Goal: Task Accomplishment & Management: Complete application form

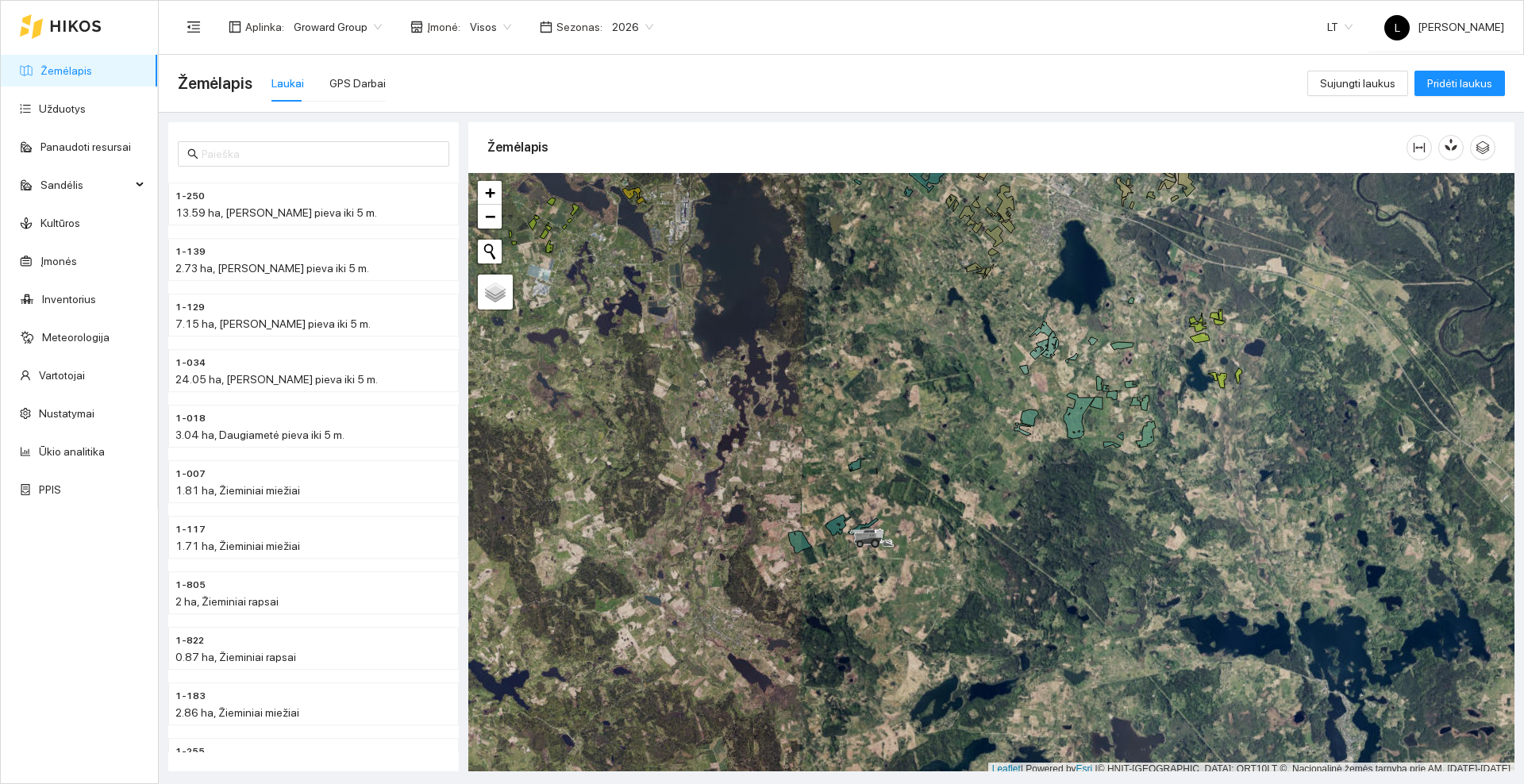
scroll to position [5, 0]
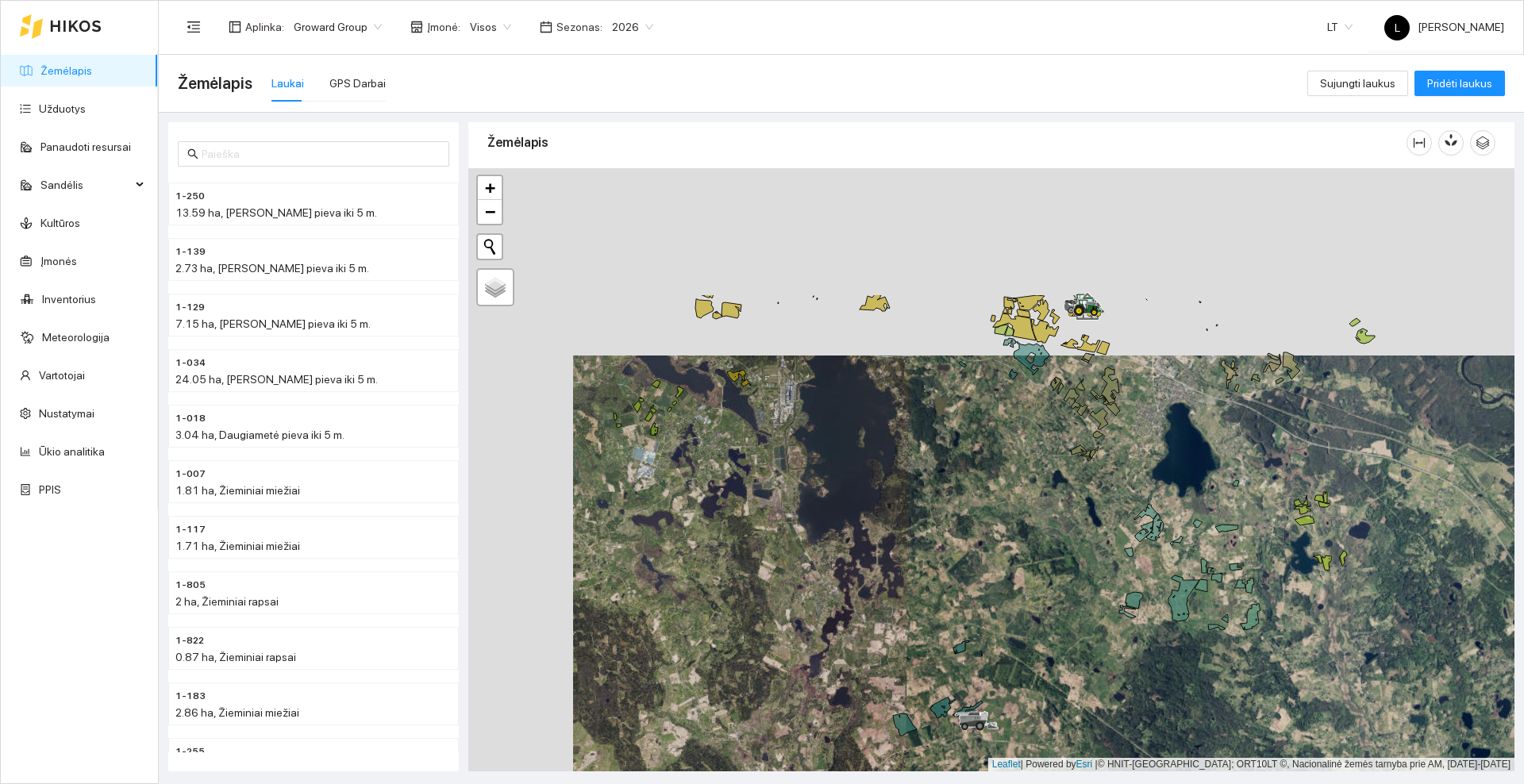
drag, startPoint x: 1008, startPoint y: 232, endPoint x: 1112, endPoint y: 417, distance: 212.2
click at [1112, 417] on div at bounding box center [991, 470] width 1046 height 603
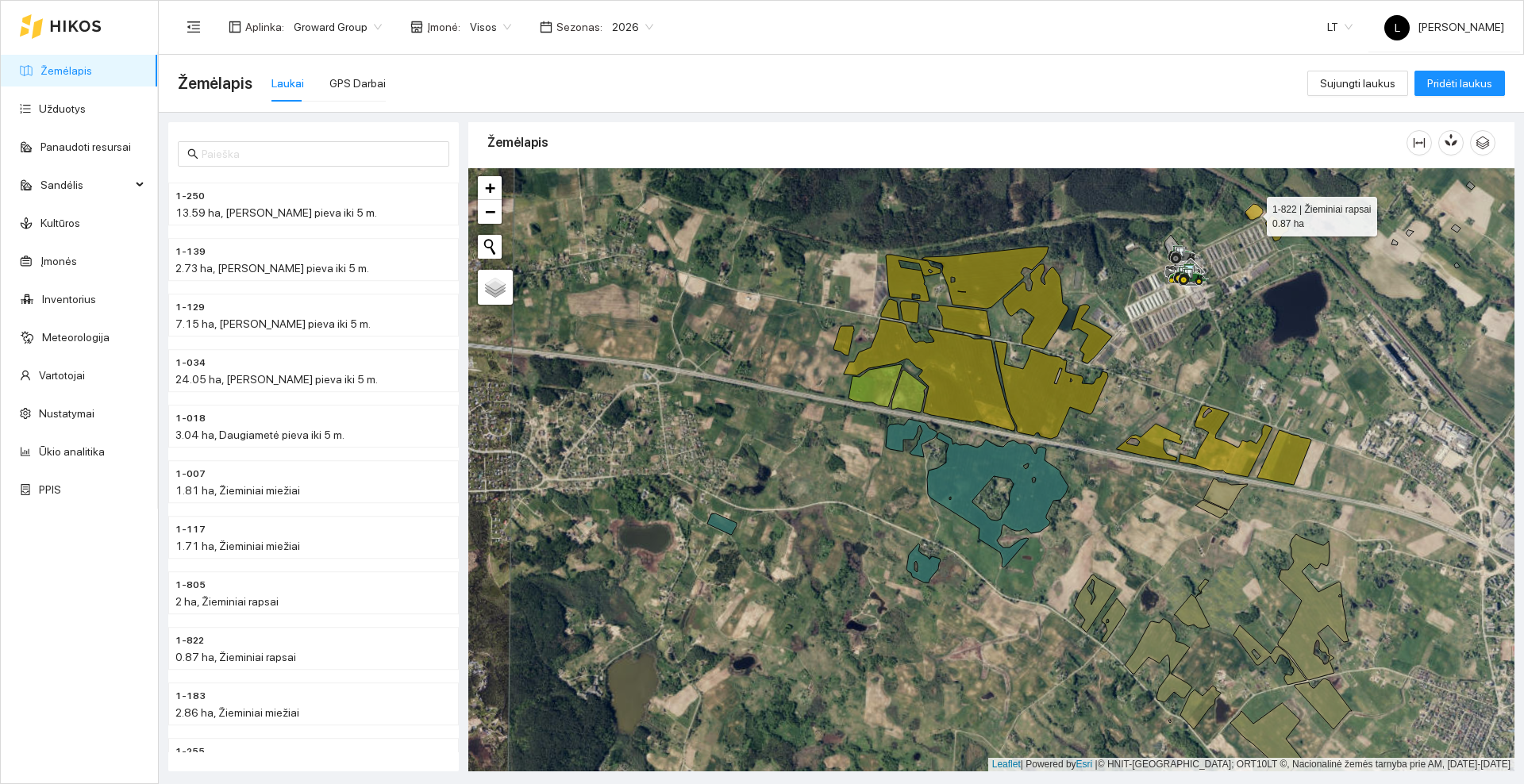
click at [1253, 213] on icon at bounding box center [1254, 212] width 18 height 16
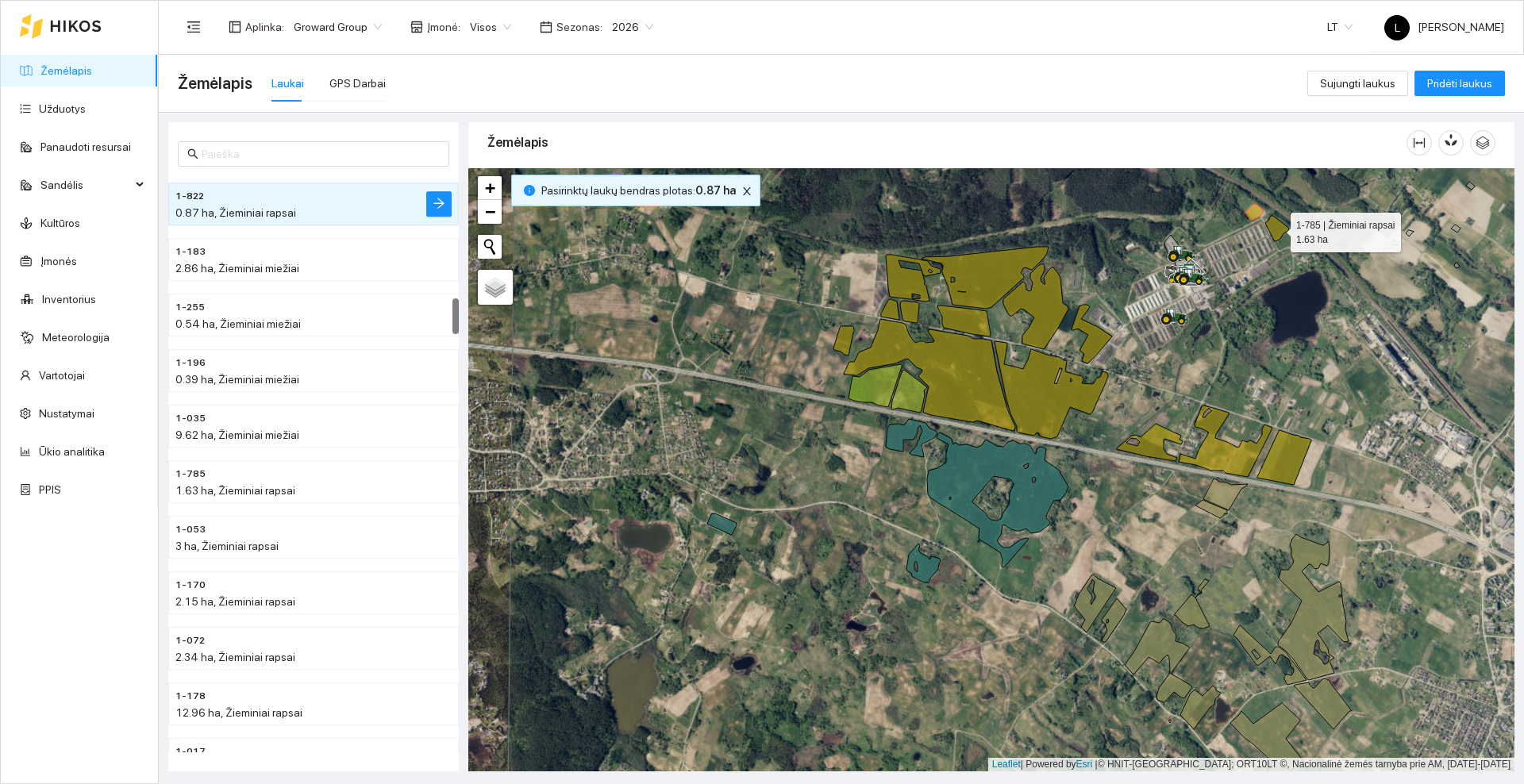
click at [1280, 226] on icon at bounding box center [1278, 229] width 24 height 26
click at [1284, 465] on icon at bounding box center [1285, 457] width 54 height 55
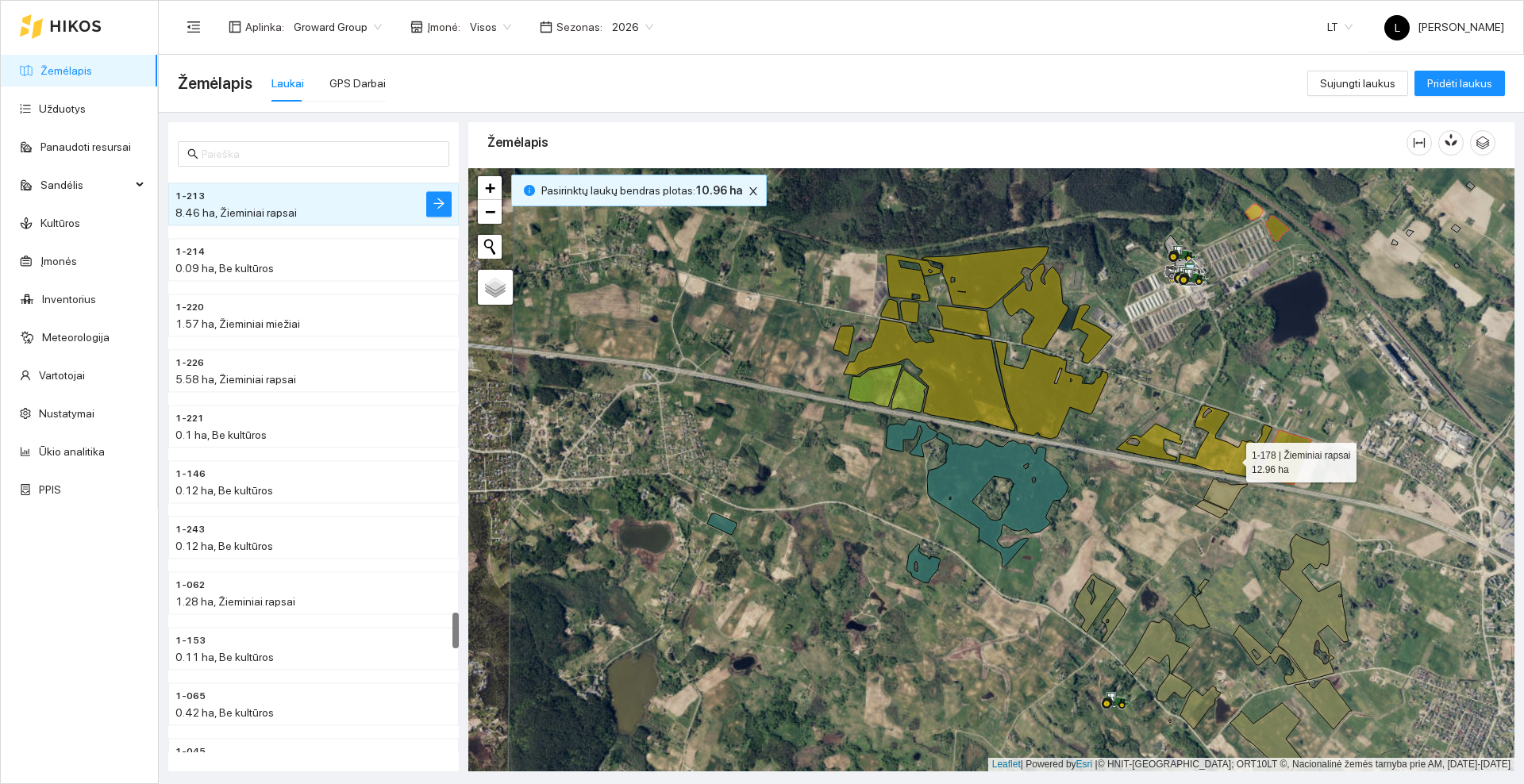
click at [1233, 459] on icon at bounding box center [1225, 441] width 93 height 72
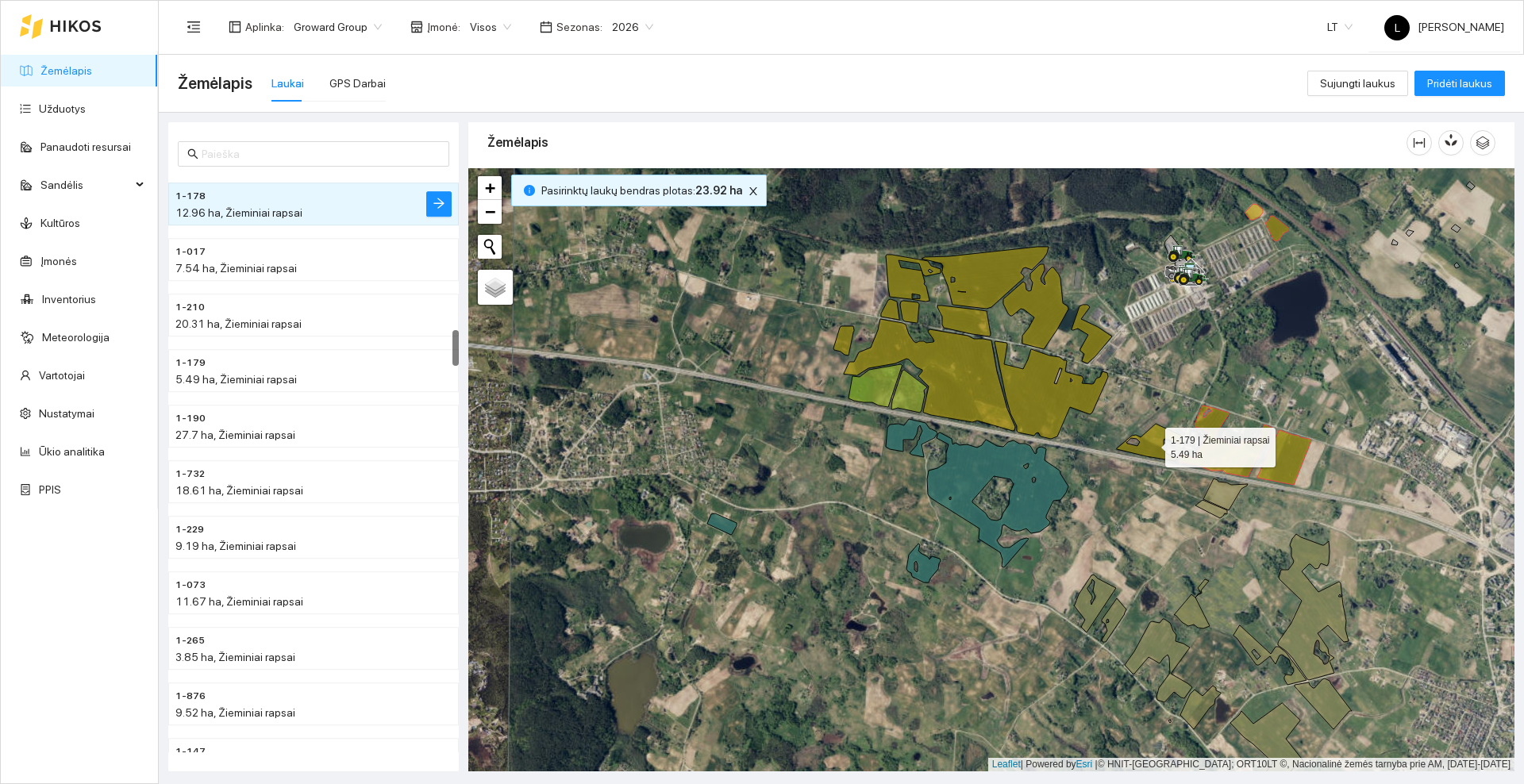
click at [1143, 446] on icon at bounding box center [1149, 443] width 66 height 37
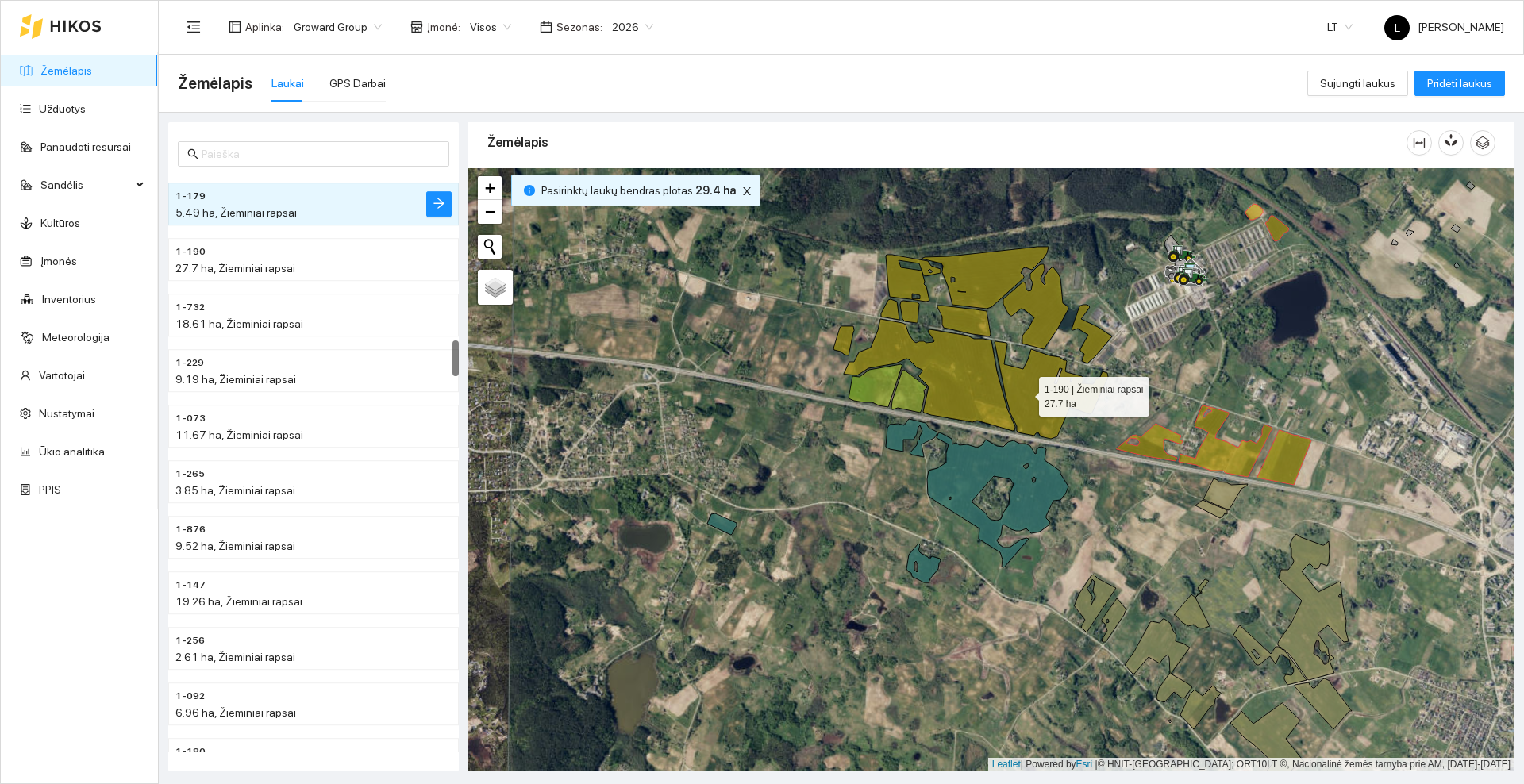
click at [1025, 392] on icon at bounding box center [1052, 391] width 114 height 98
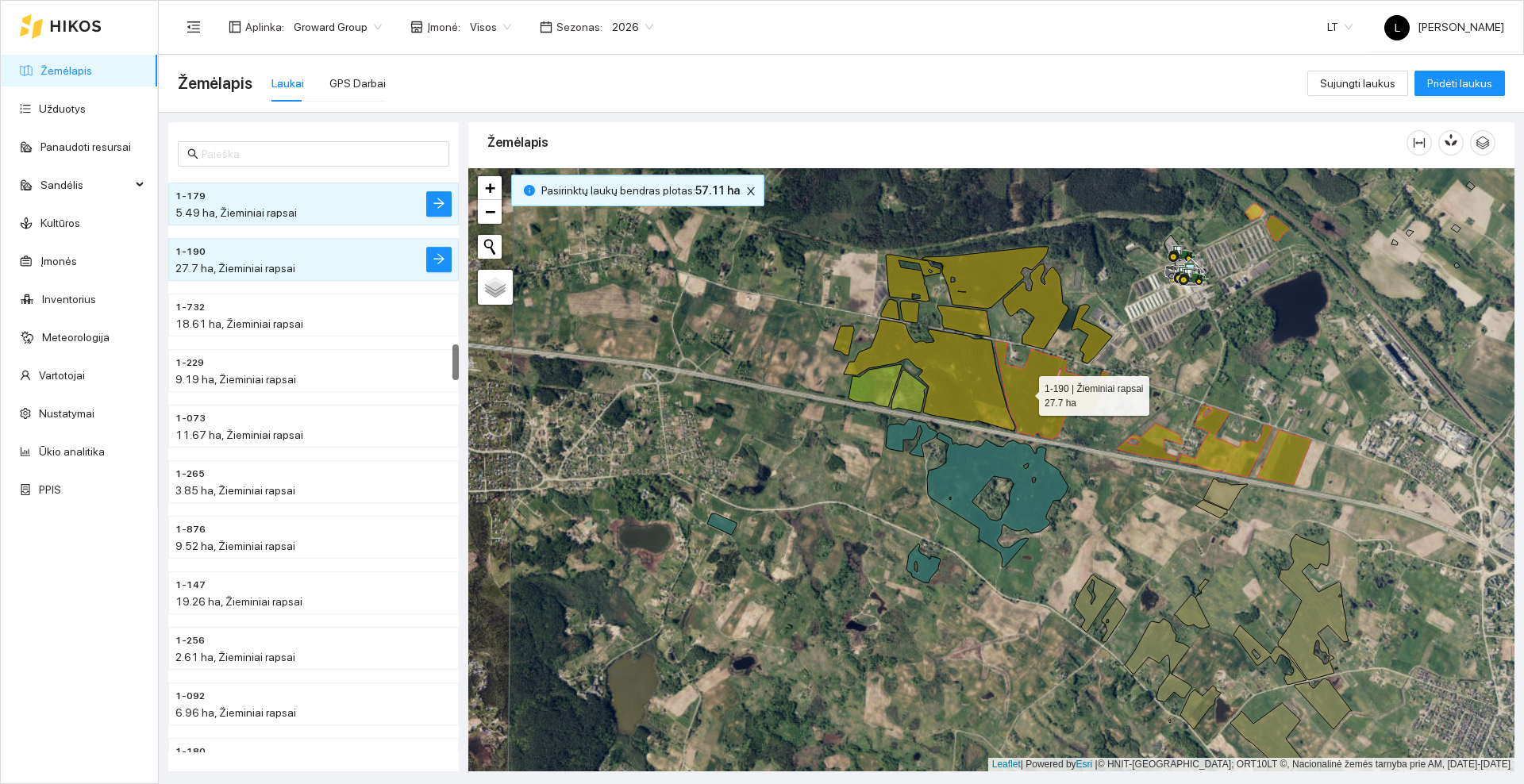
scroll to position [2665, 0]
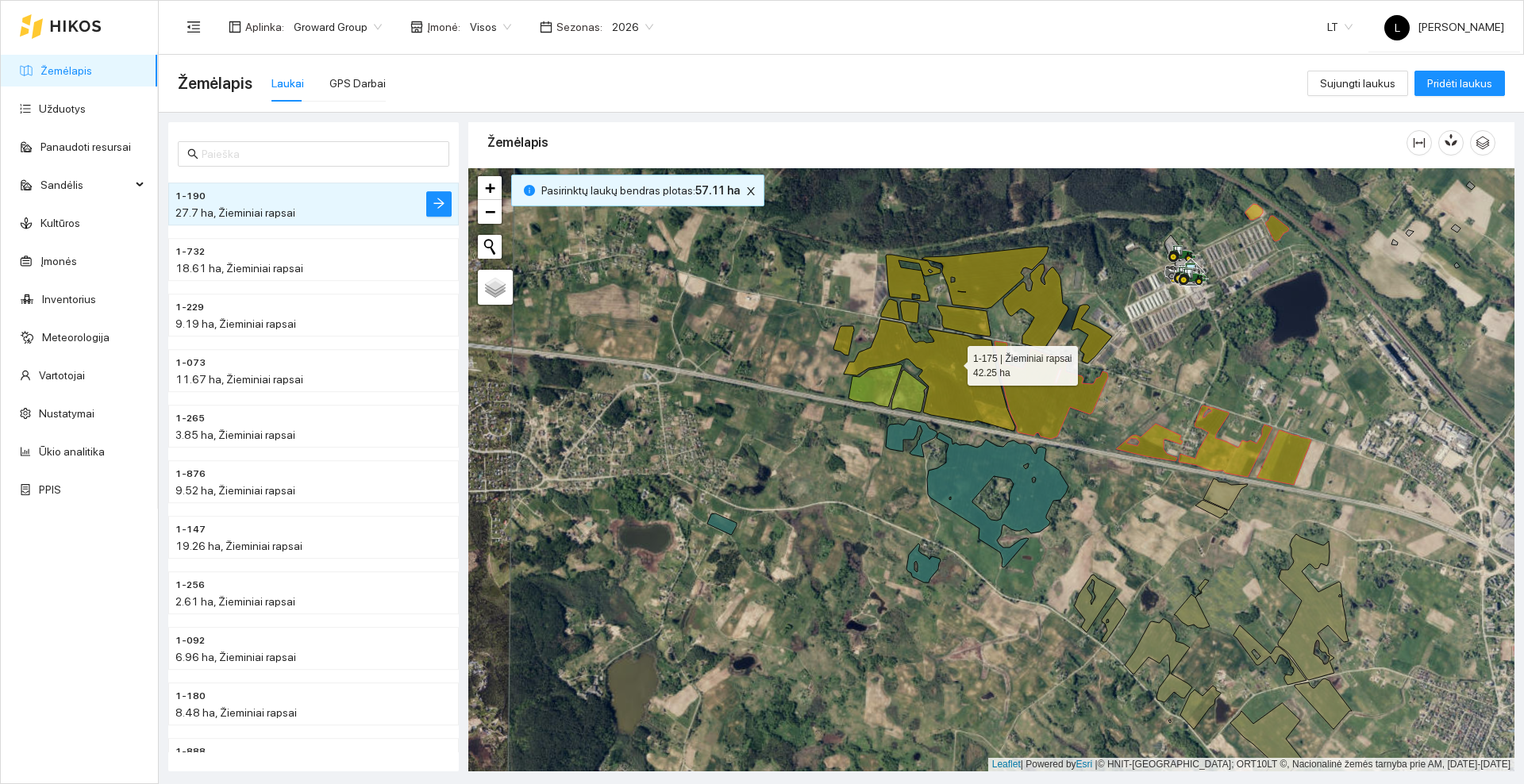
click at [954, 362] on icon at bounding box center [929, 375] width 172 height 112
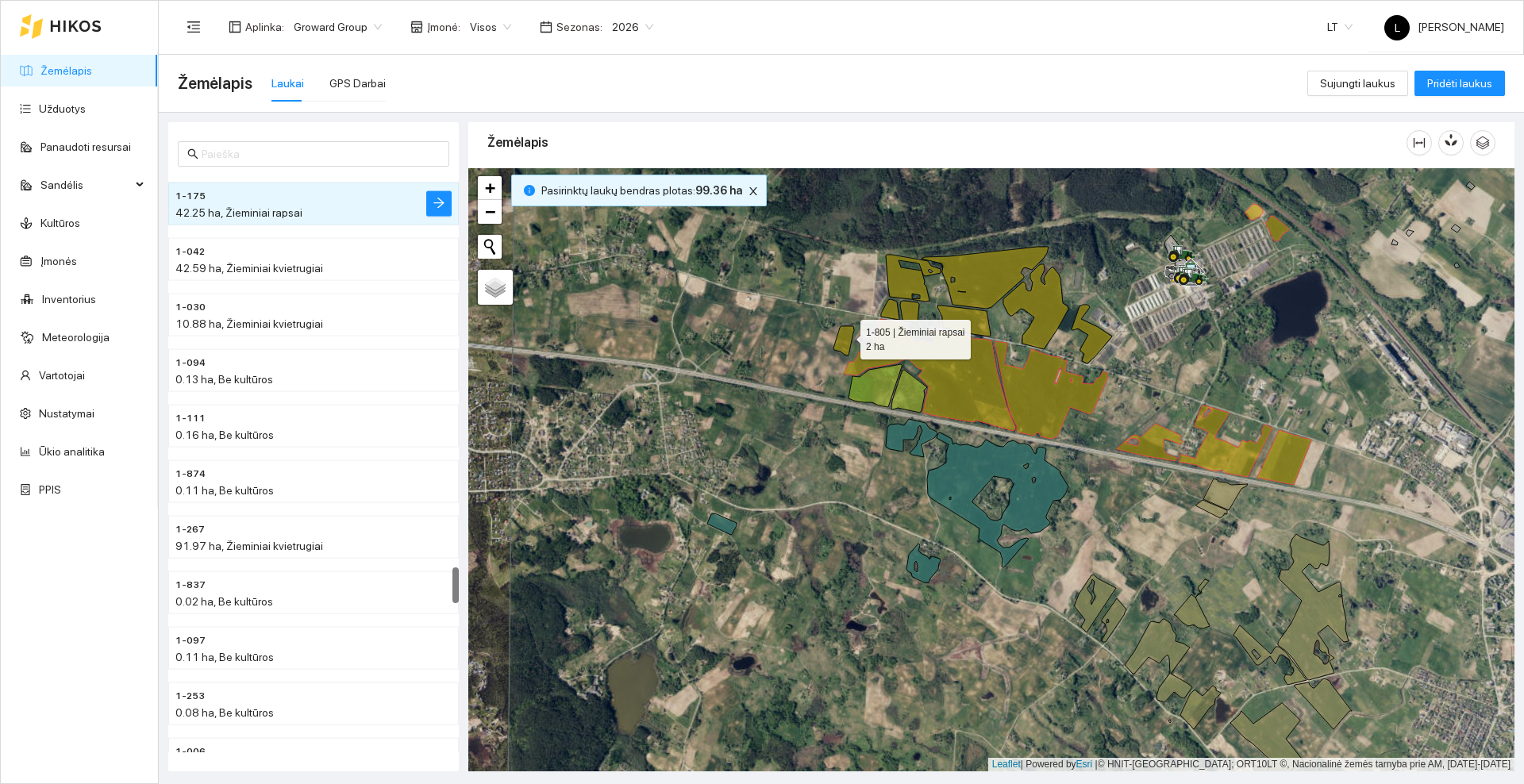
click at [846, 335] on icon at bounding box center [843, 341] width 21 height 29
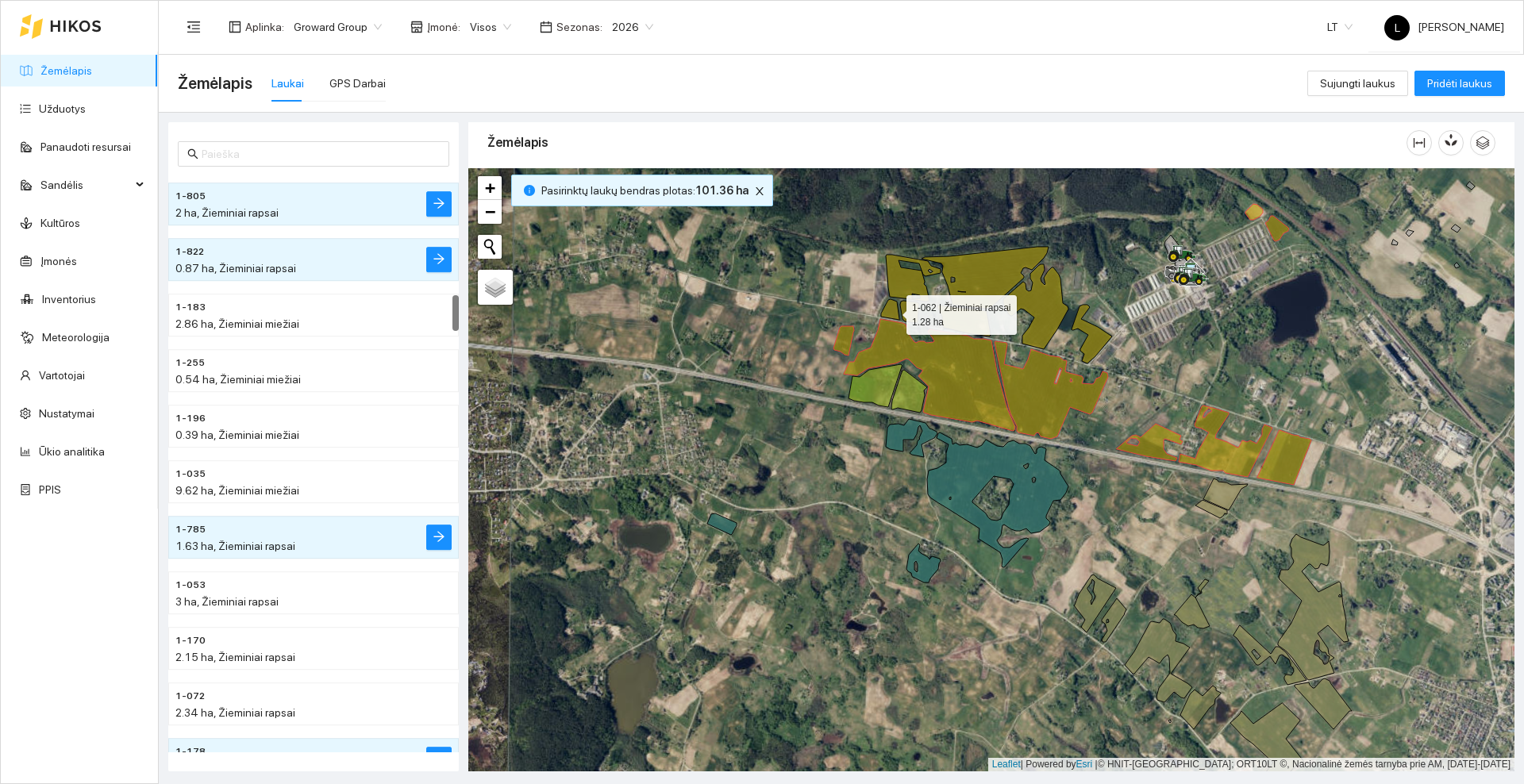
click at [892, 311] on icon at bounding box center [890, 309] width 19 height 21
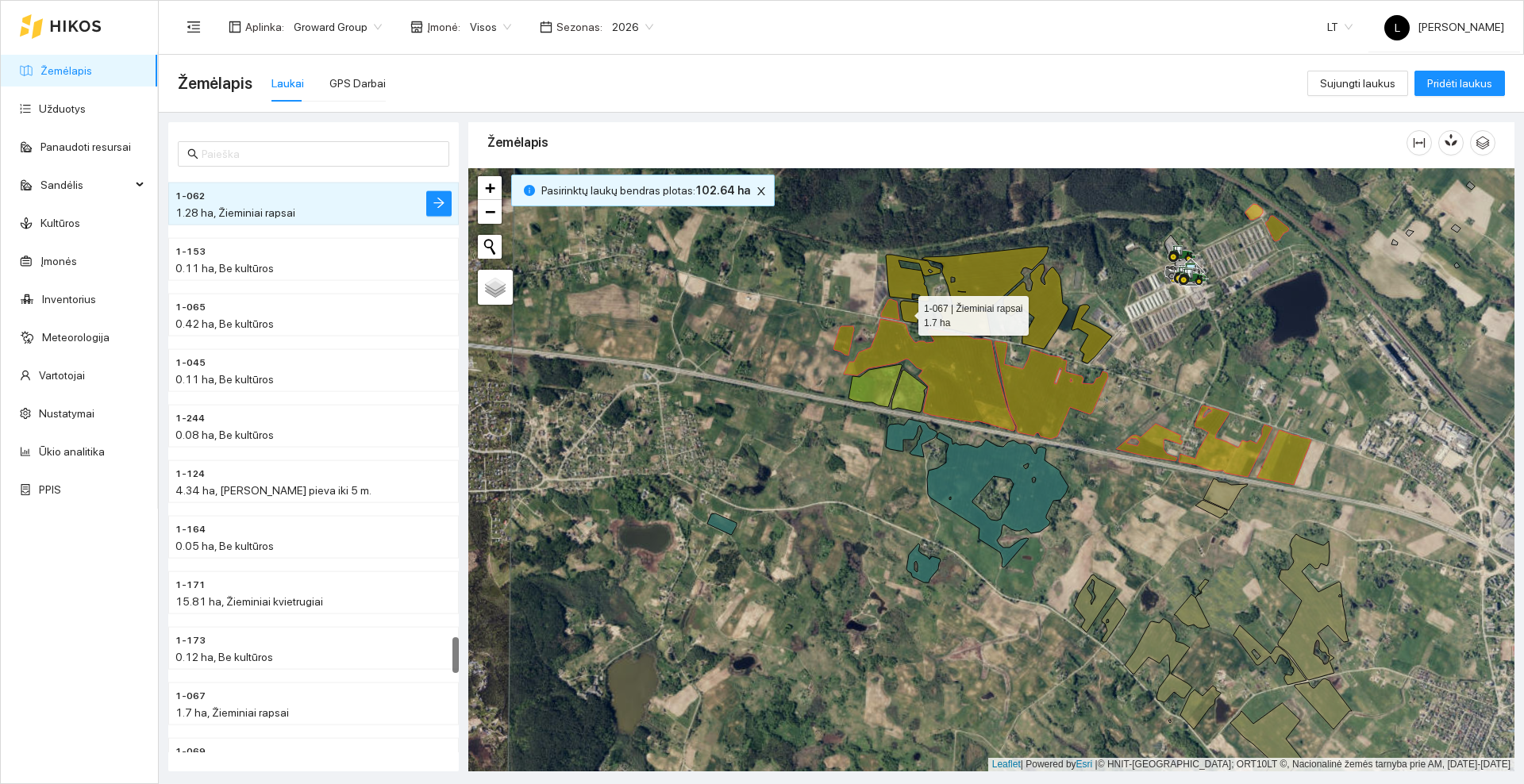
click at [904, 312] on icon at bounding box center [909, 312] width 19 height 23
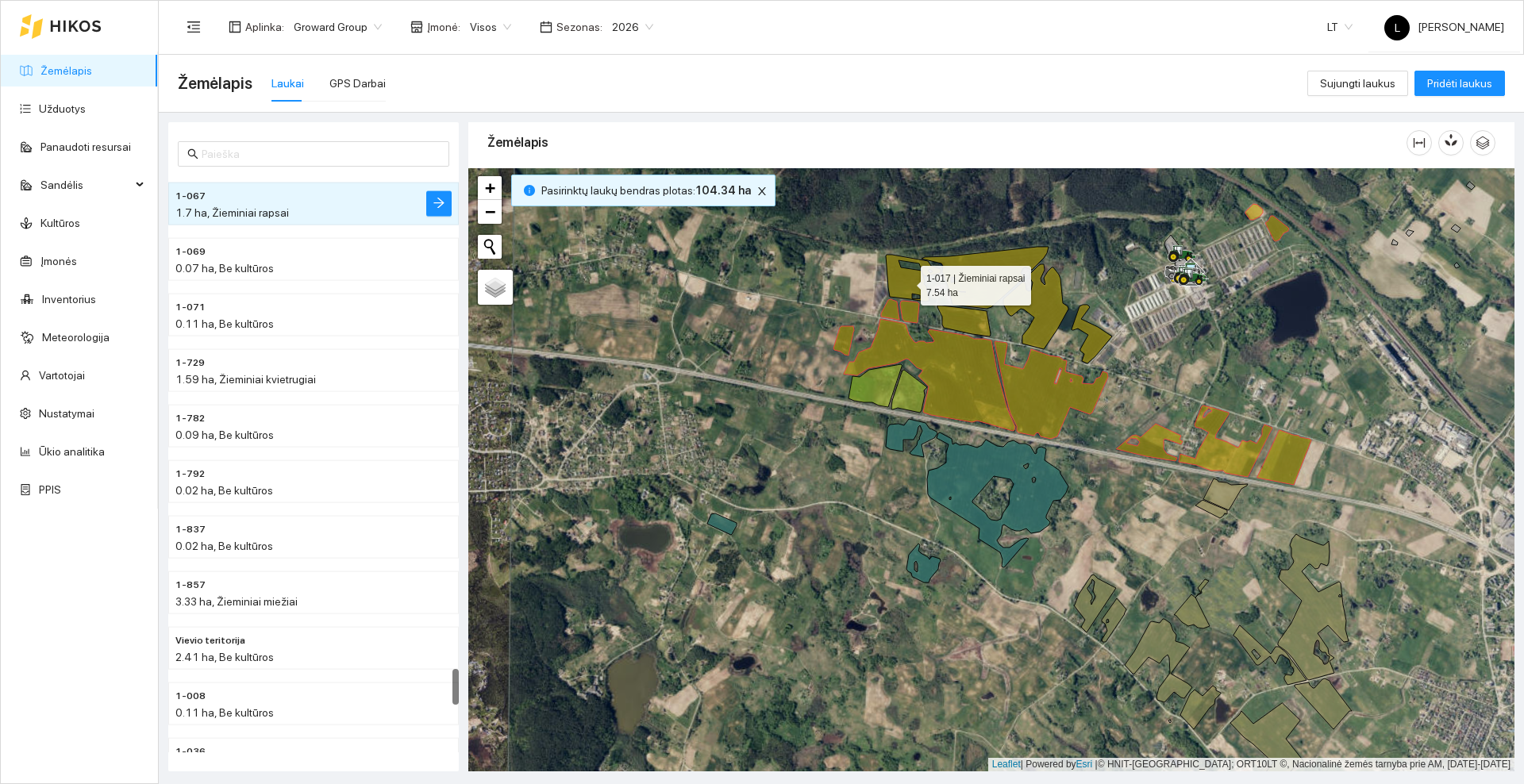
click at [907, 282] on icon at bounding box center [914, 279] width 55 height 47
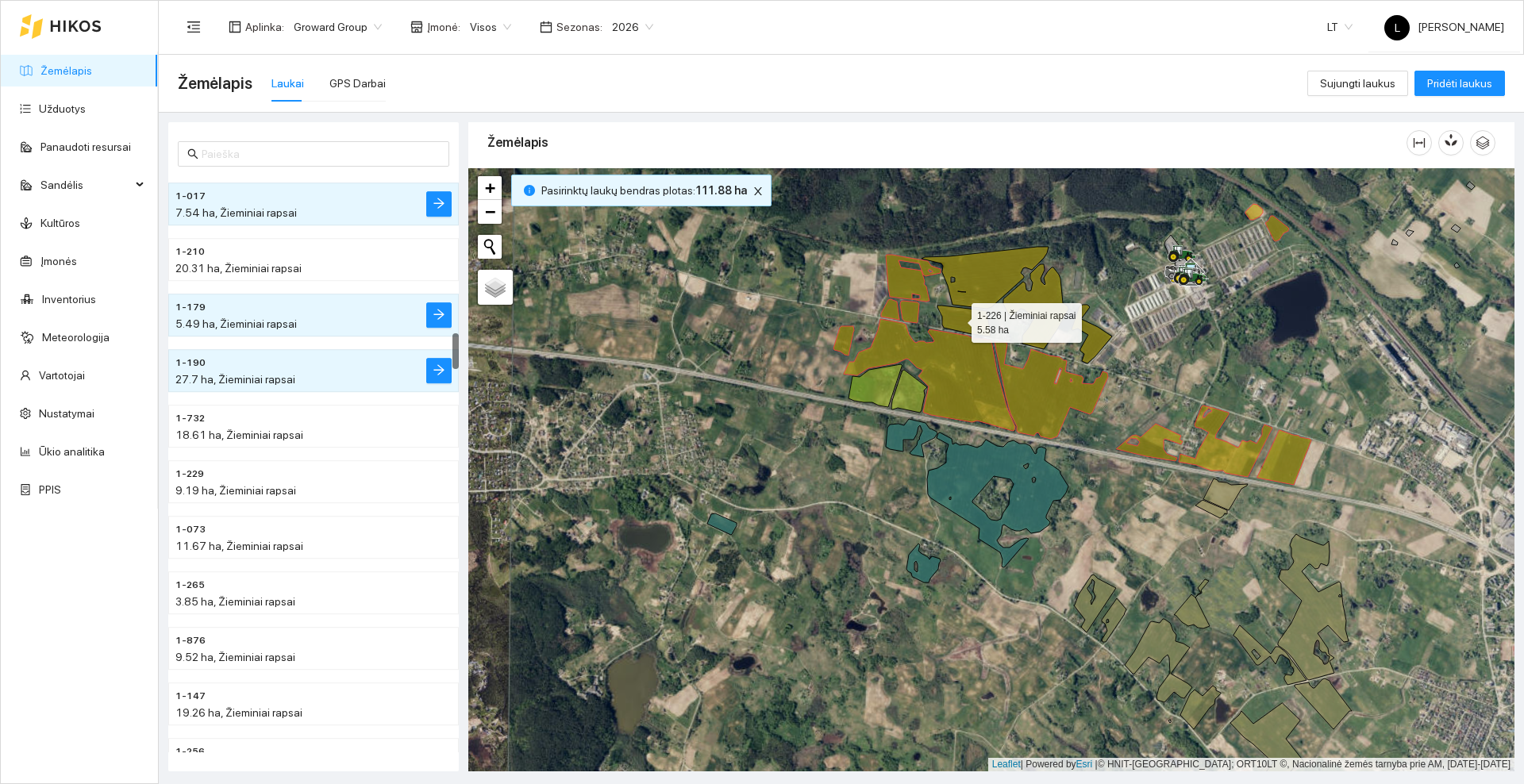
click at [958, 320] on icon at bounding box center [964, 321] width 53 height 31
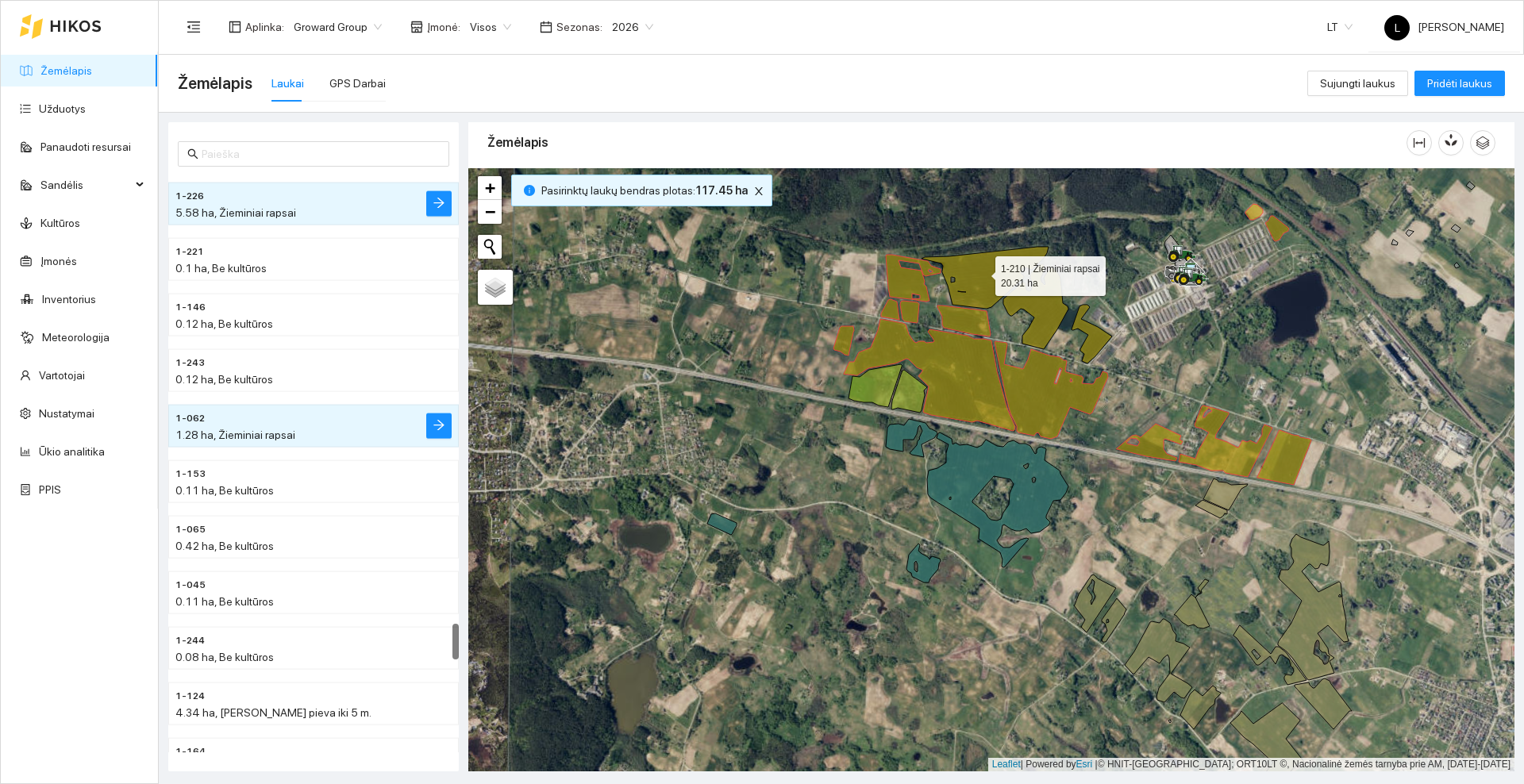
click at [981, 272] on icon at bounding box center [984, 278] width 127 height 62
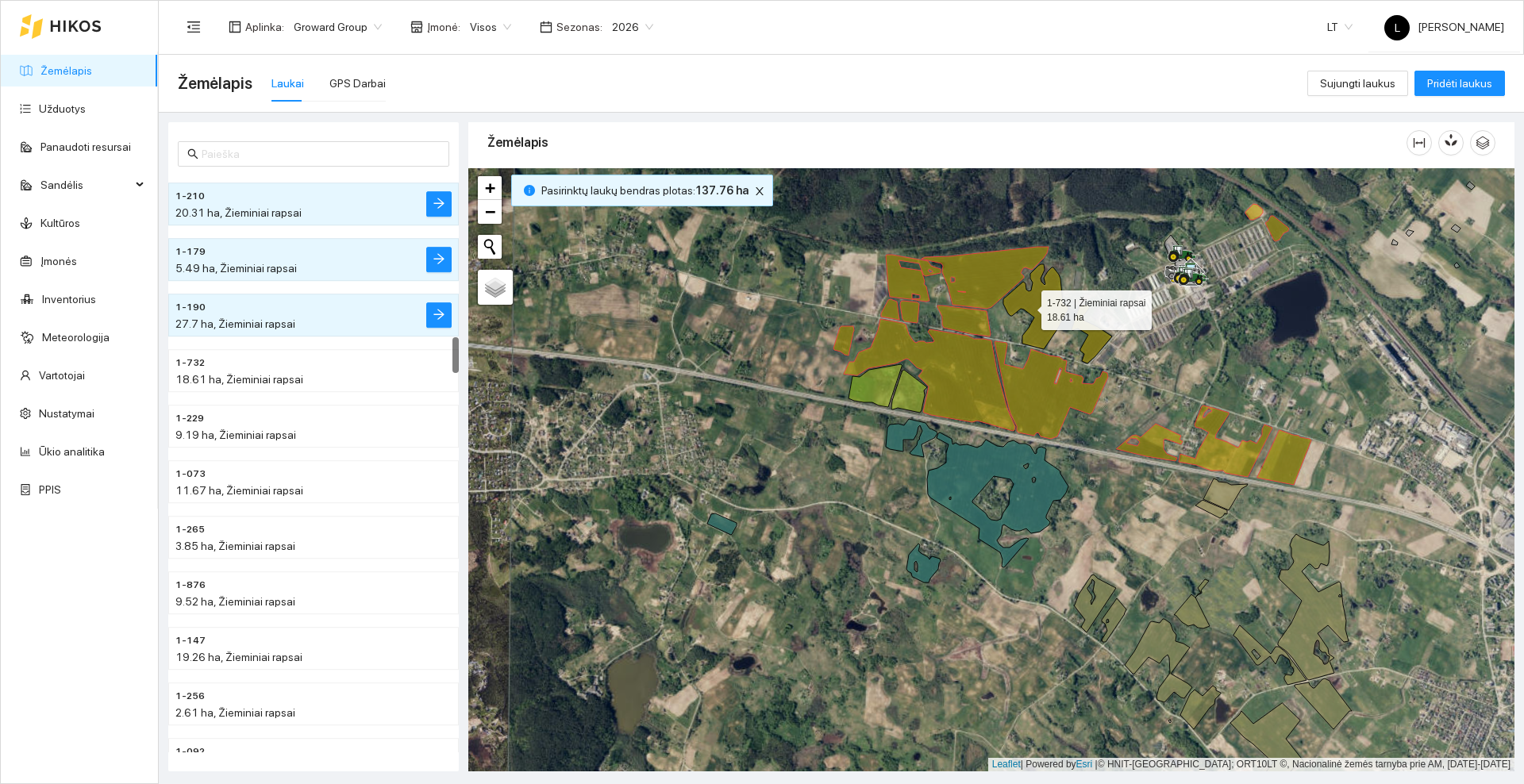
click at [1027, 306] on icon at bounding box center [1058, 313] width 109 height 99
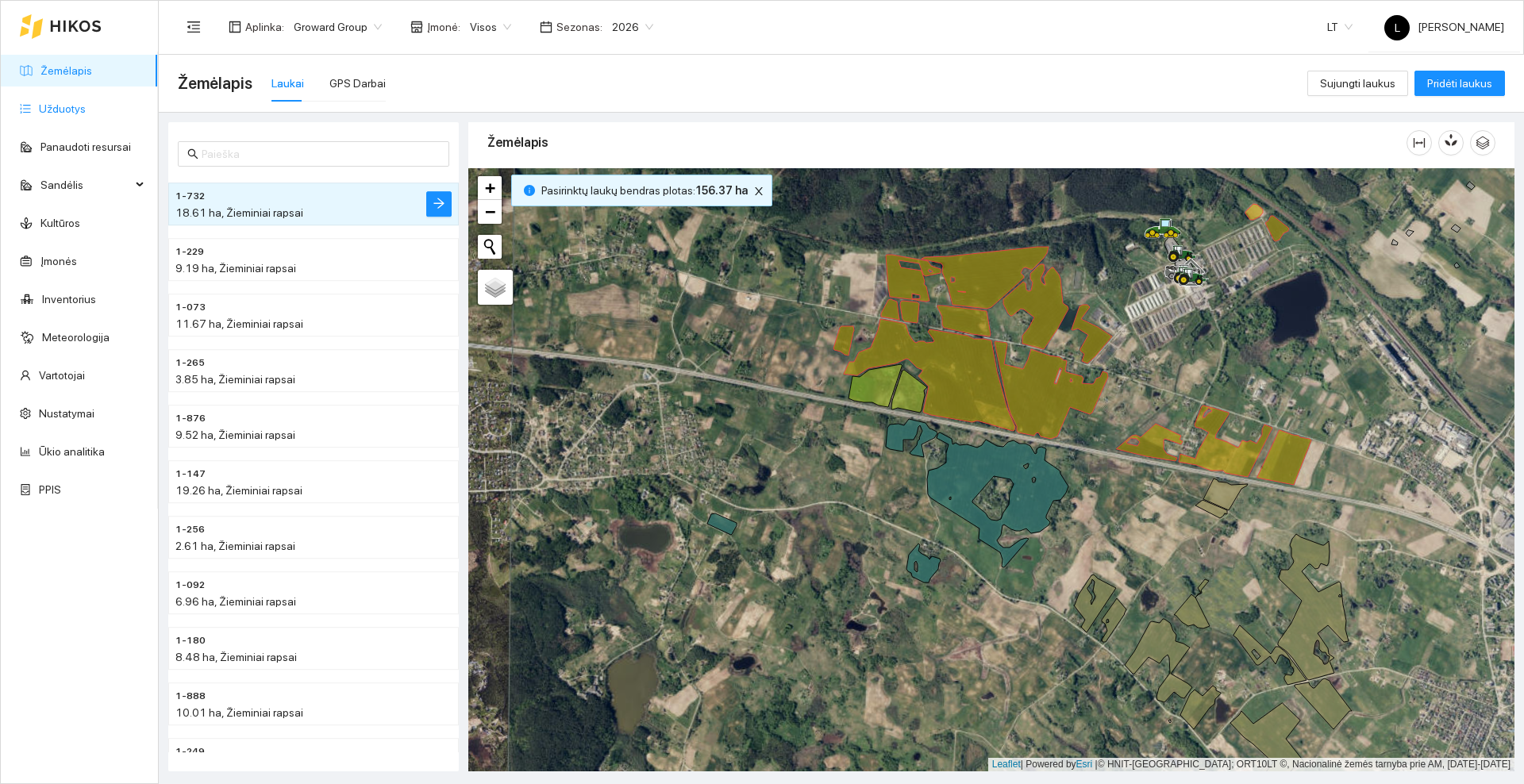
click at [47, 107] on link "Užduotys" at bounding box center [63, 108] width 47 height 13
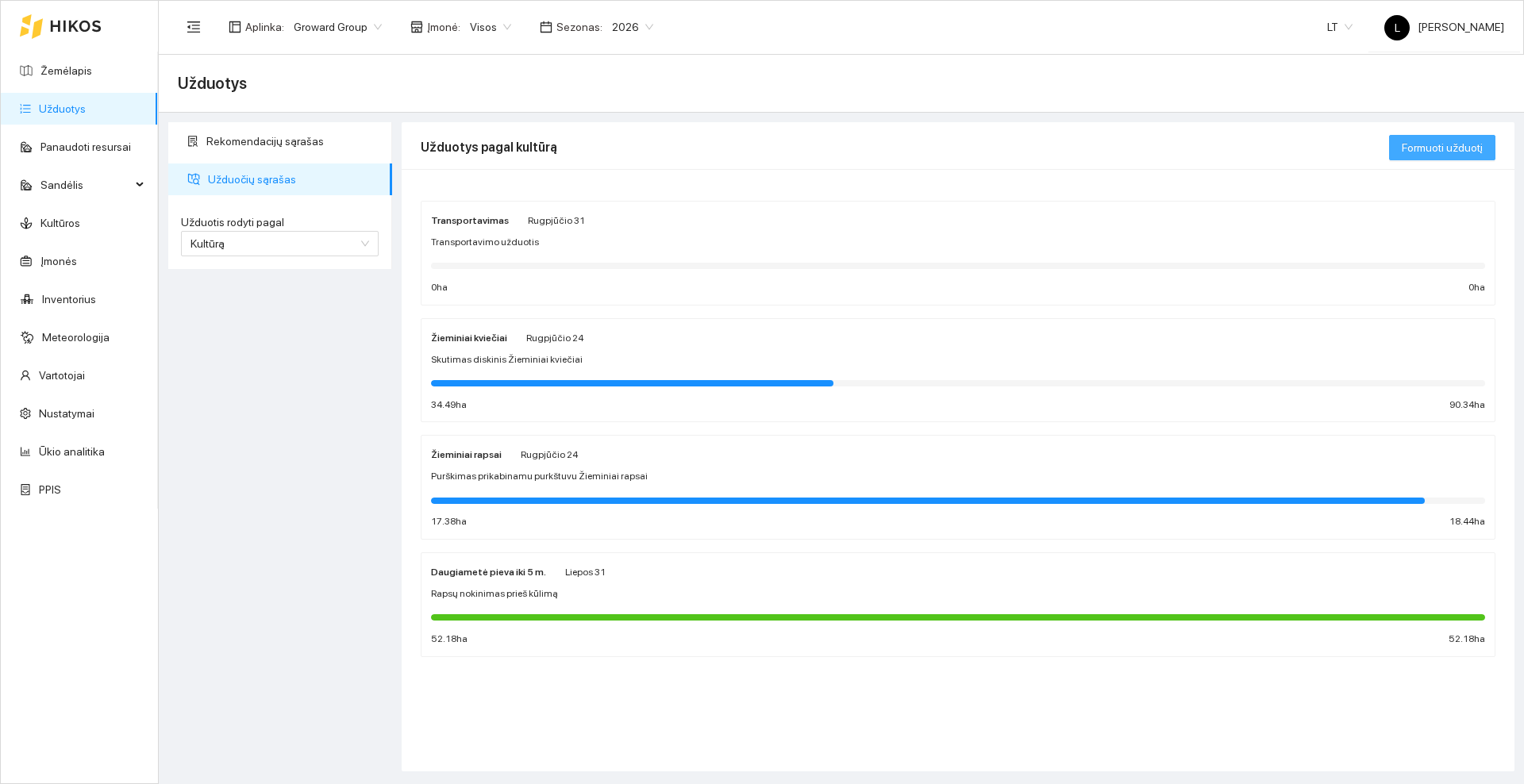
click at [1467, 139] on span "Formuoti užduotį" at bounding box center [1443, 148] width 81 height 18
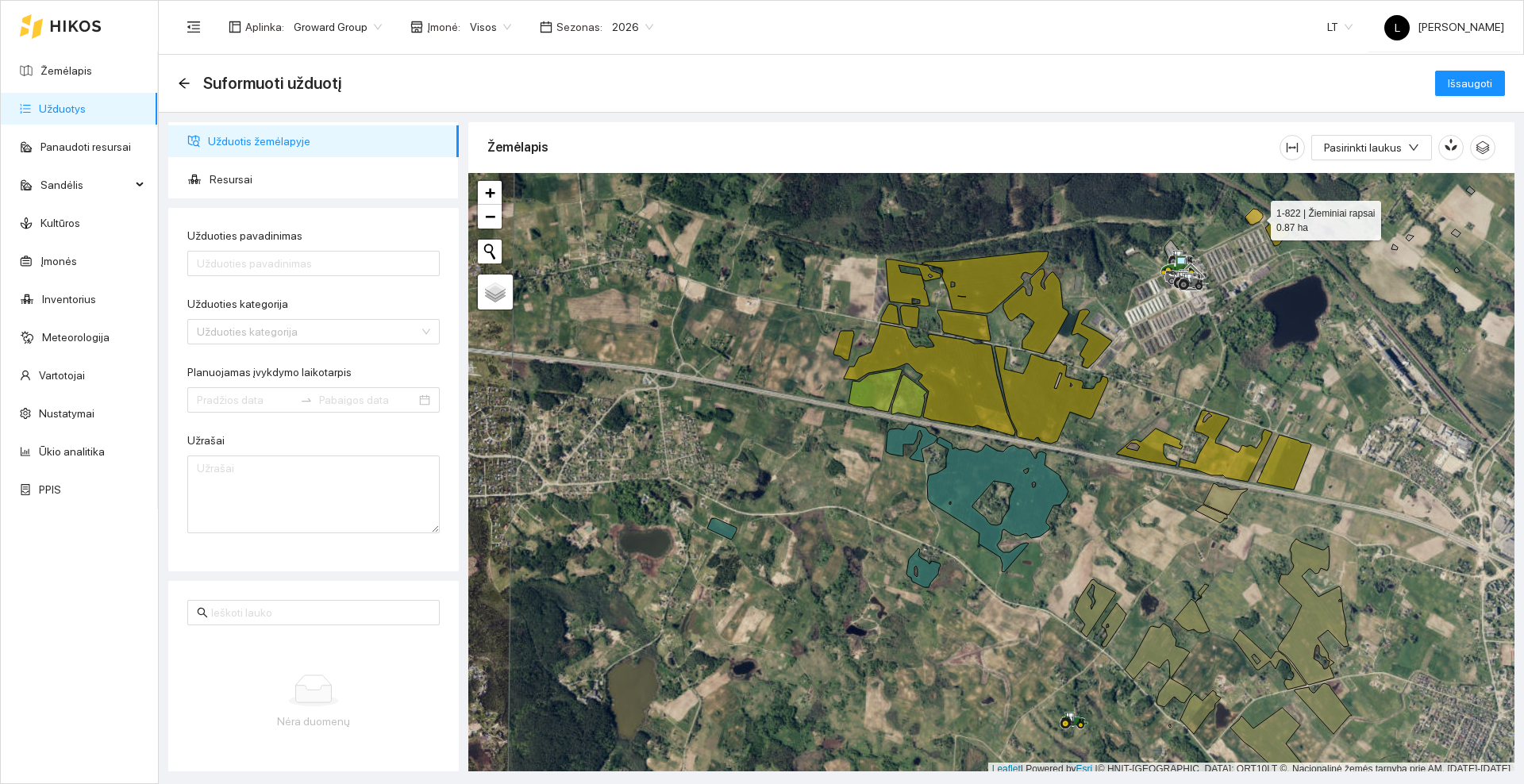
click at [1257, 216] on icon at bounding box center [1254, 217] width 18 height 16
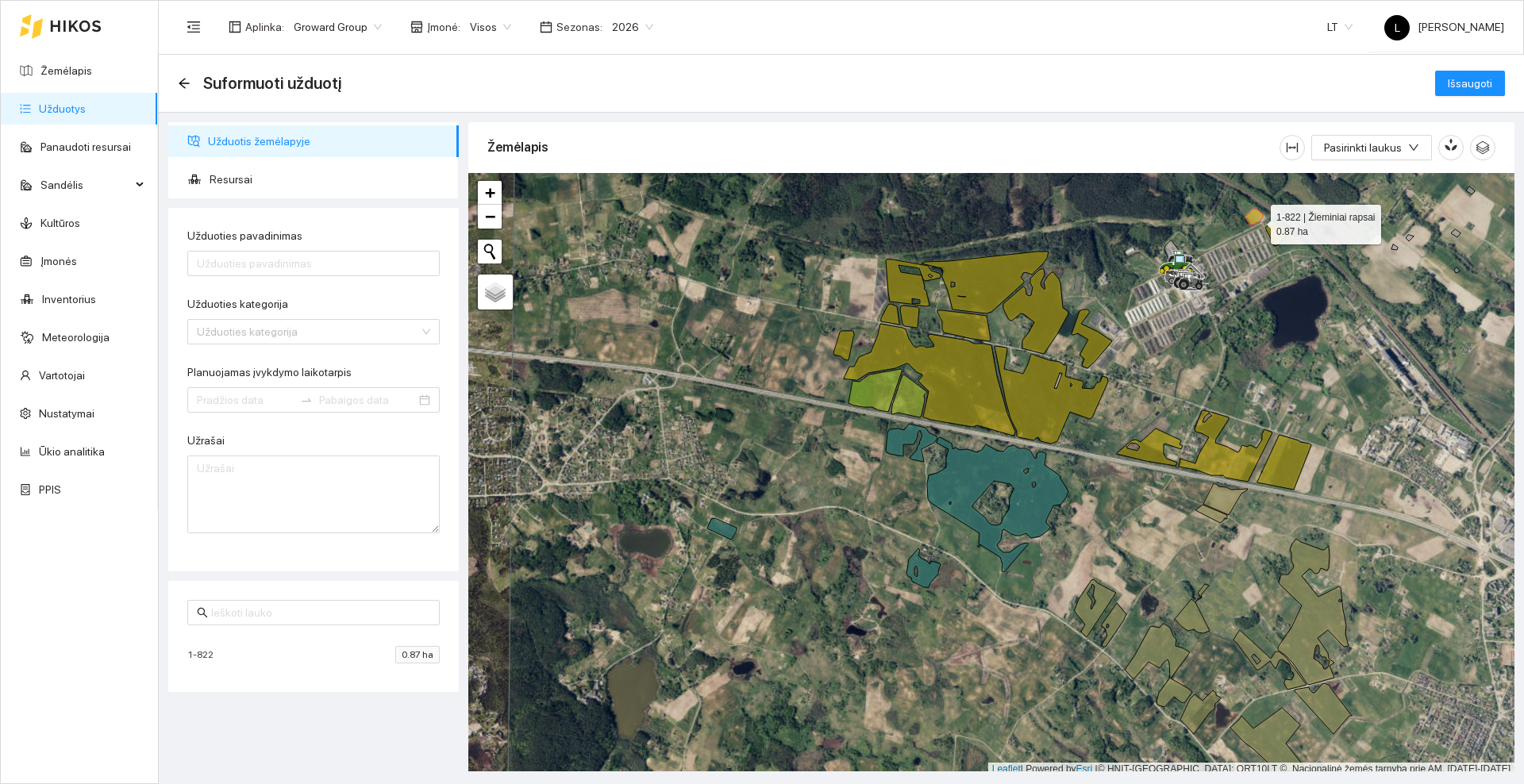
scroll to position [5, 0]
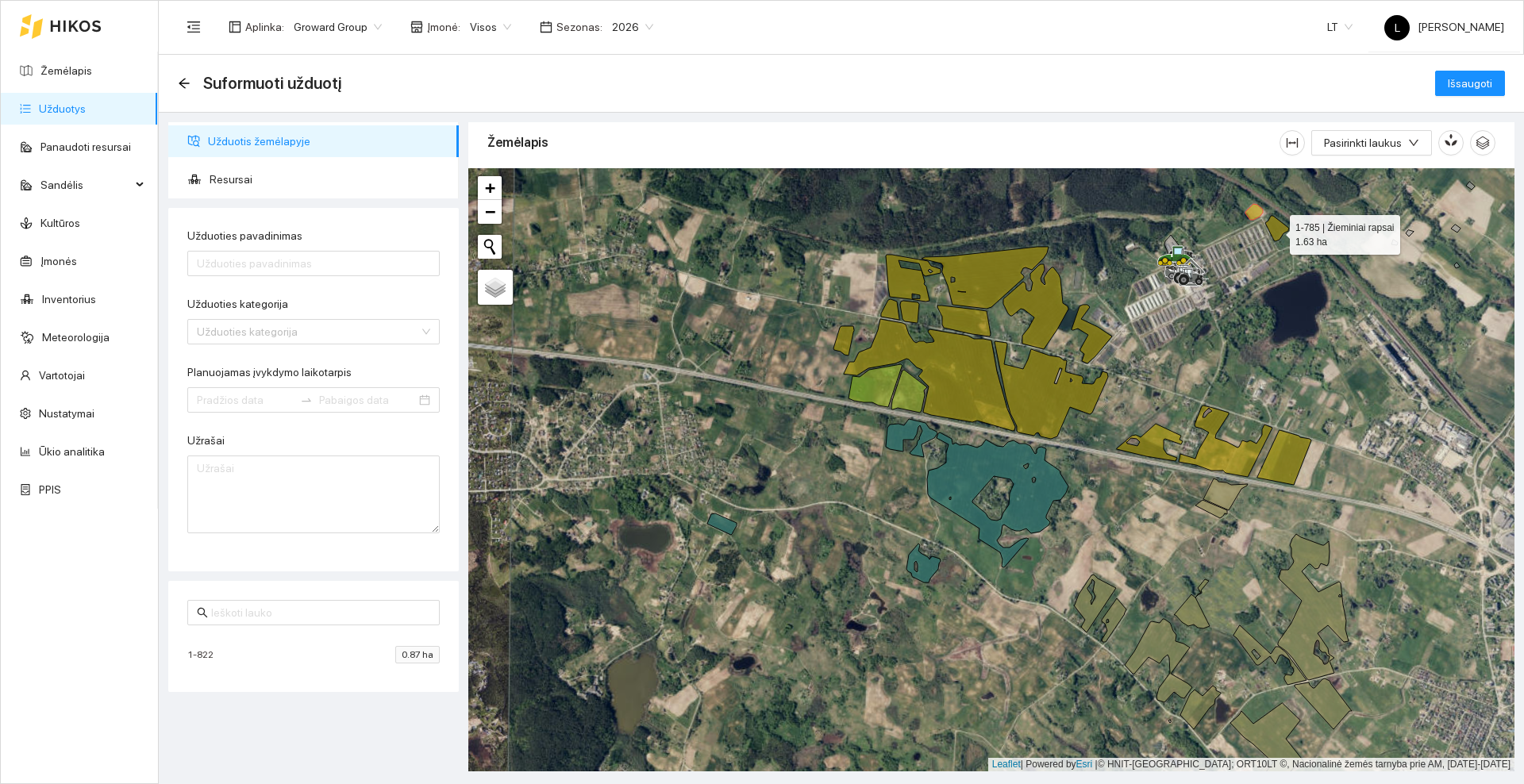
click at [1276, 231] on icon at bounding box center [1278, 229] width 24 height 26
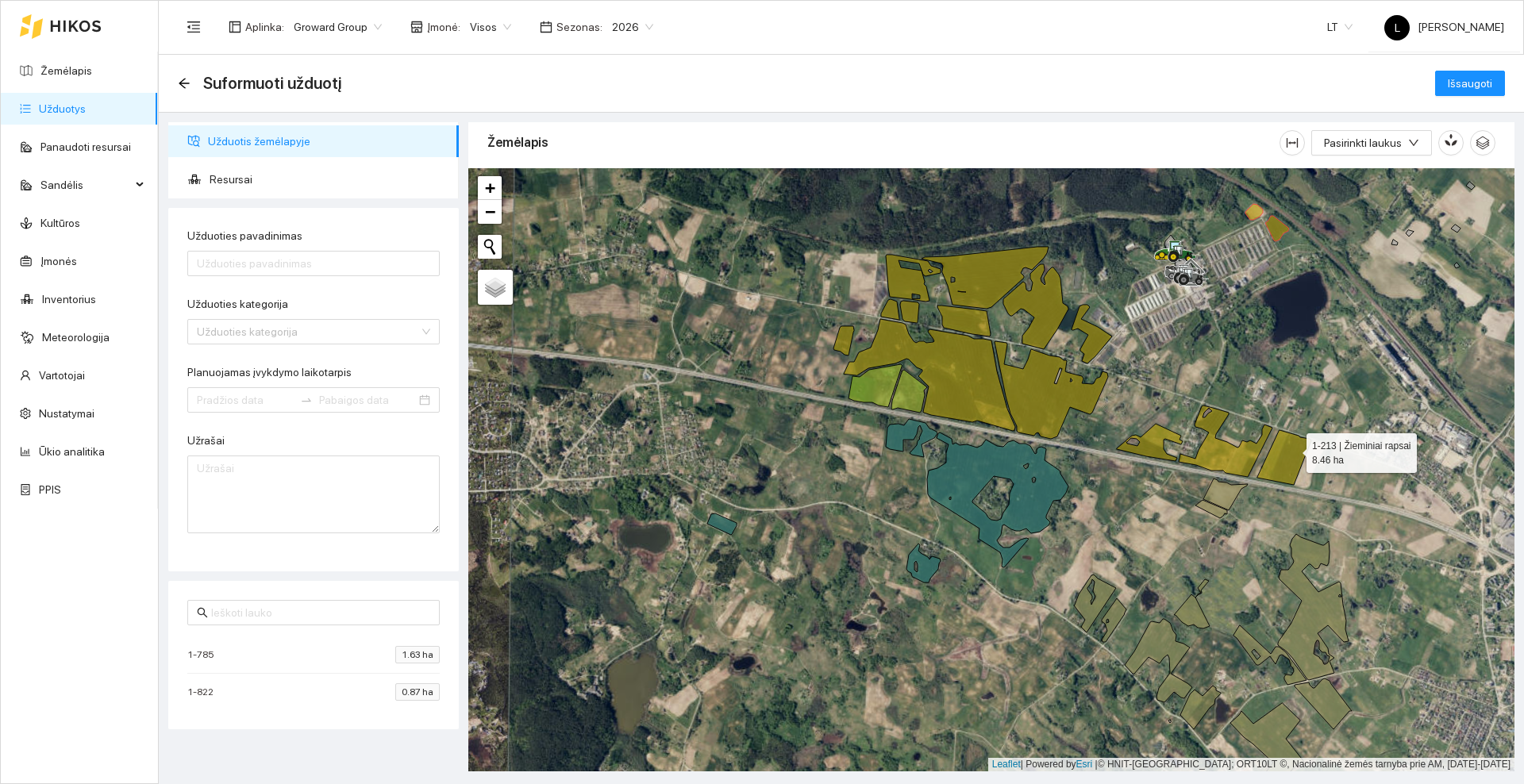
click at [1292, 449] on icon at bounding box center [1285, 457] width 54 height 55
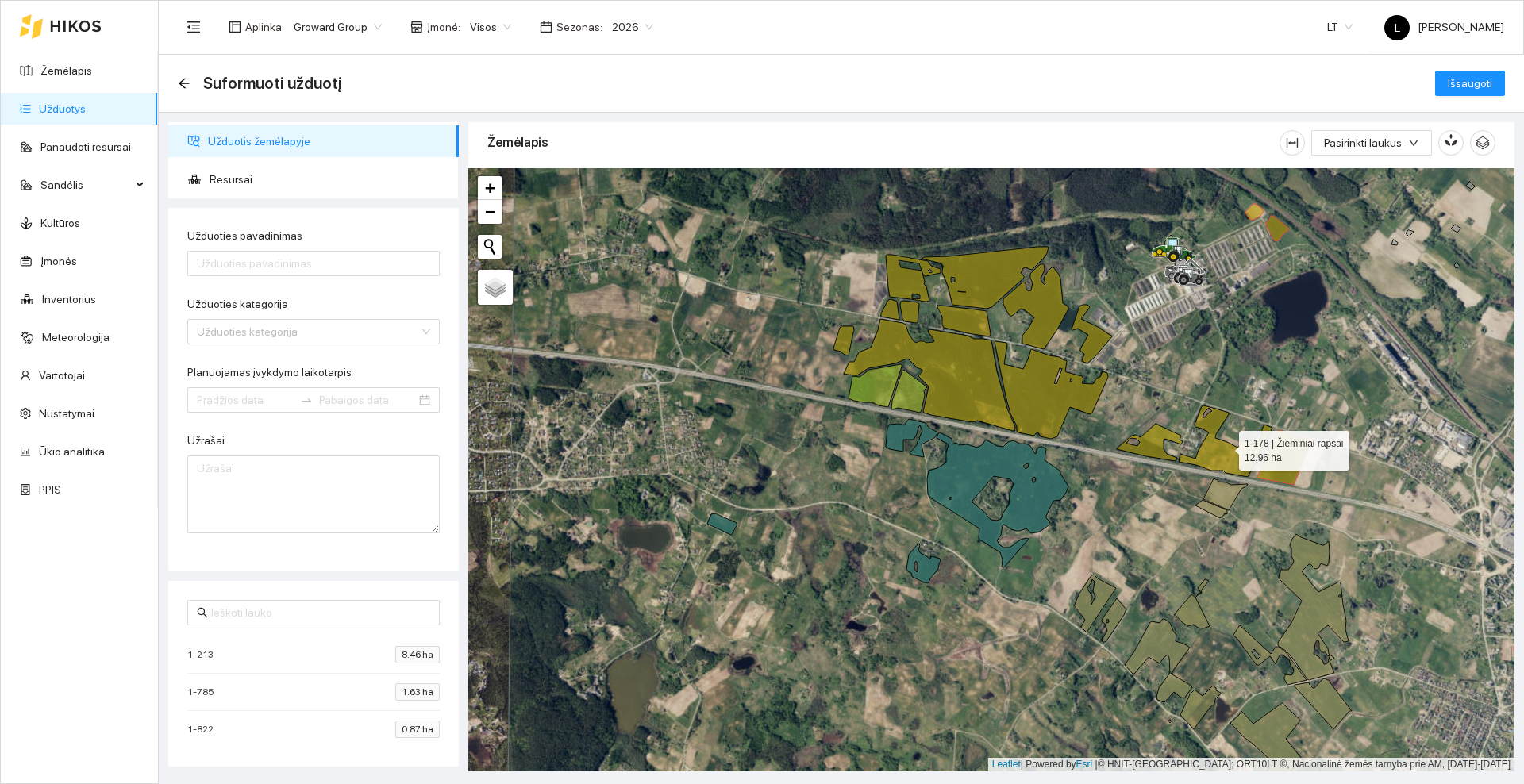
click at [1210, 450] on icon at bounding box center [1225, 441] width 93 height 72
click at [1154, 444] on icon at bounding box center [1149, 443] width 66 height 37
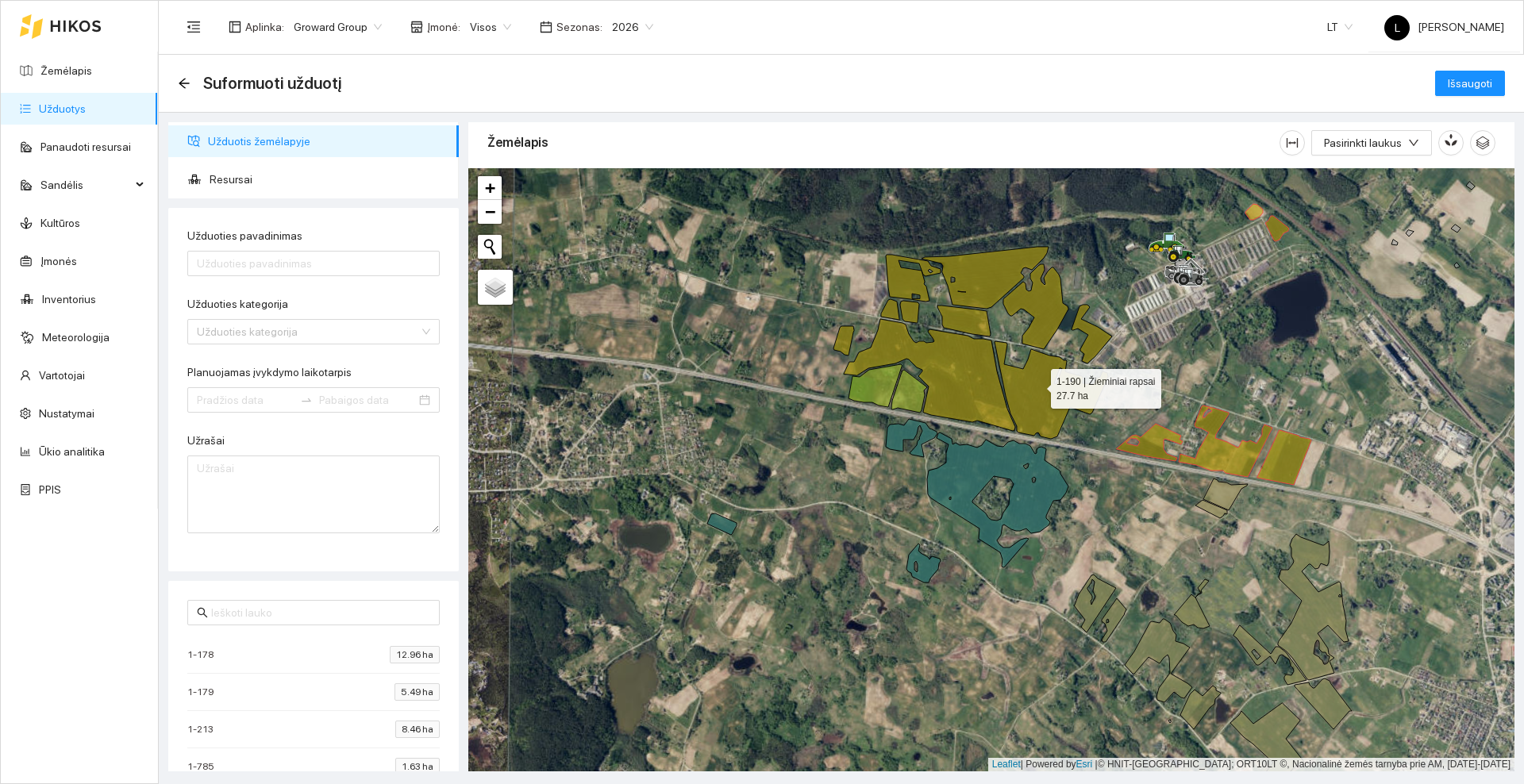
click at [1036, 385] on icon at bounding box center [1052, 391] width 114 height 98
click at [956, 386] on icon at bounding box center [929, 375] width 172 height 112
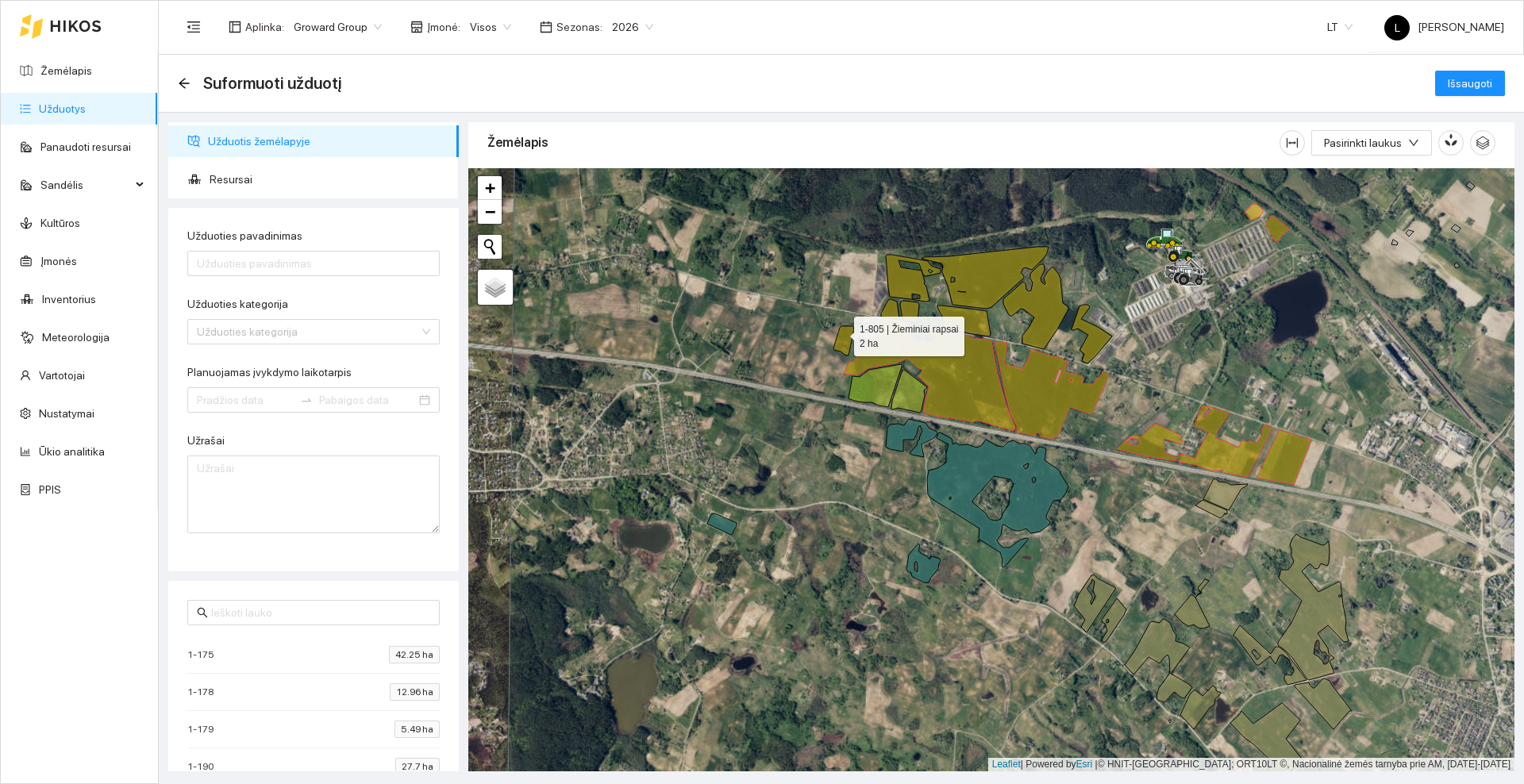
click at [840, 333] on icon at bounding box center [843, 341] width 21 height 29
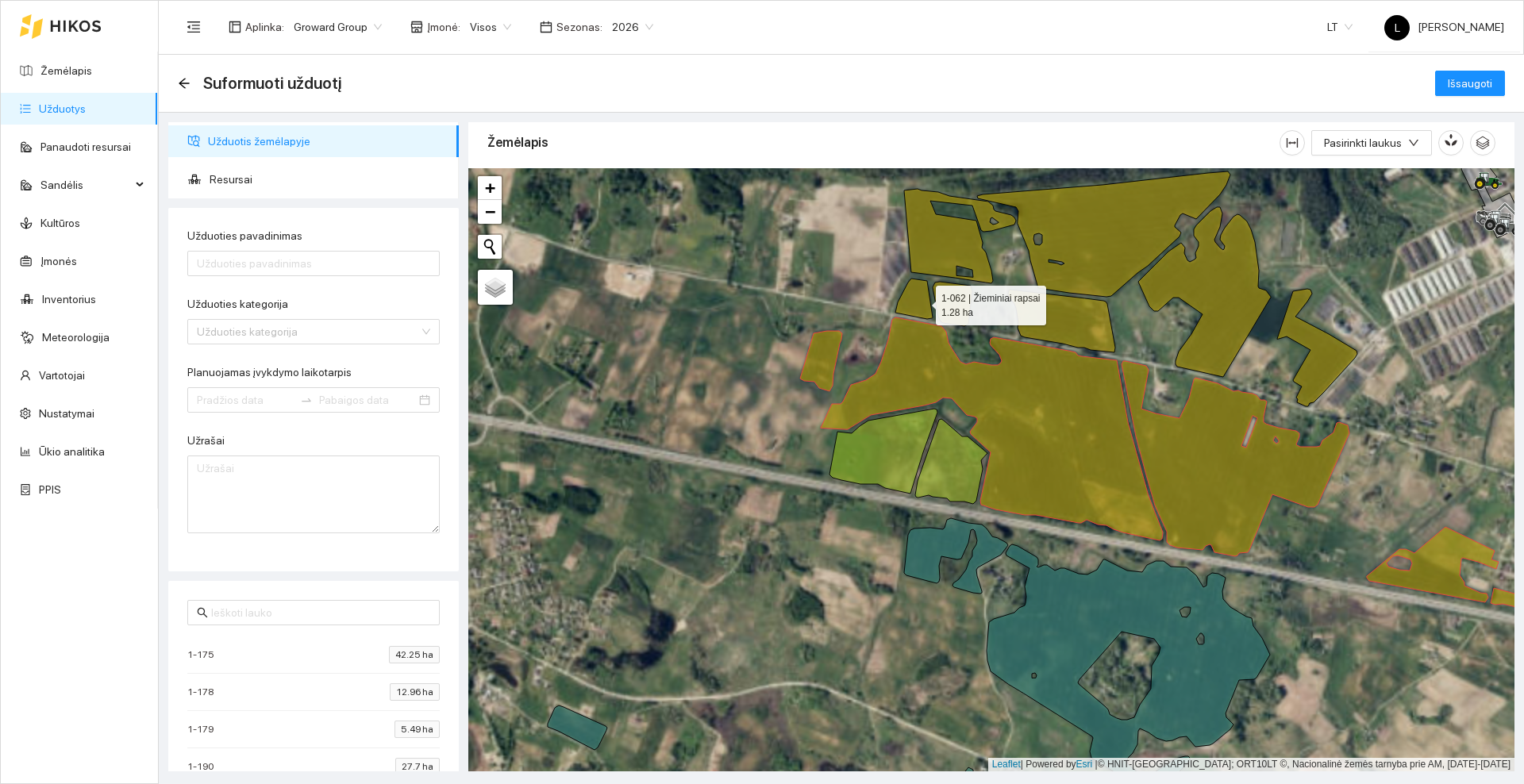
click at [921, 301] on icon at bounding box center [915, 298] width 37 height 40
click at [944, 305] on icon at bounding box center [953, 303] width 39 height 44
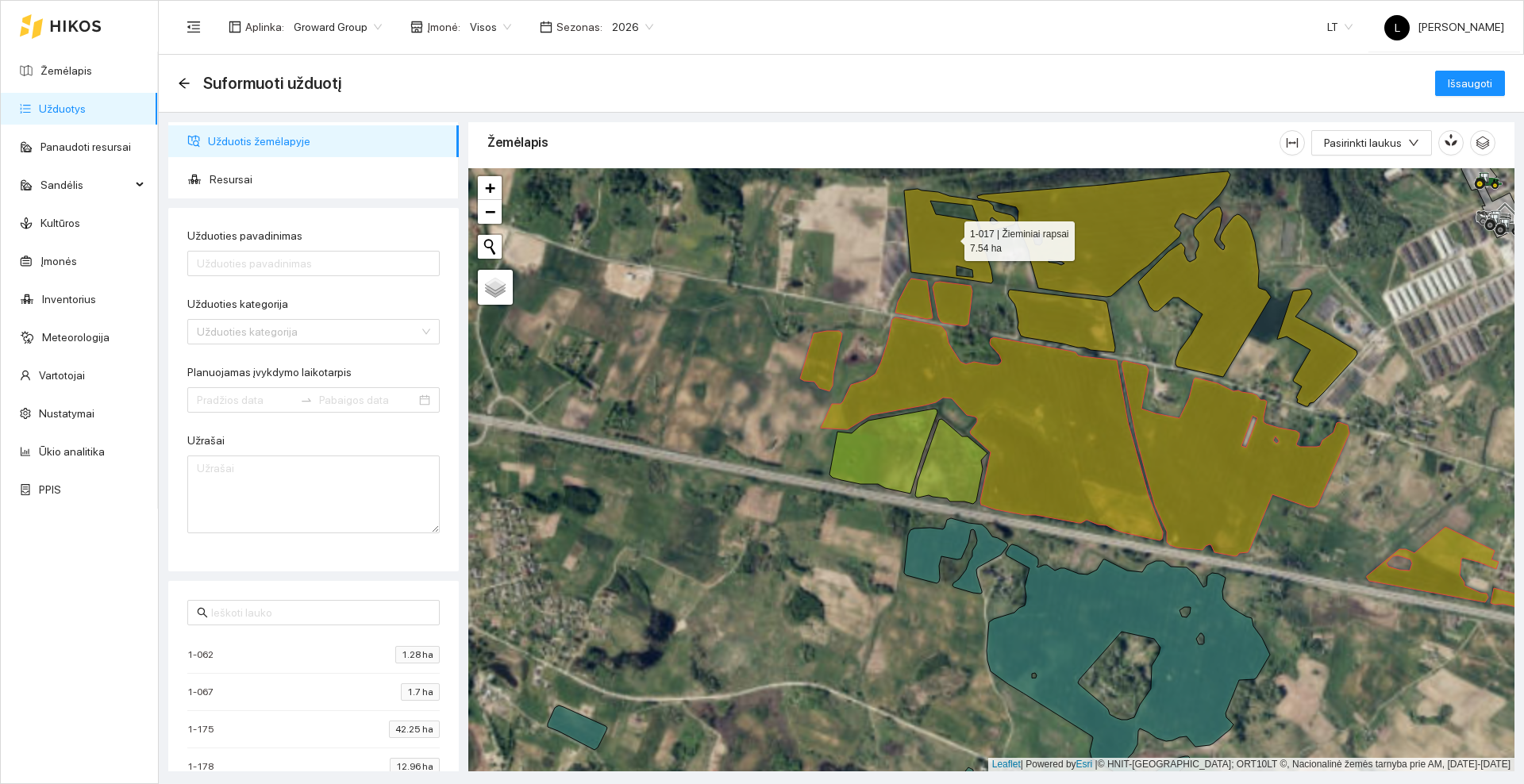
click at [938, 251] on icon at bounding box center [960, 236] width 112 height 94
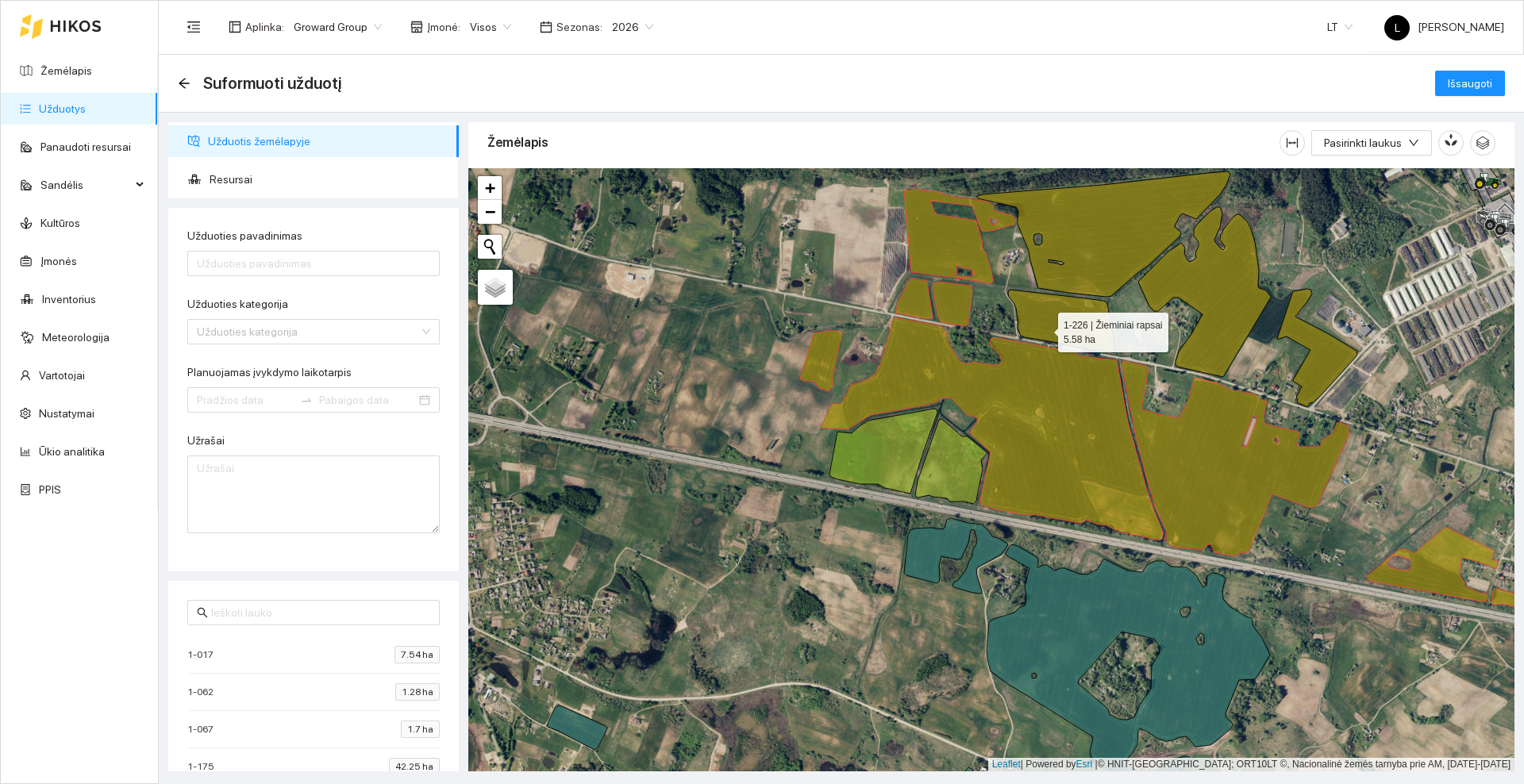
click at [1044, 329] on icon at bounding box center [1061, 321] width 107 height 63
click at [1067, 239] on icon at bounding box center [1104, 235] width 253 height 126
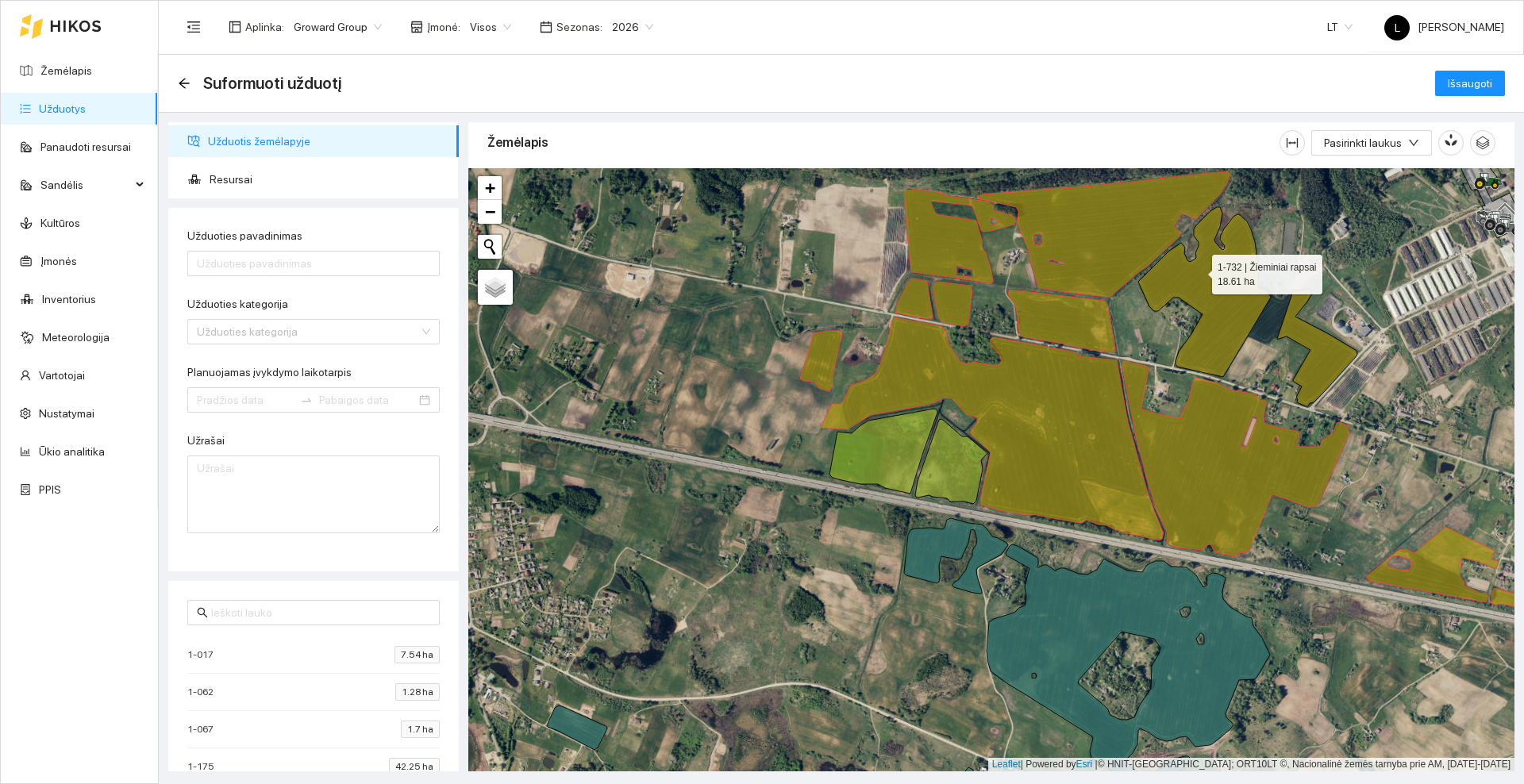
click at [1206, 275] on icon at bounding box center [1247, 306] width 219 height 199
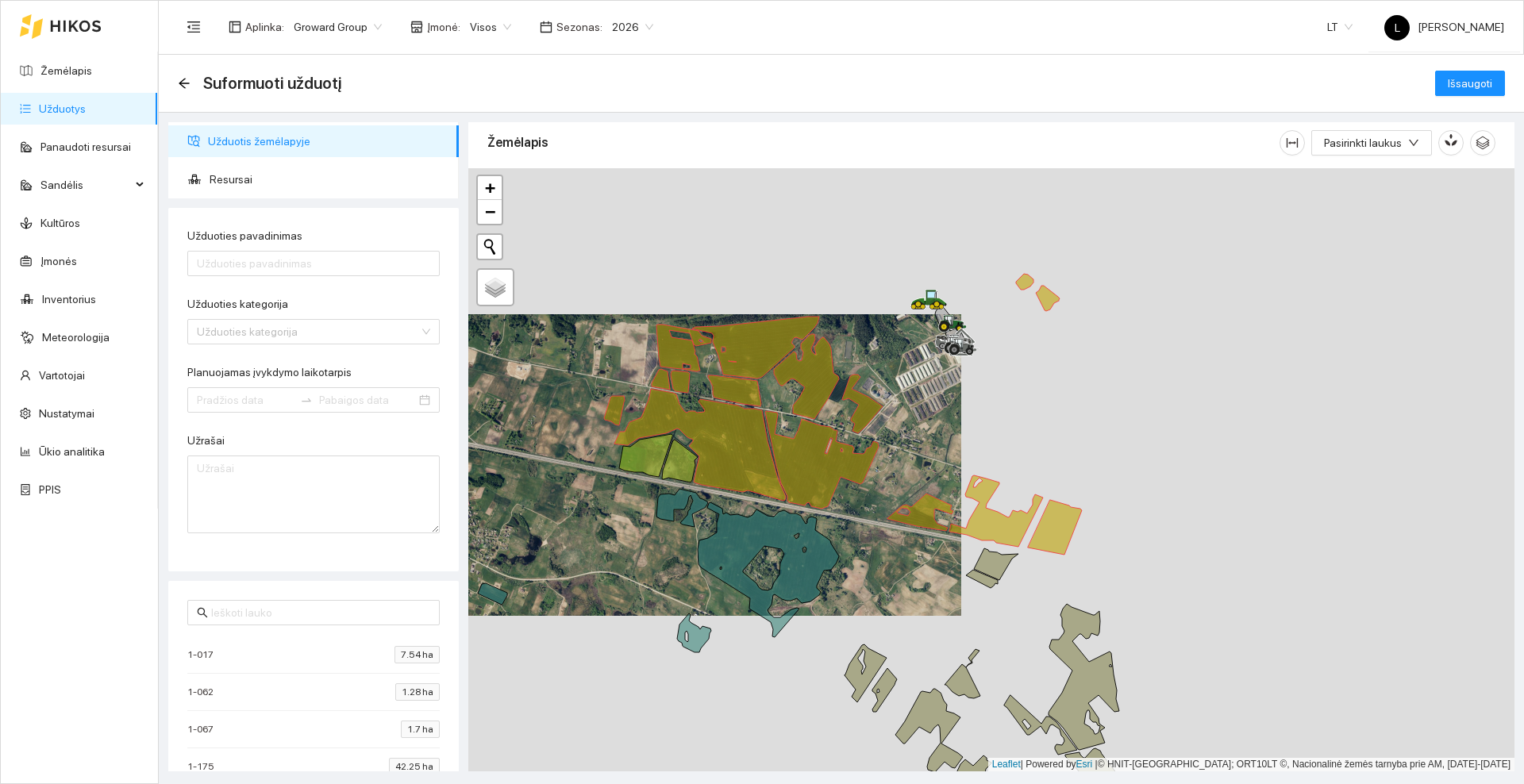
drag, startPoint x: 1394, startPoint y: 315, endPoint x: 829, endPoint y: 448, distance: 580.4
click at [829, 448] on div at bounding box center [991, 470] width 1046 height 603
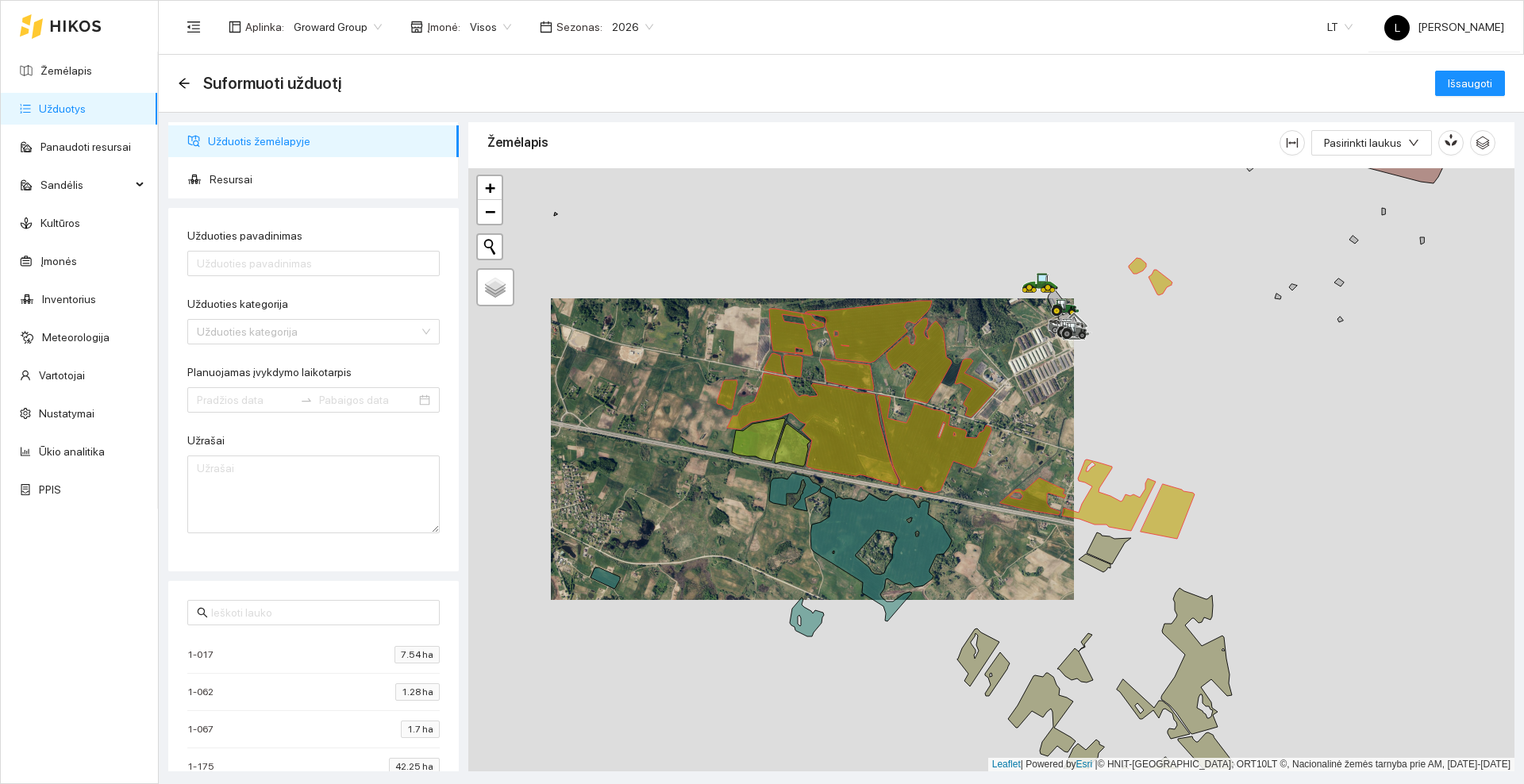
drag, startPoint x: 888, startPoint y: 476, endPoint x: 1073, endPoint y: 414, distance: 195.1
click at [1073, 414] on div at bounding box center [991, 470] width 1046 height 603
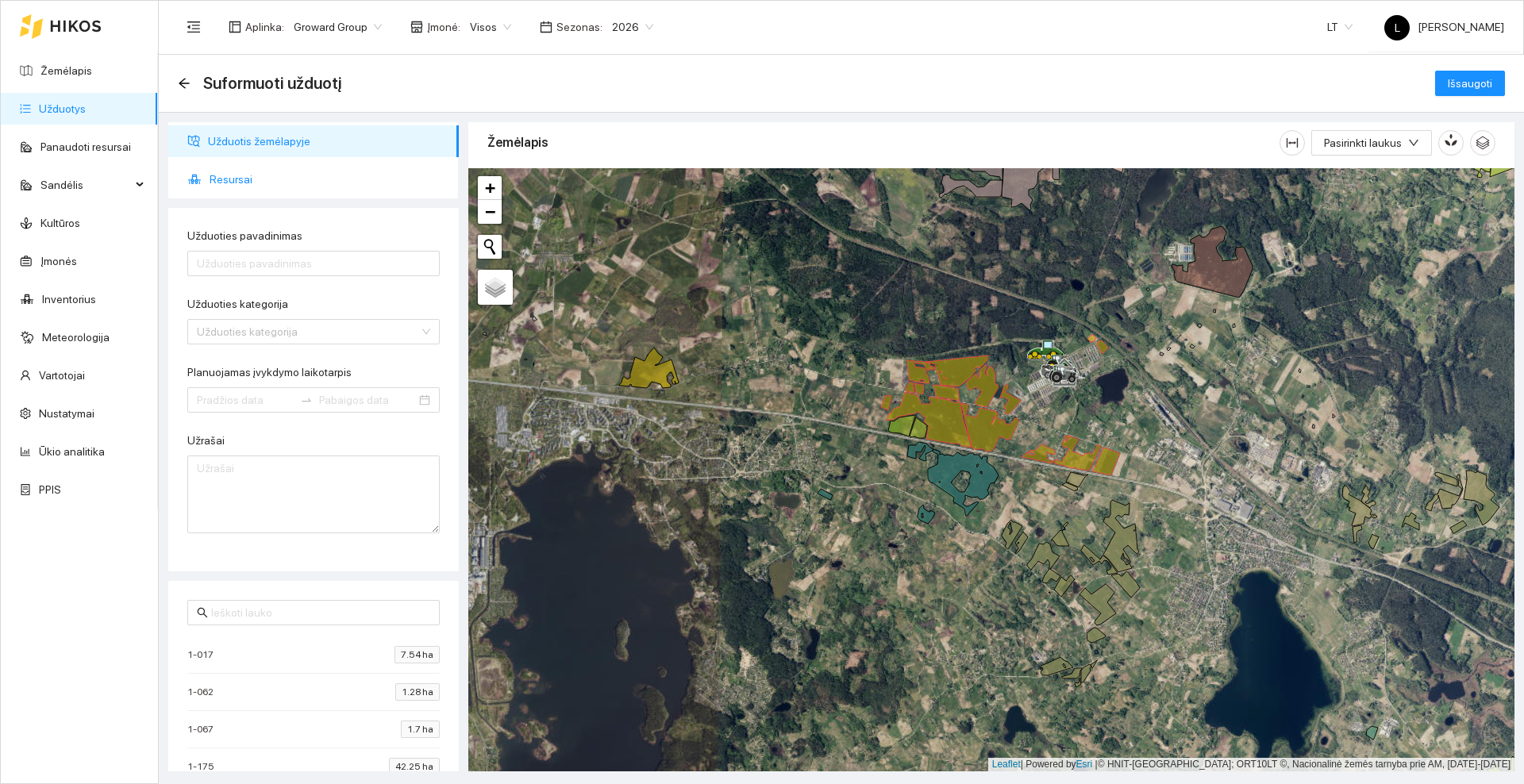
click at [263, 173] on span "Resursai" at bounding box center [328, 180] width 236 height 31
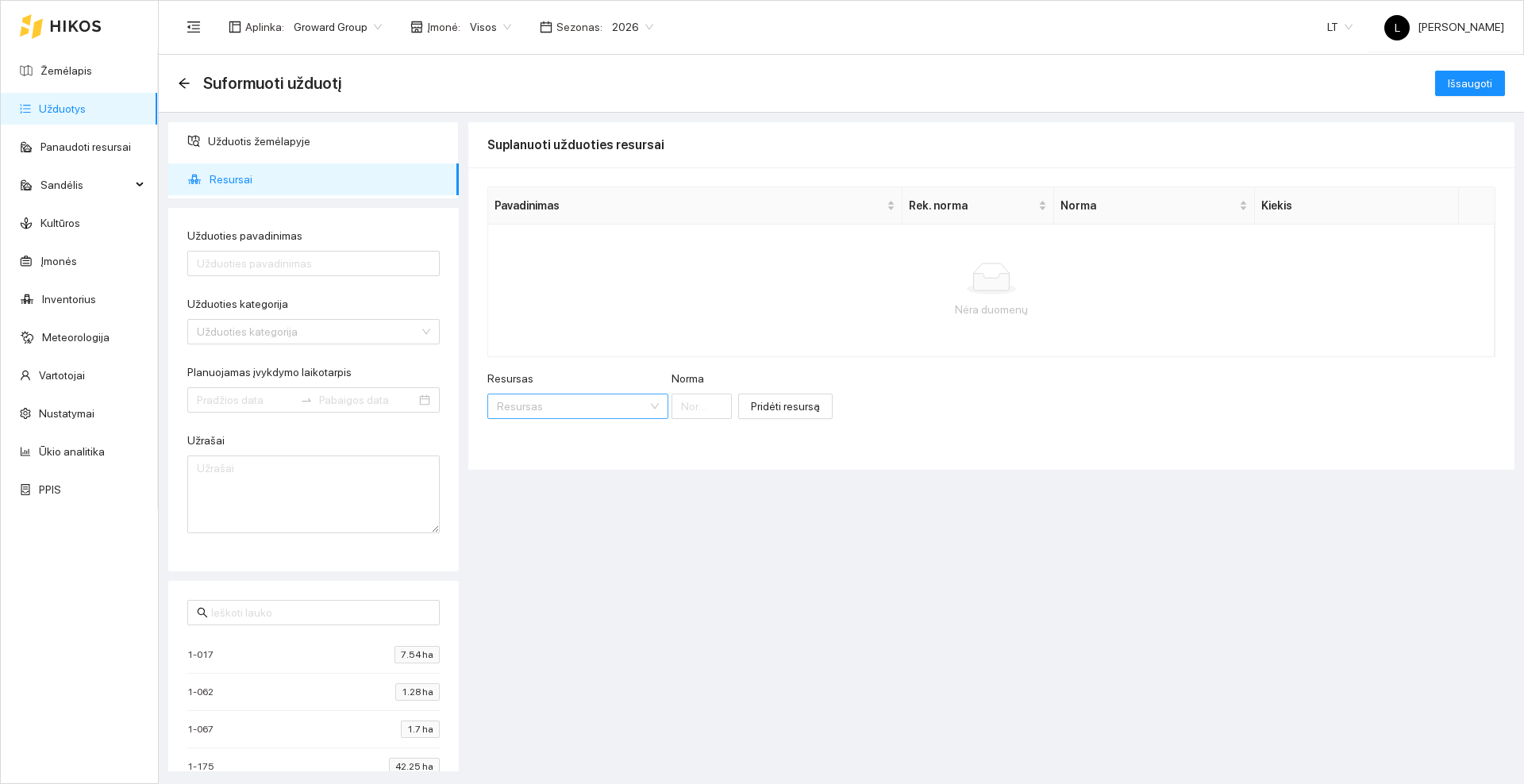
click at [587, 404] on input "Resursas" at bounding box center [572, 406] width 151 height 24
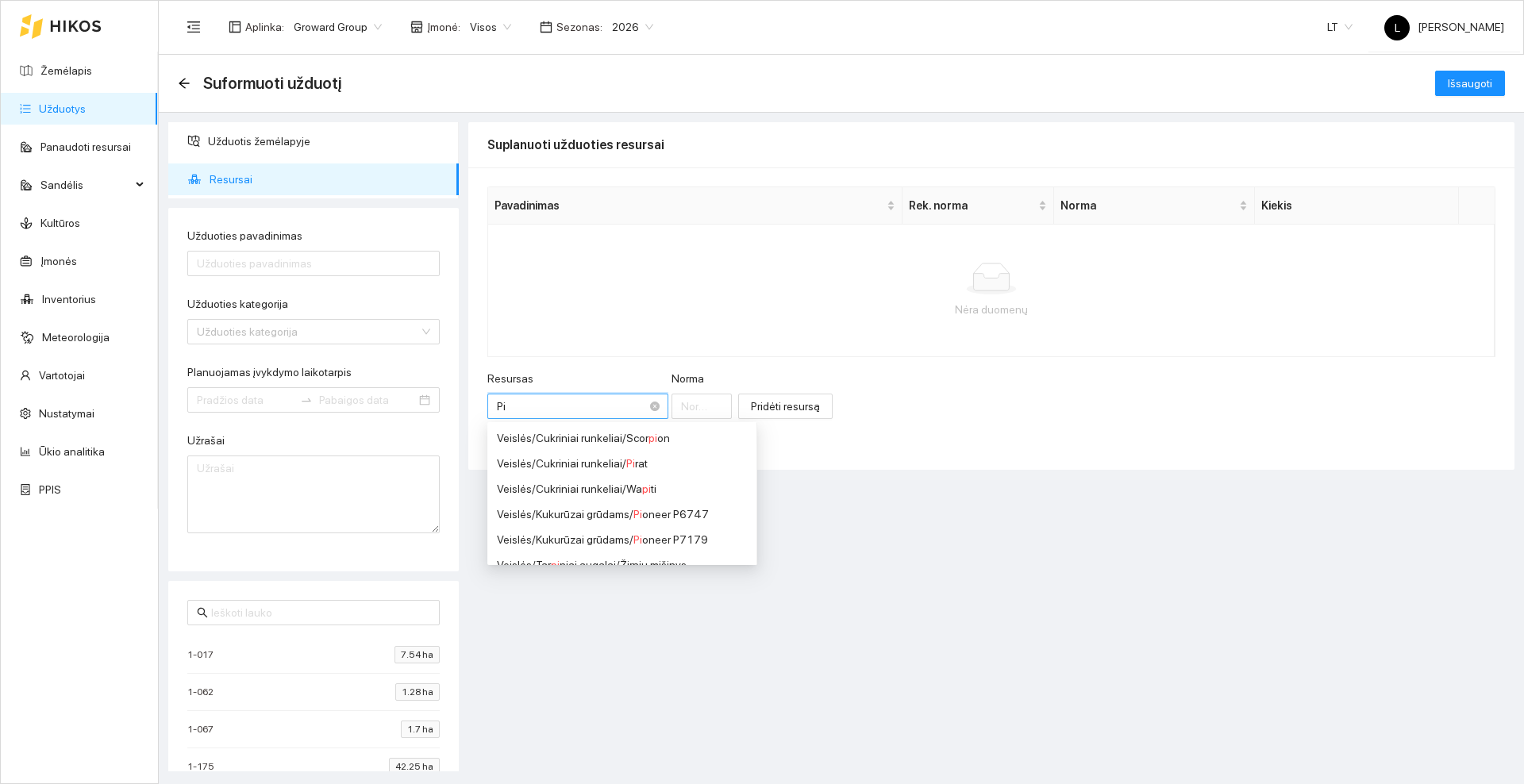
type input "P"
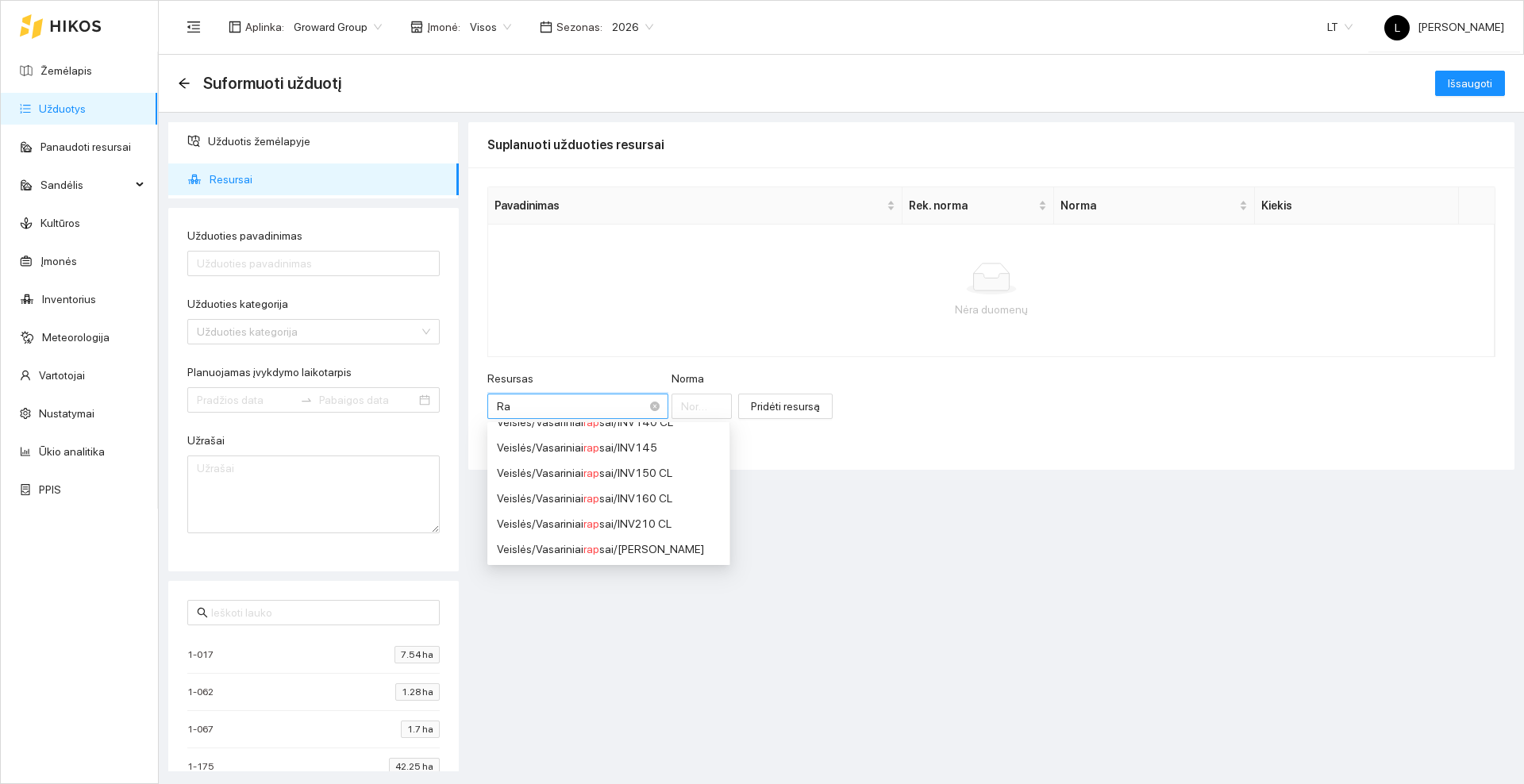
type input "R"
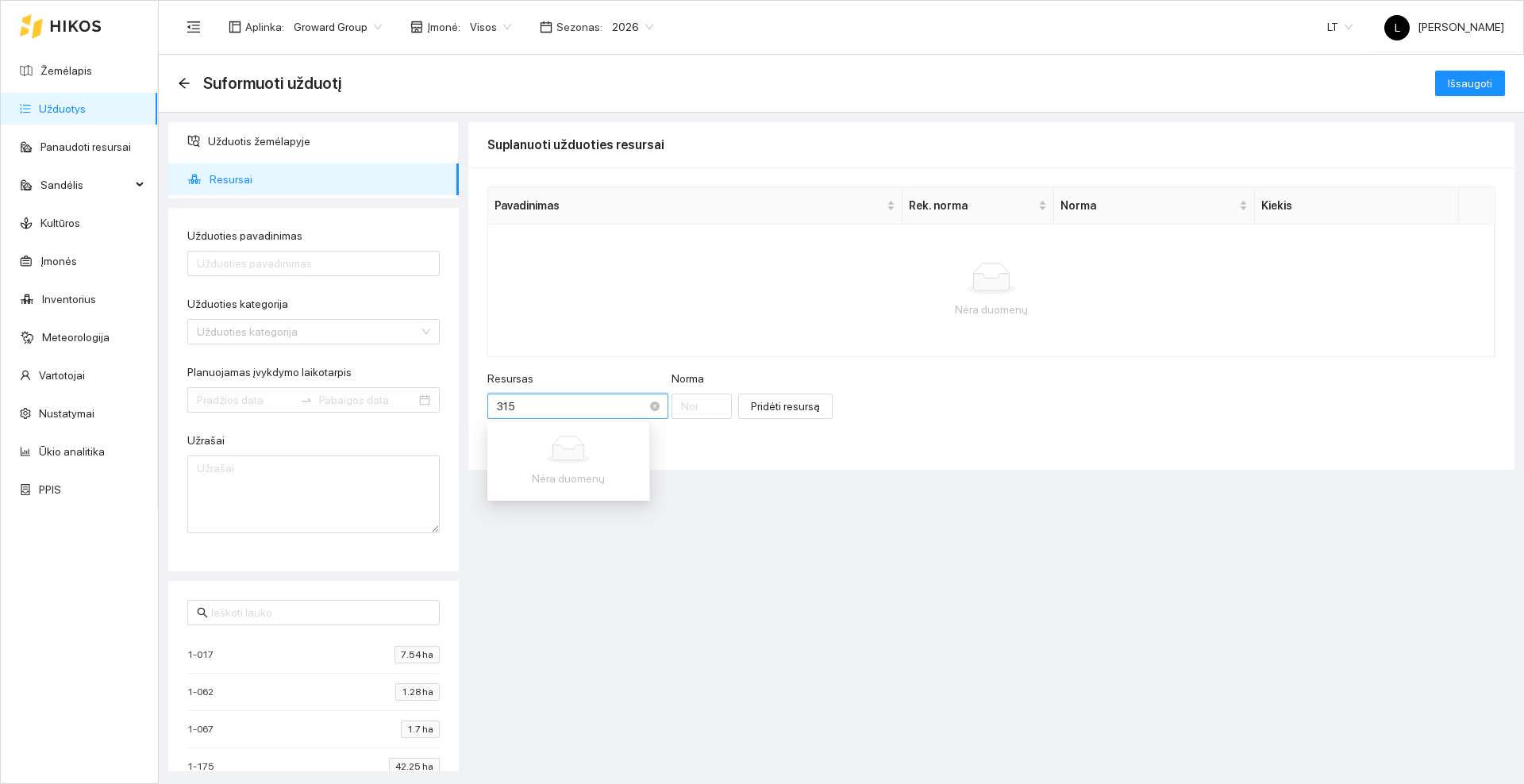
scroll to position [0, 0]
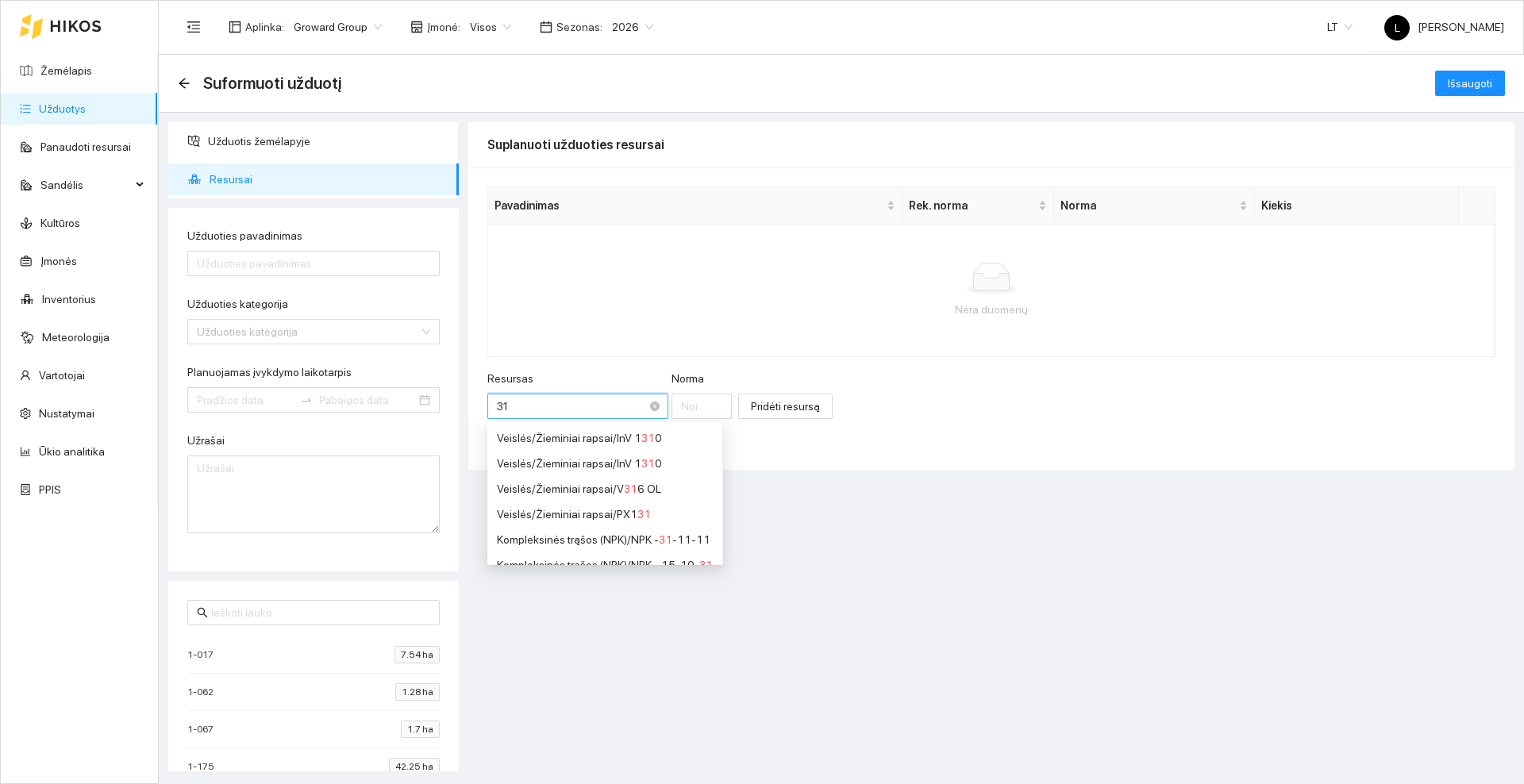
type input "3"
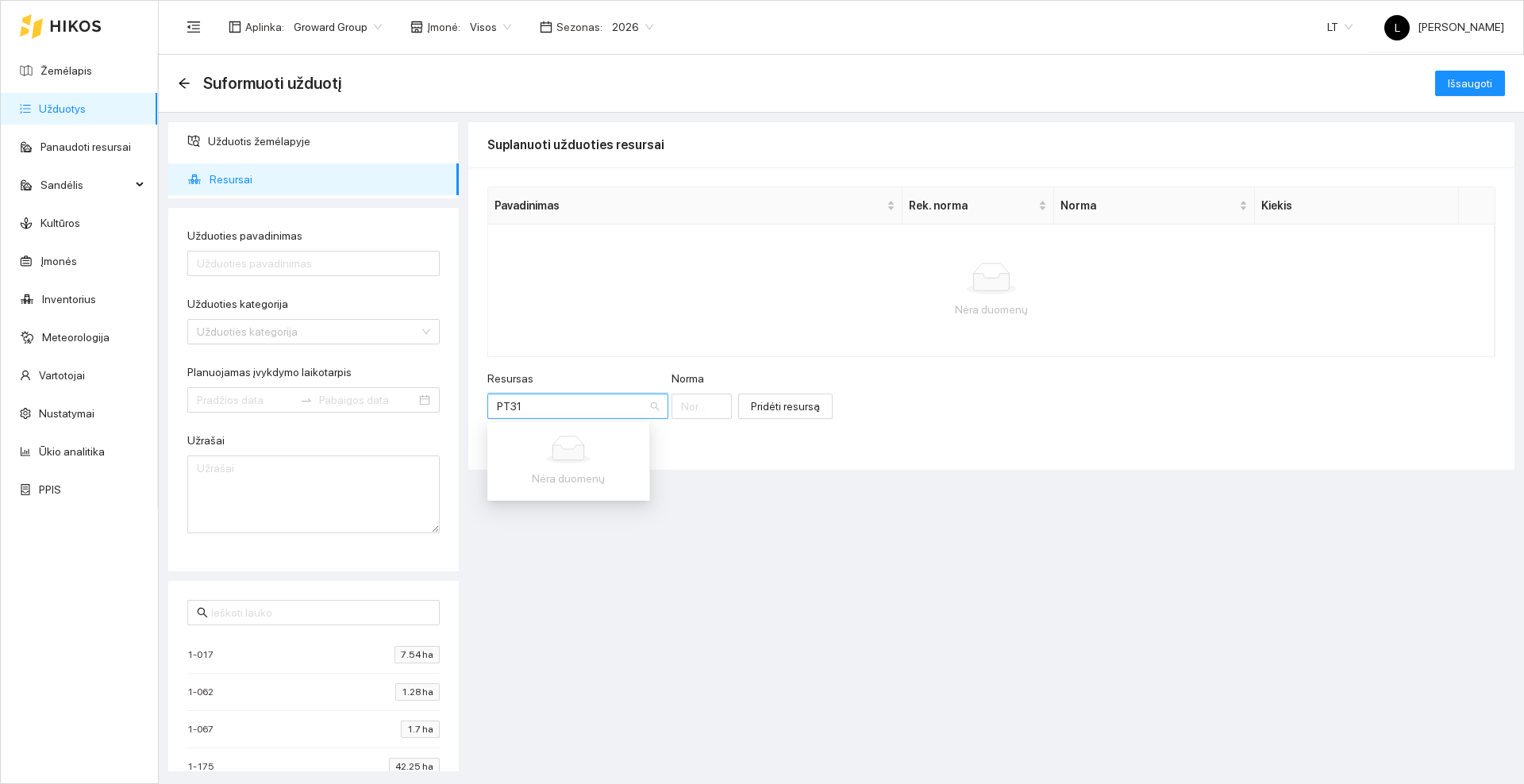
type input "PT3"
click at [609, 433] on div "Veislės / Žieminiai rapsai / PT3 03" at bounding box center [573, 439] width 153 height 18
type input "1"
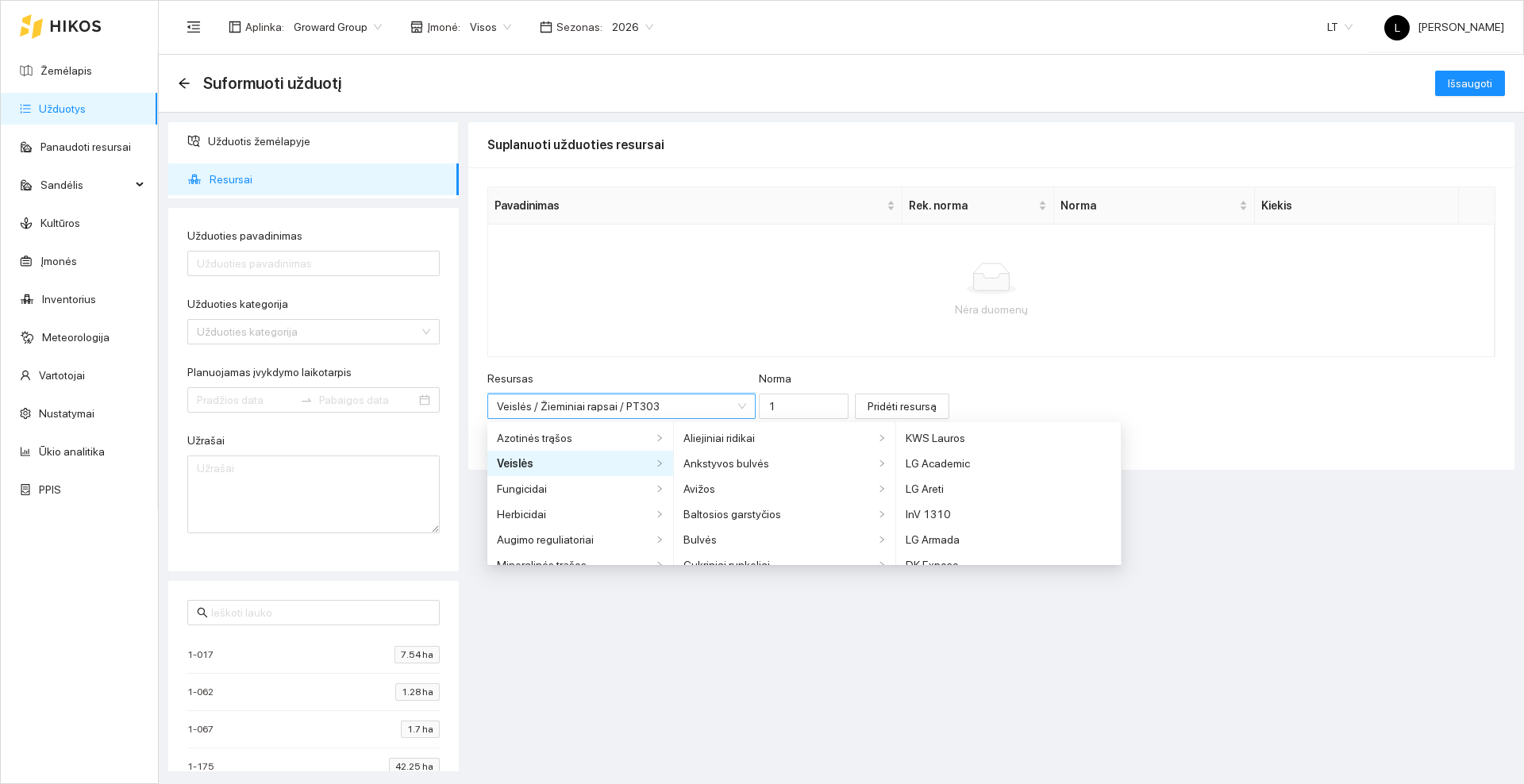
scroll to position [3366, 0]
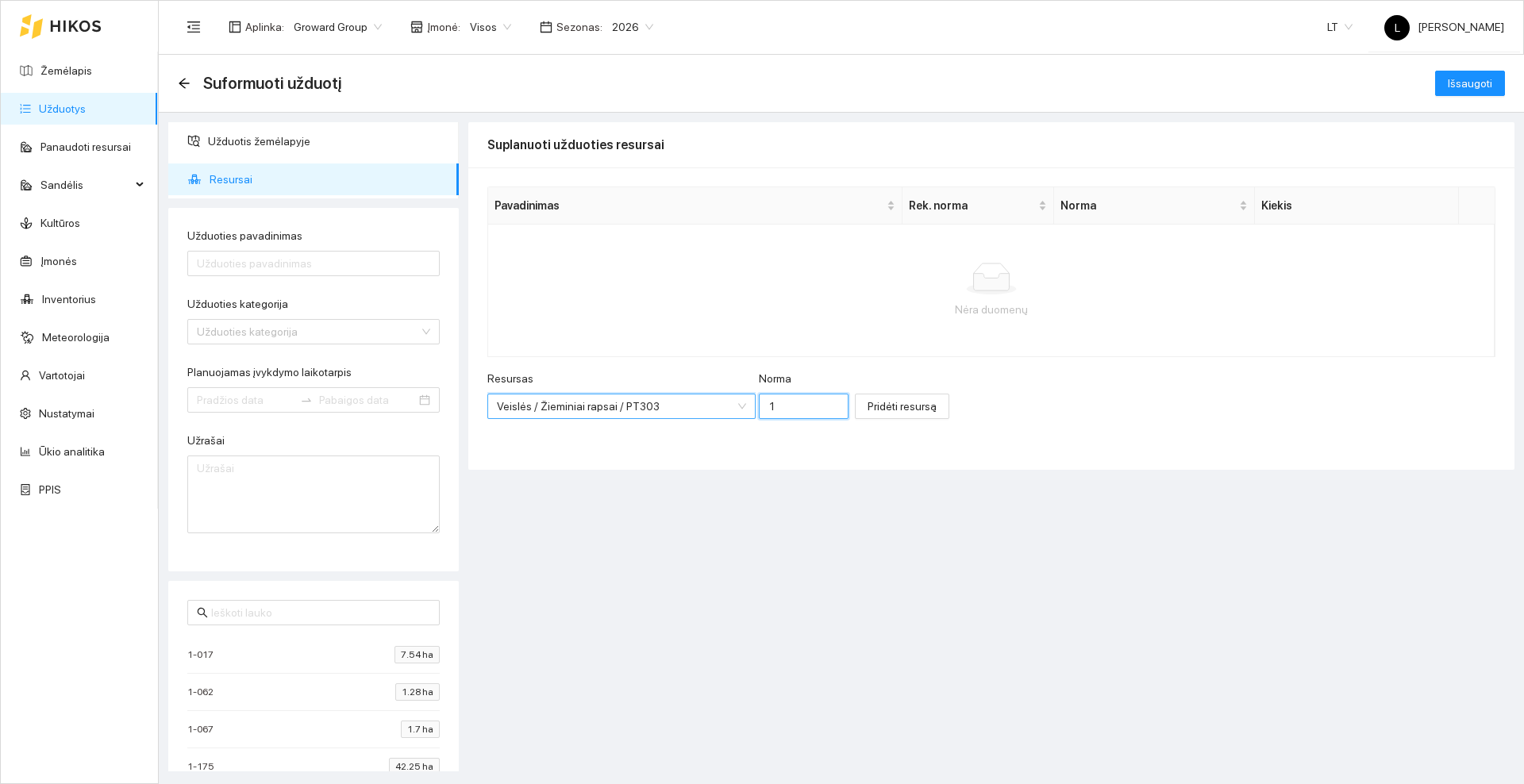
click at [775, 402] on input "1" at bounding box center [803, 406] width 89 height 26
type input "2.70"
click at [888, 405] on span "Pridėti resursą" at bounding box center [902, 406] width 69 height 18
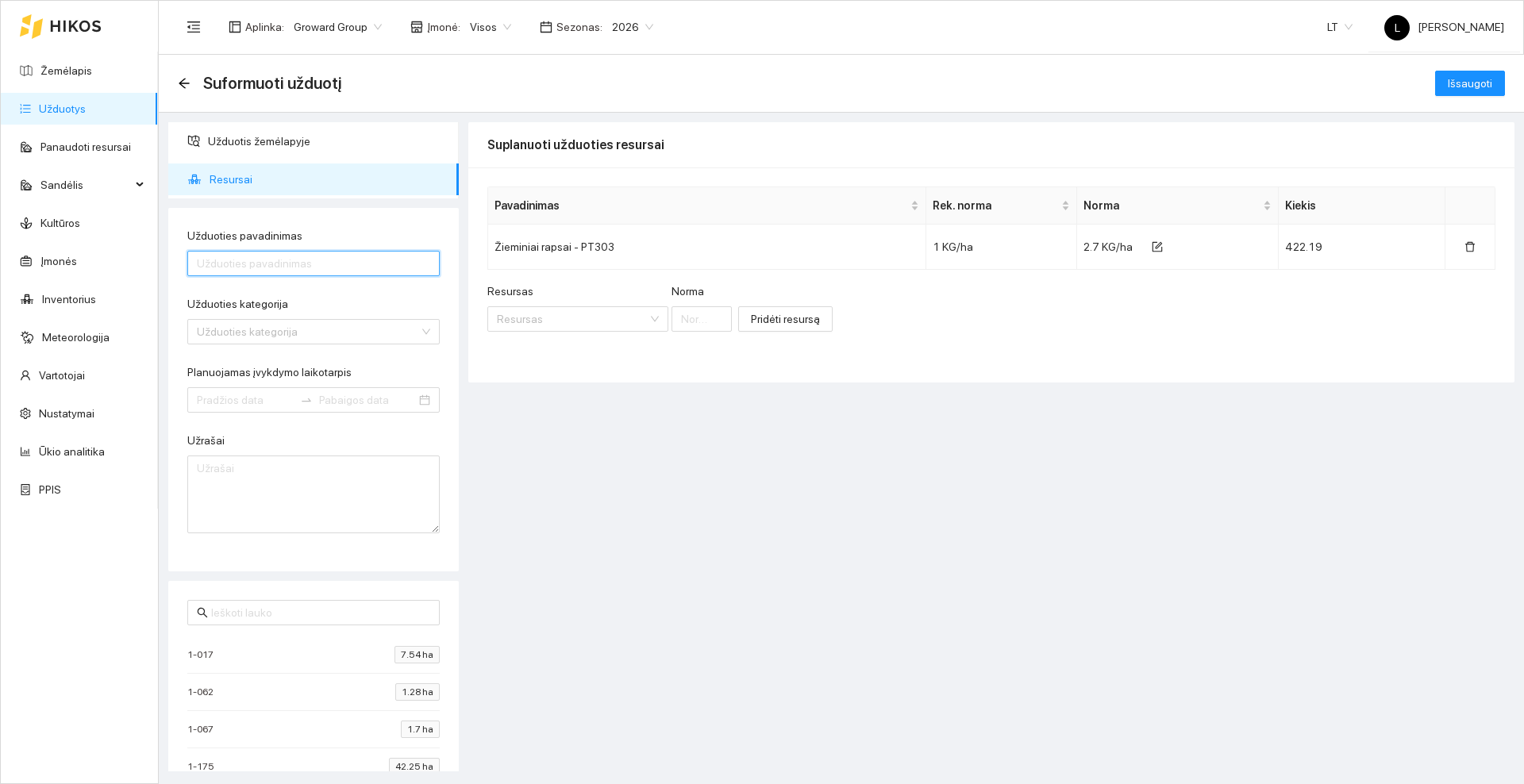
click at [343, 260] on input "Užduoties pavadinimas" at bounding box center [313, 264] width 252 height 26
type input "Žieminio rapso PT315 sėjimas"
click at [393, 340] on input "Užduoties kategorija" at bounding box center [308, 332] width 223 height 24
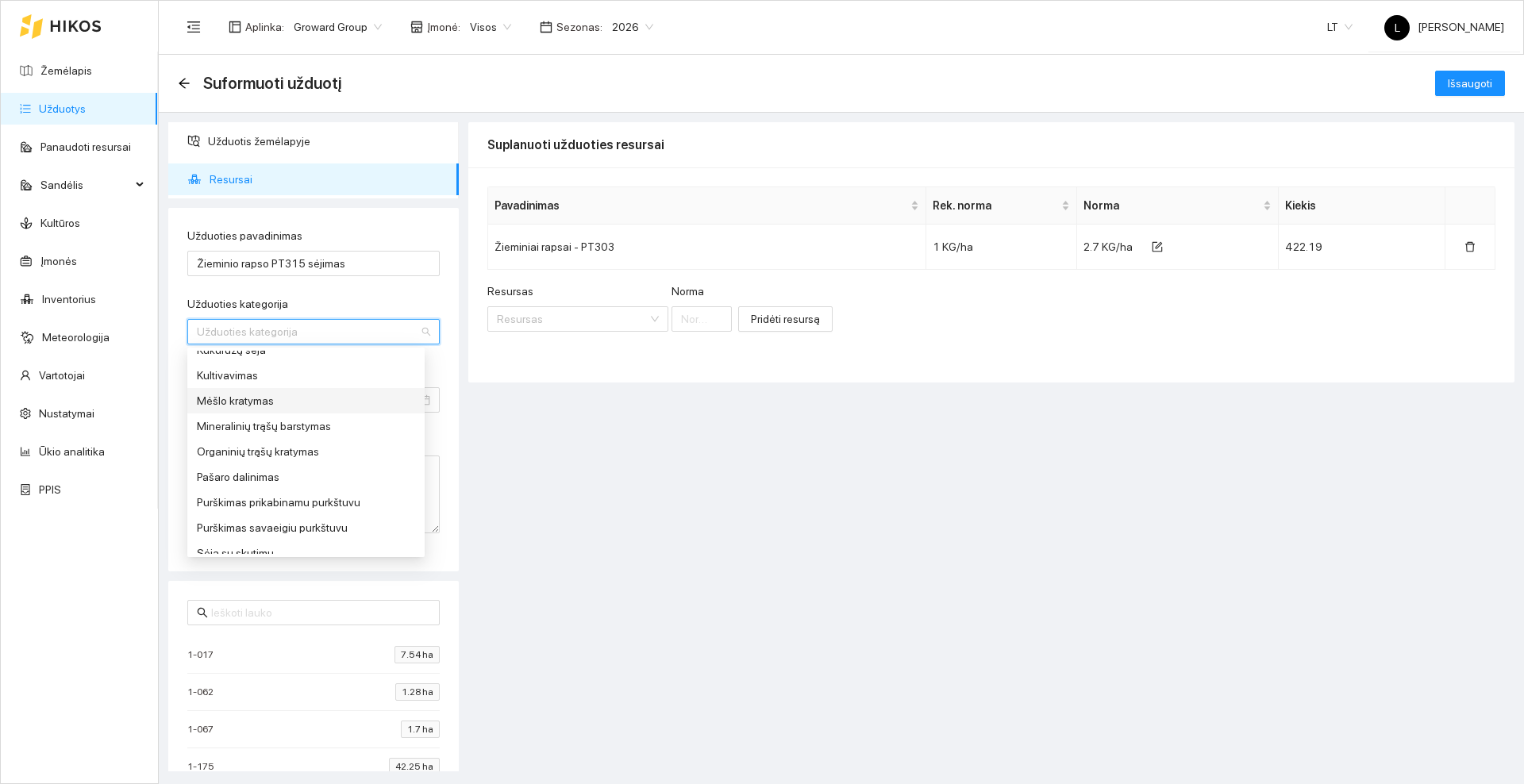
scroll to position [596, 0]
click at [283, 450] on div "Sėja su skutimu" at bounding box center [306, 454] width 218 height 18
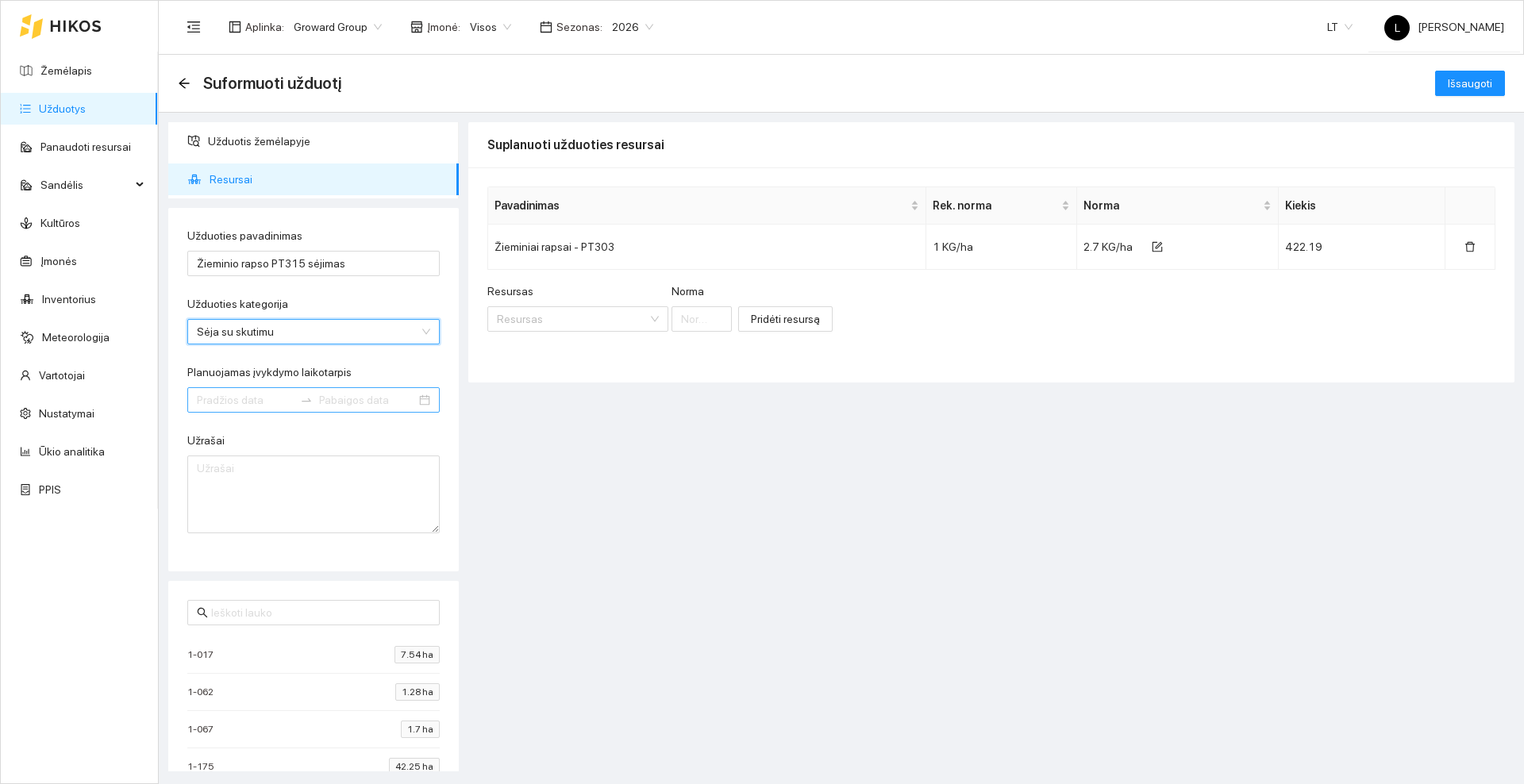
click at [268, 401] on input "Planuojamas įvykdymo laikotarpis" at bounding box center [245, 400] width 97 height 18
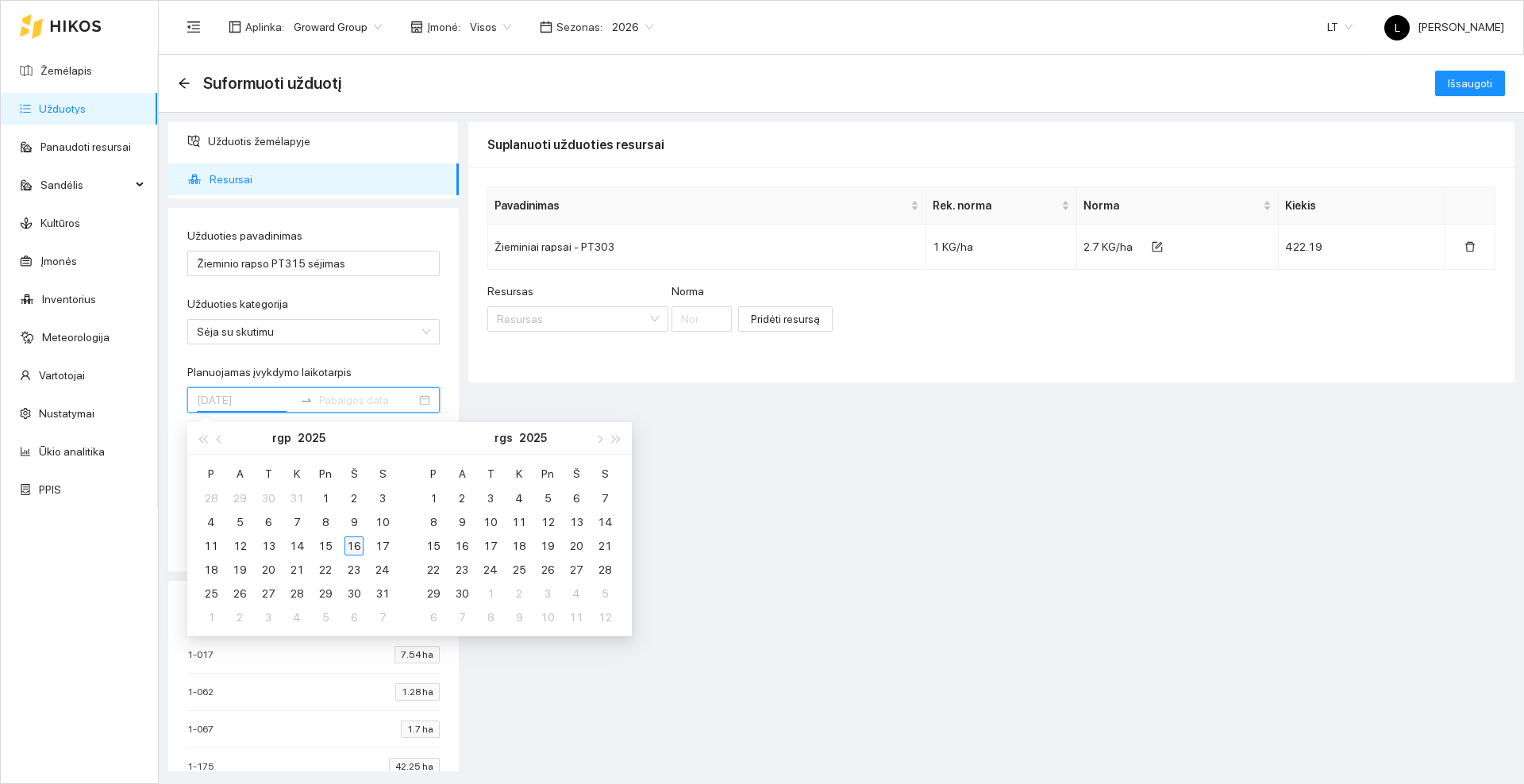
type input "[DATE]"
click at [355, 546] on div "16" at bounding box center [353, 546] width 19 height 19
type input "[DATE]"
click at [383, 572] on div "24" at bounding box center [382, 569] width 19 height 19
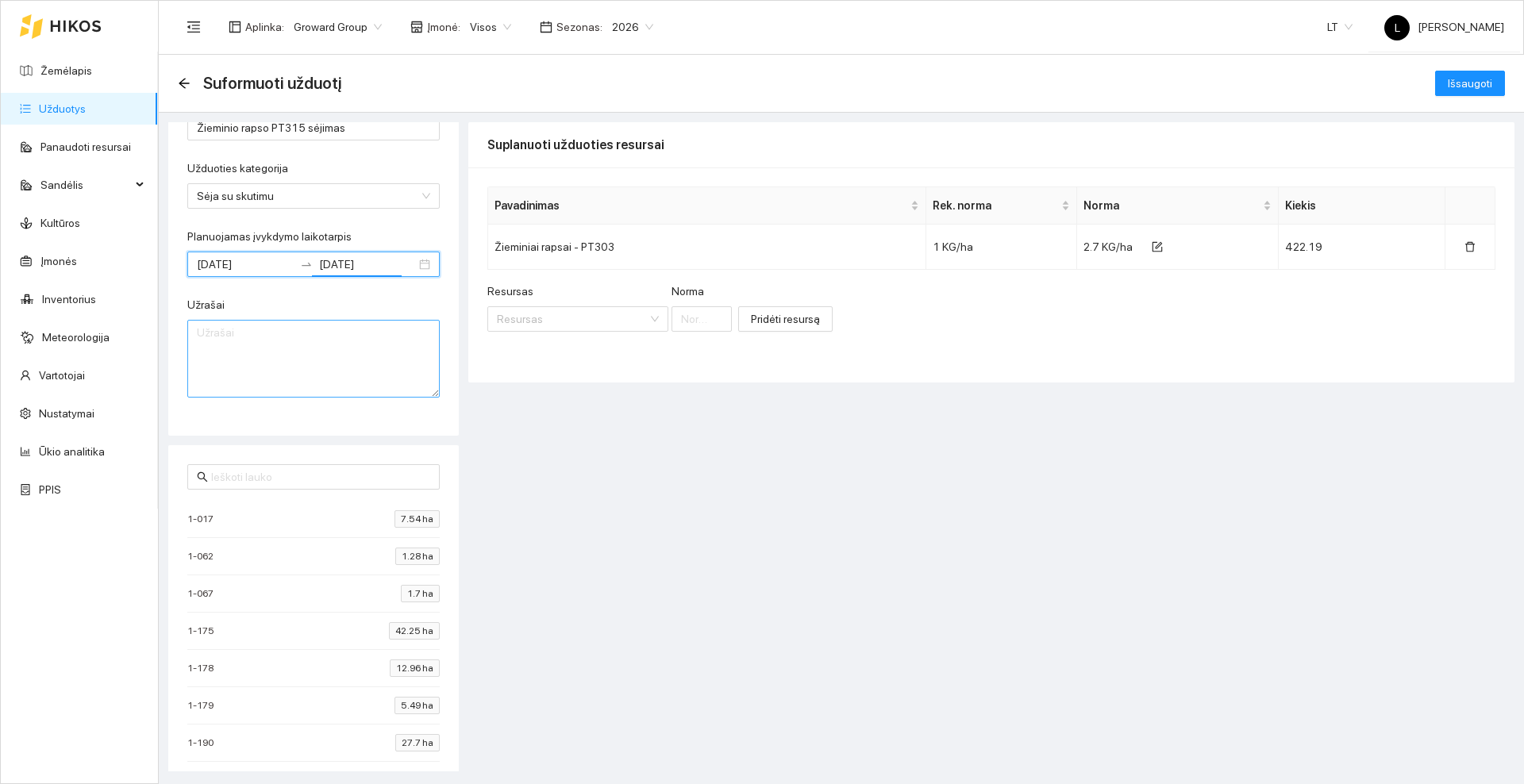
scroll to position [0, 0]
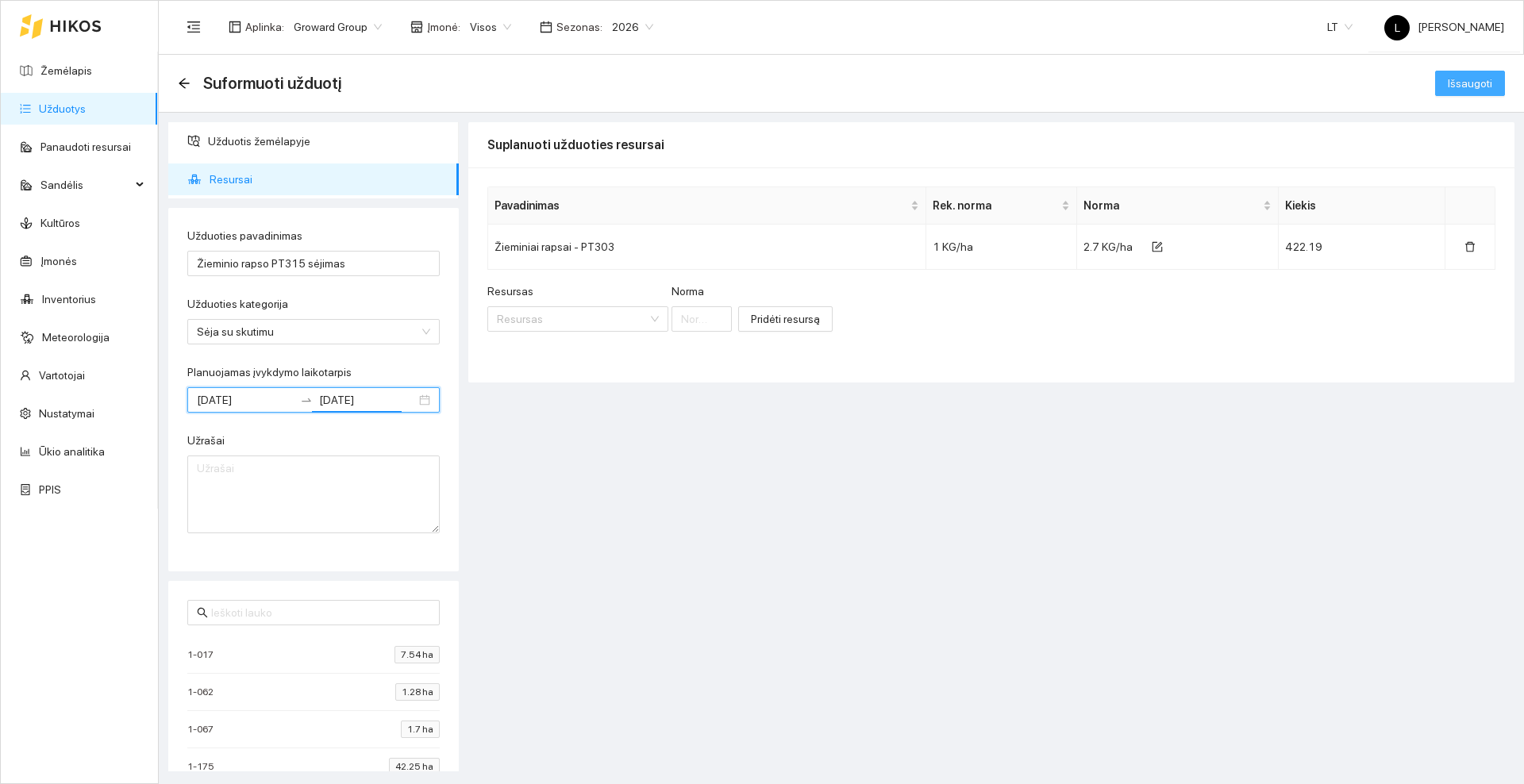
click at [1467, 78] on span "Išsaugoti" at bounding box center [1470, 83] width 44 height 18
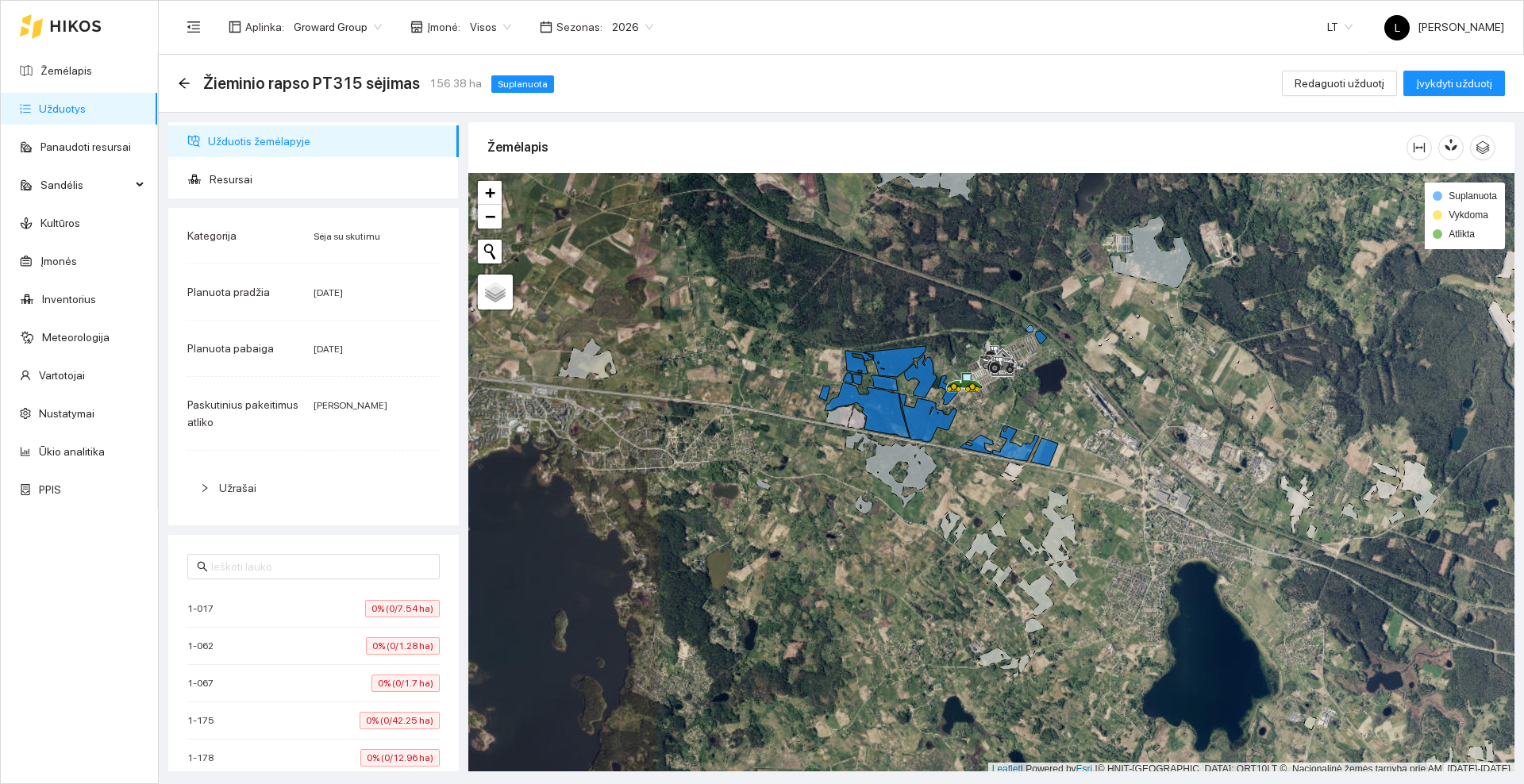
click at [59, 20] on icon at bounding box center [76, 26] width 52 height 13
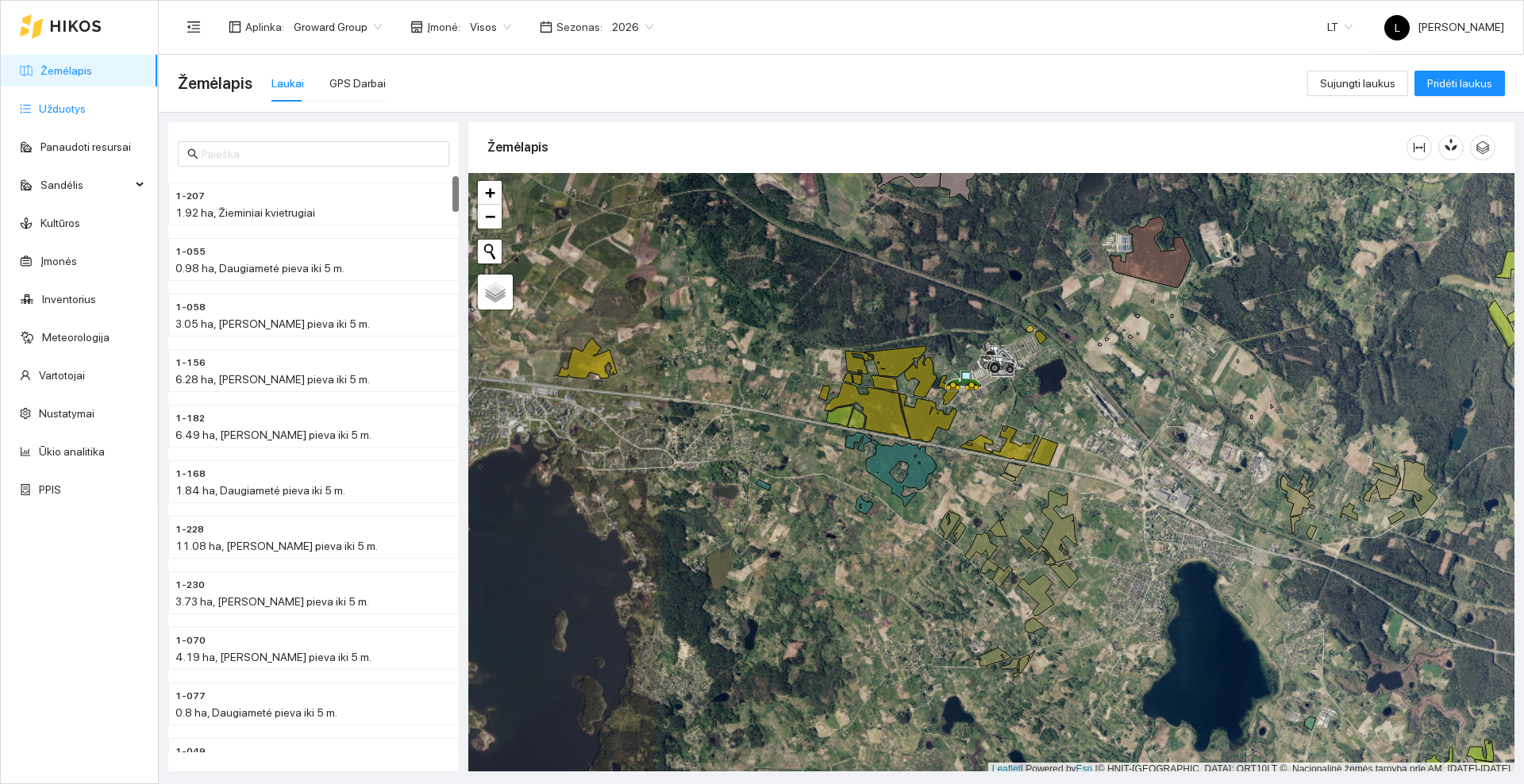
click at [79, 115] on link "Užduotys" at bounding box center [63, 108] width 47 height 13
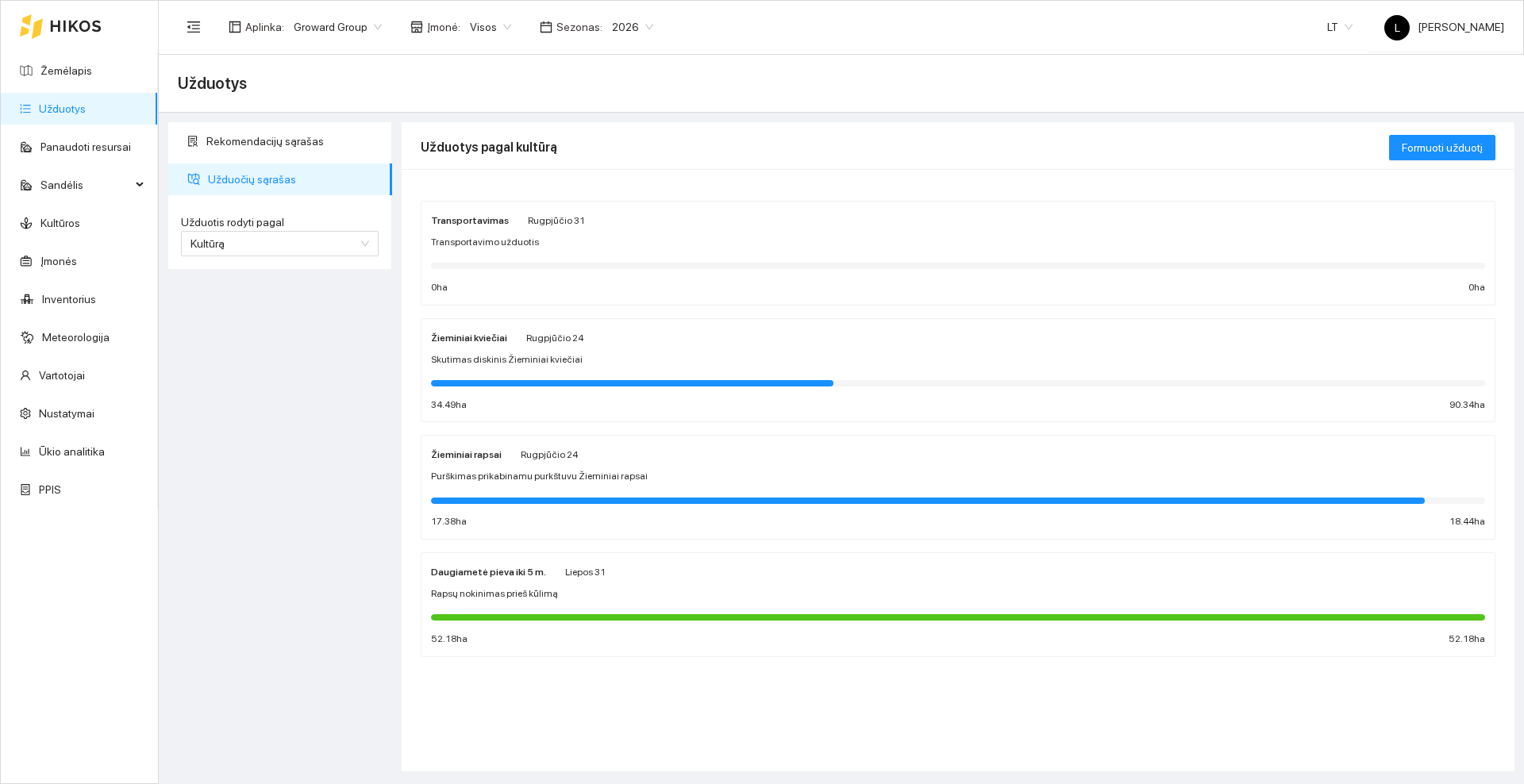
click at [539, 352] on span "Skutimas diskinis Žieminiai kviečiai" at bounding box center [506, 359] width 152 height 15
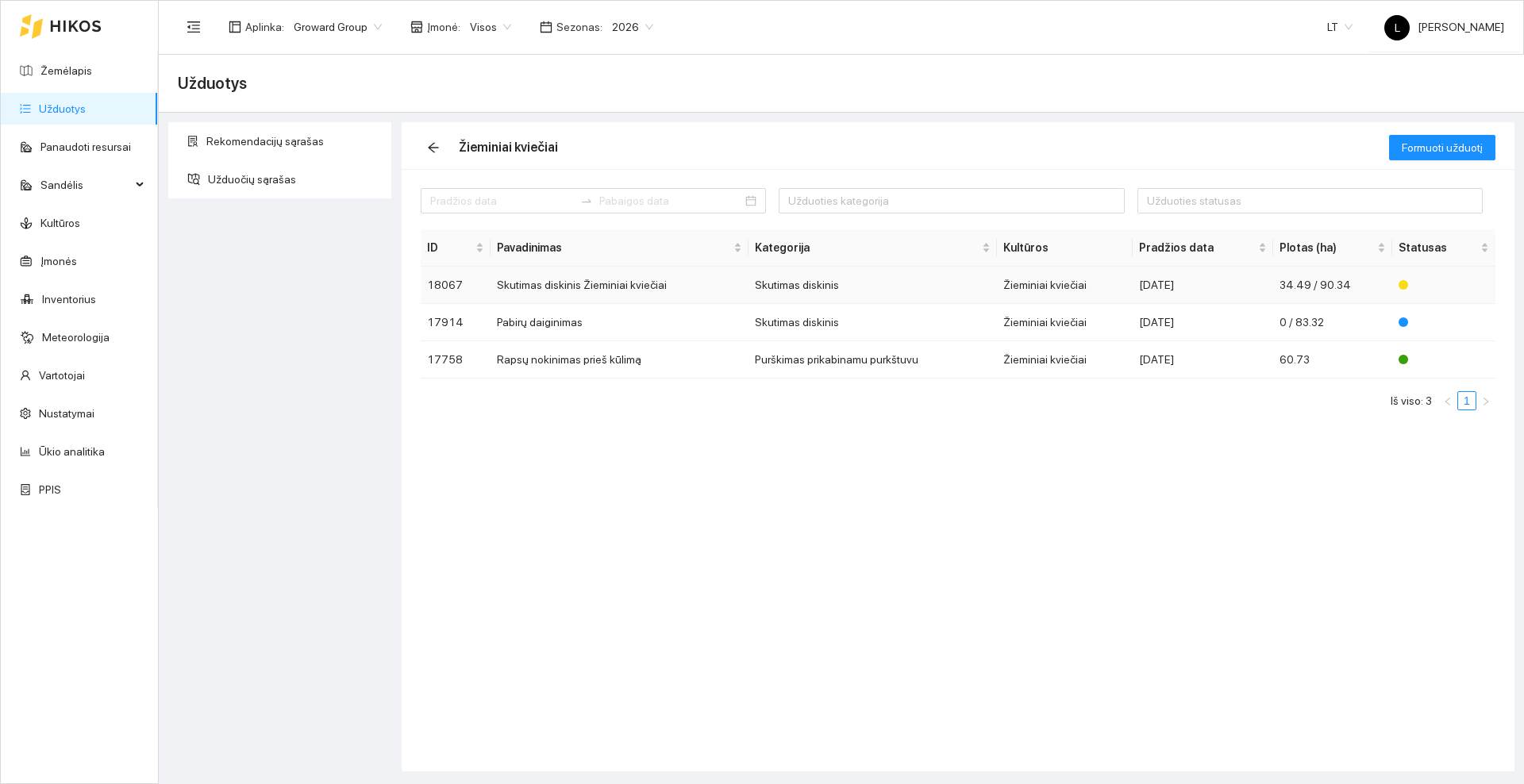
click at [663, 284] on td "Skutimas diskinis Žieminiai kviečiai" at bounding box center [619, 286] width 258 height 37
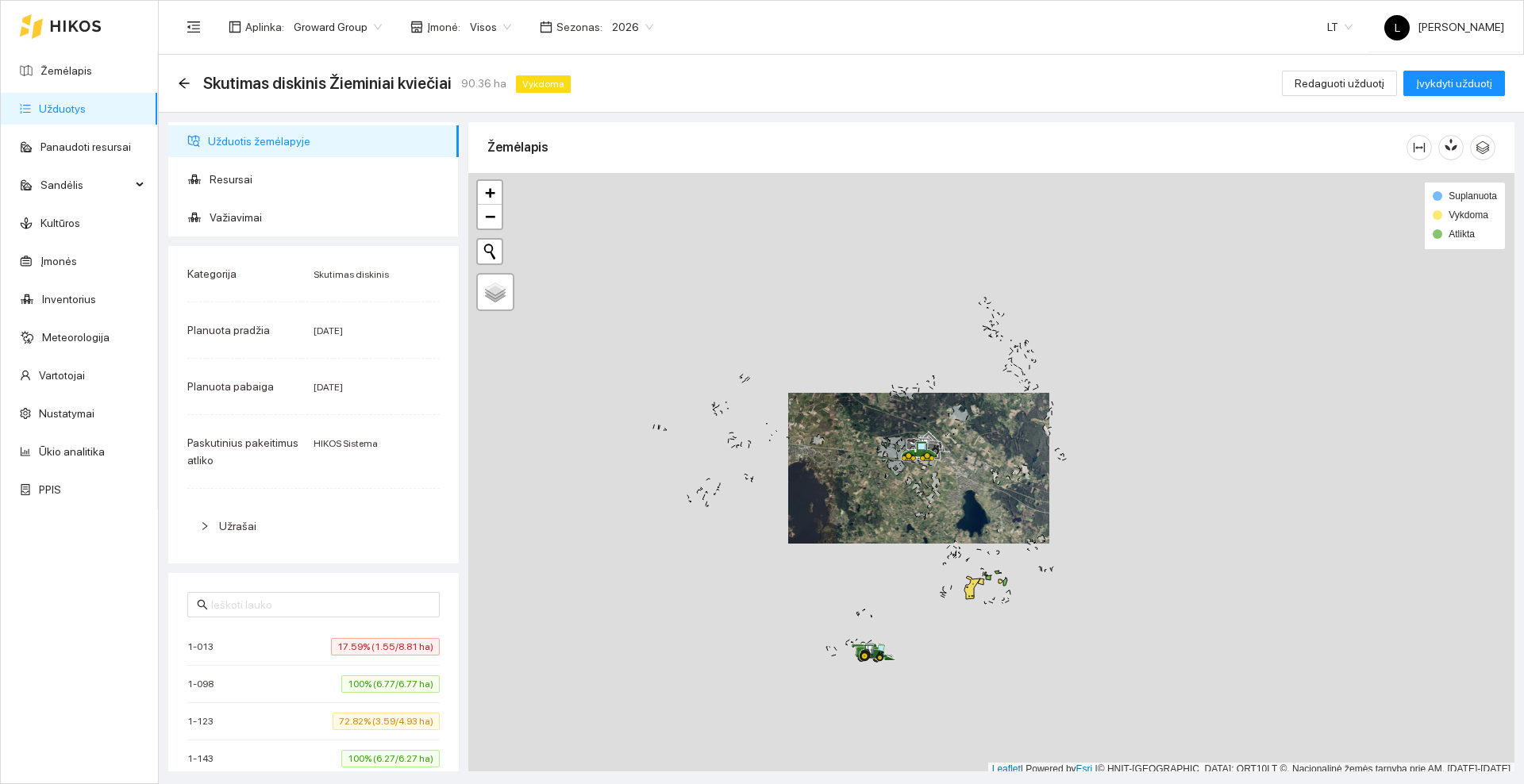
scroll to position [5, 0]
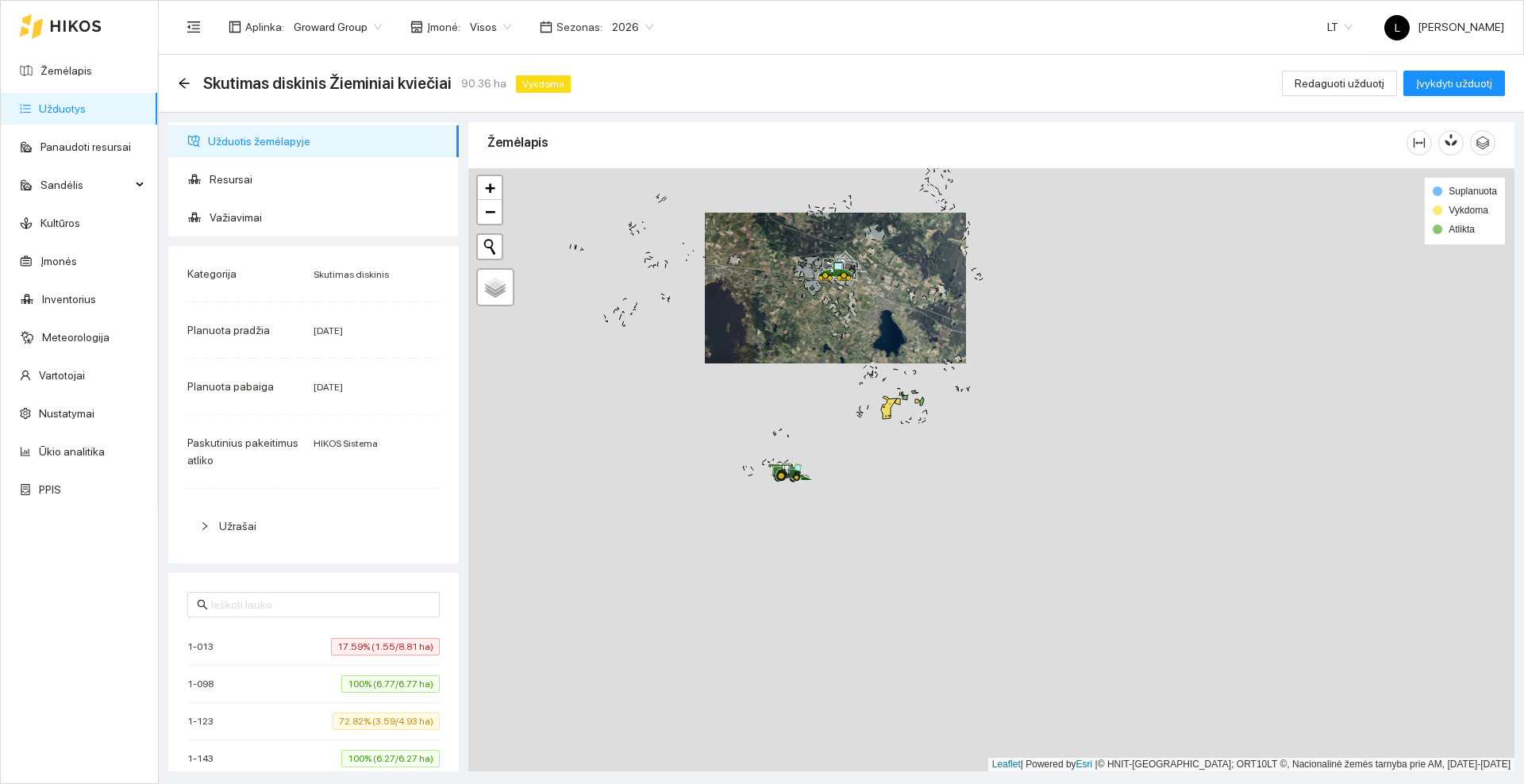
drag, startPoint x: 789, startPoint y: 375, endPoint x: 807, endPoint y: 367, distance: 19.7
click at [785, 364] on div at bounding box center [991, 470] width 1046 height 603
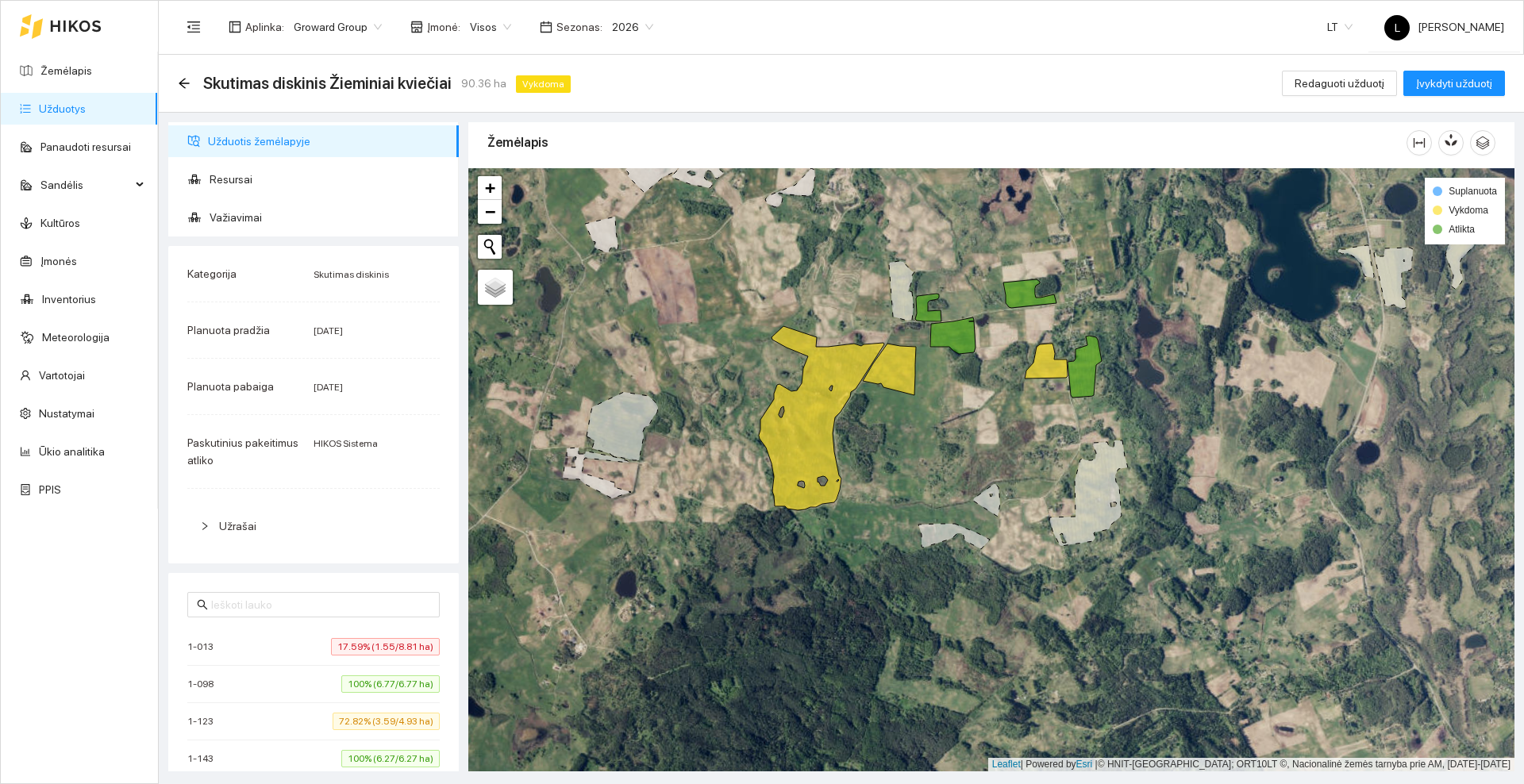
click at [85, 21] on icon at bounding box center [76, 26] width 50 height 11
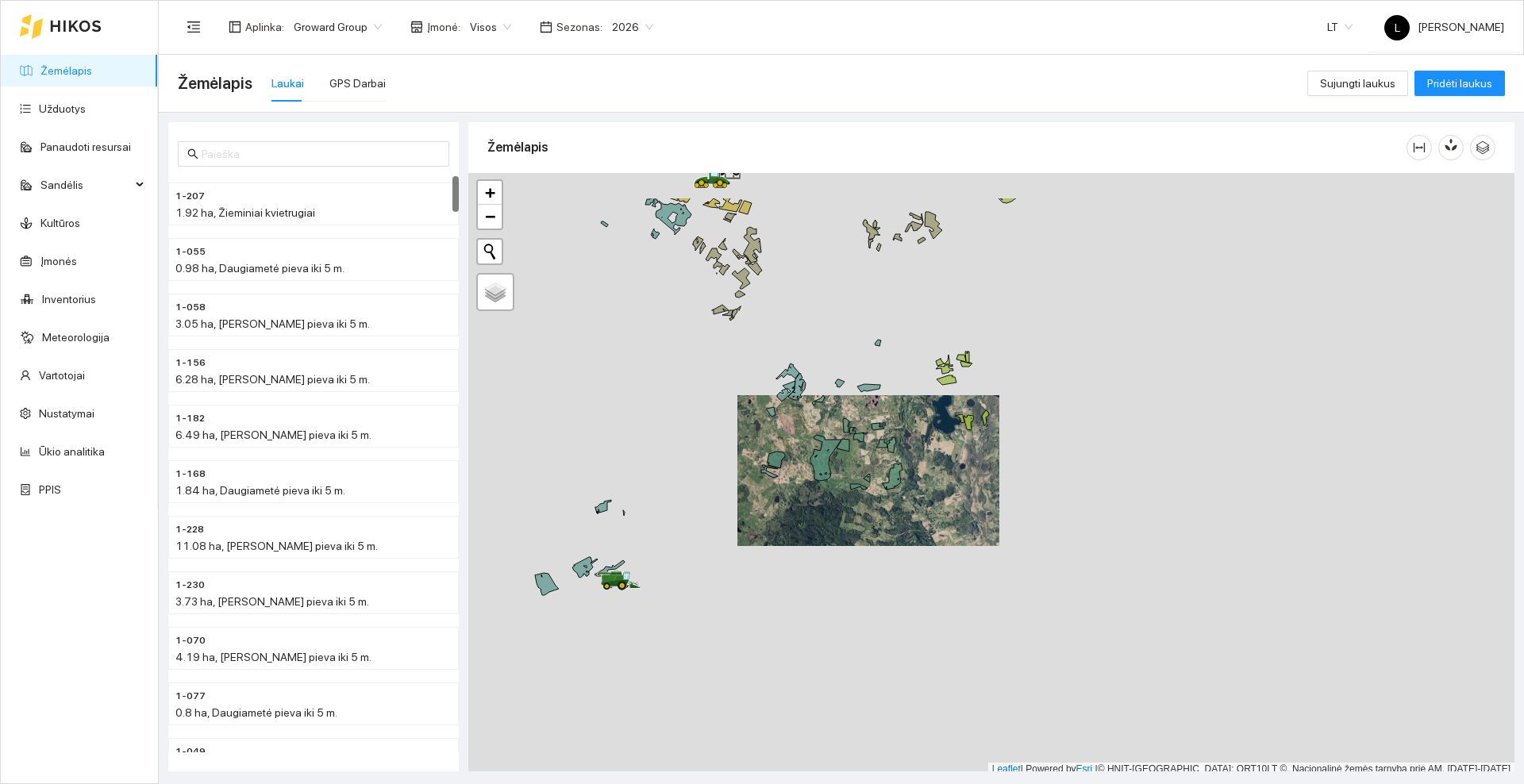
scroll to position [5, 0]
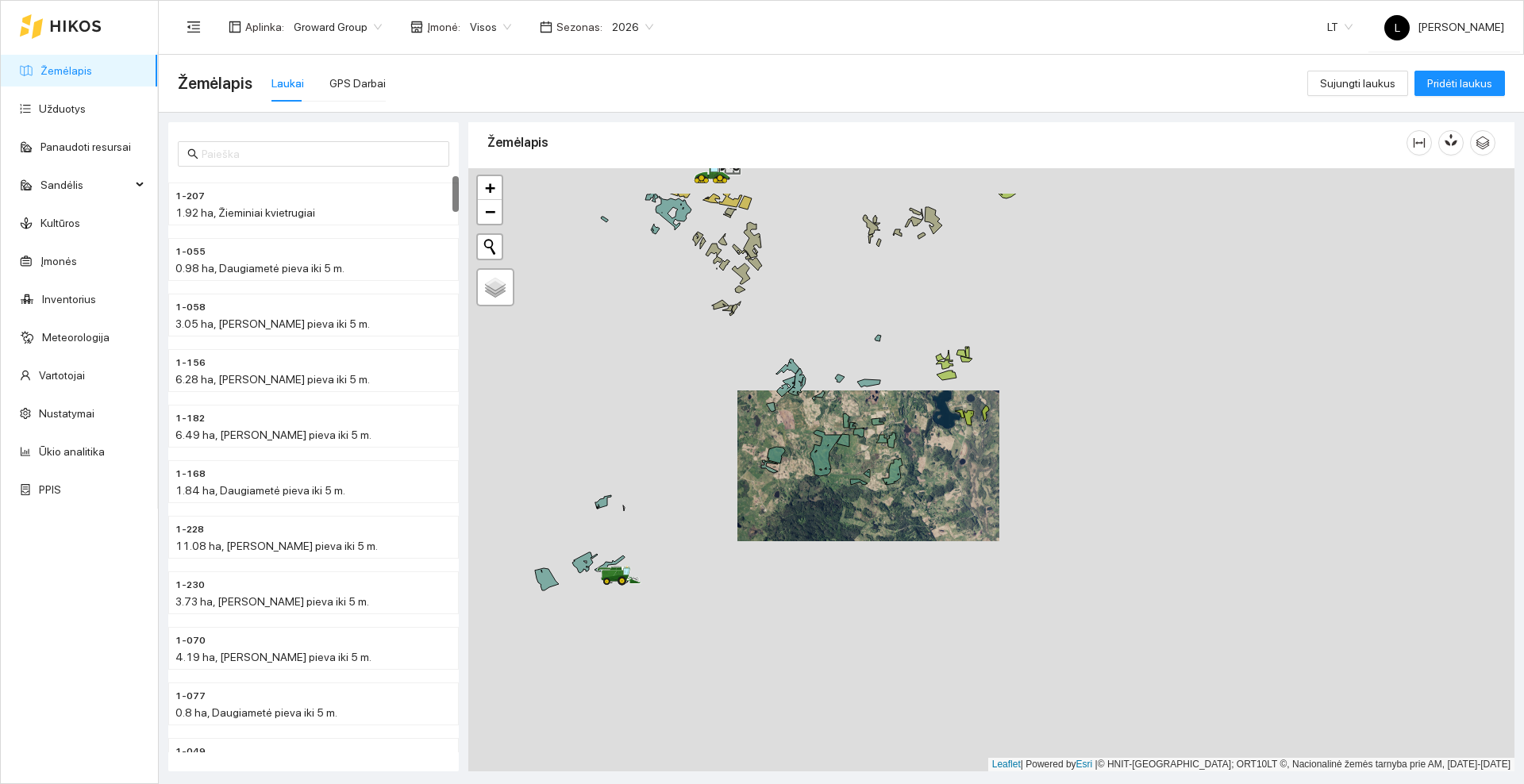
drag, startPoint x: 903, startPoint y: 378, endPoint x: 887, endPoint y: 485, distance: 108.2
click at [887, 485] on div at bounding box center [991, 470] width 1046 height 603
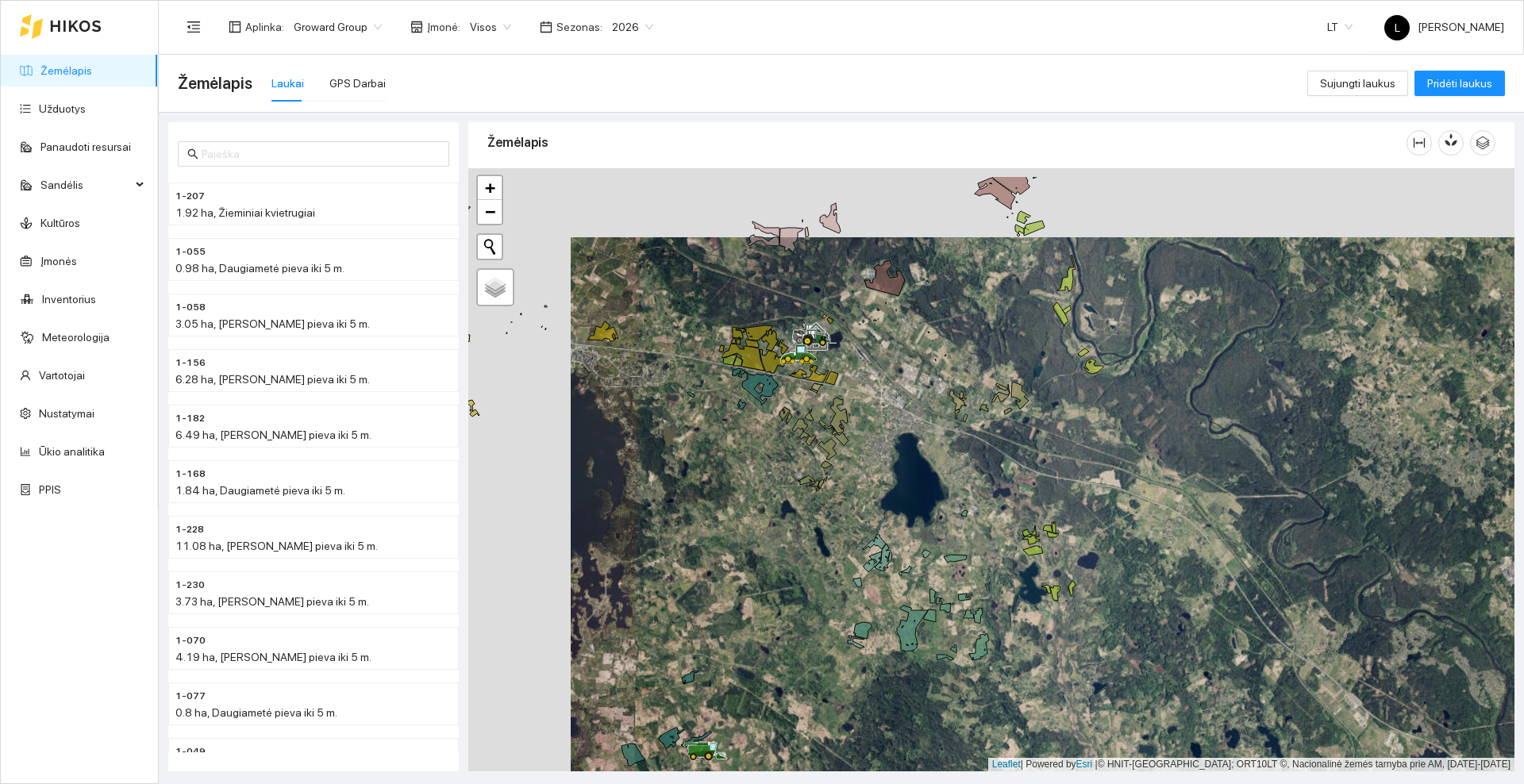
drag, startPoint x: 895, startPoint y: 412, endPoint x: 922, endPoint y: 413, distance: 27.0
click at [930, 424] on div at bounding box center [991, 470] width 1046 height 603
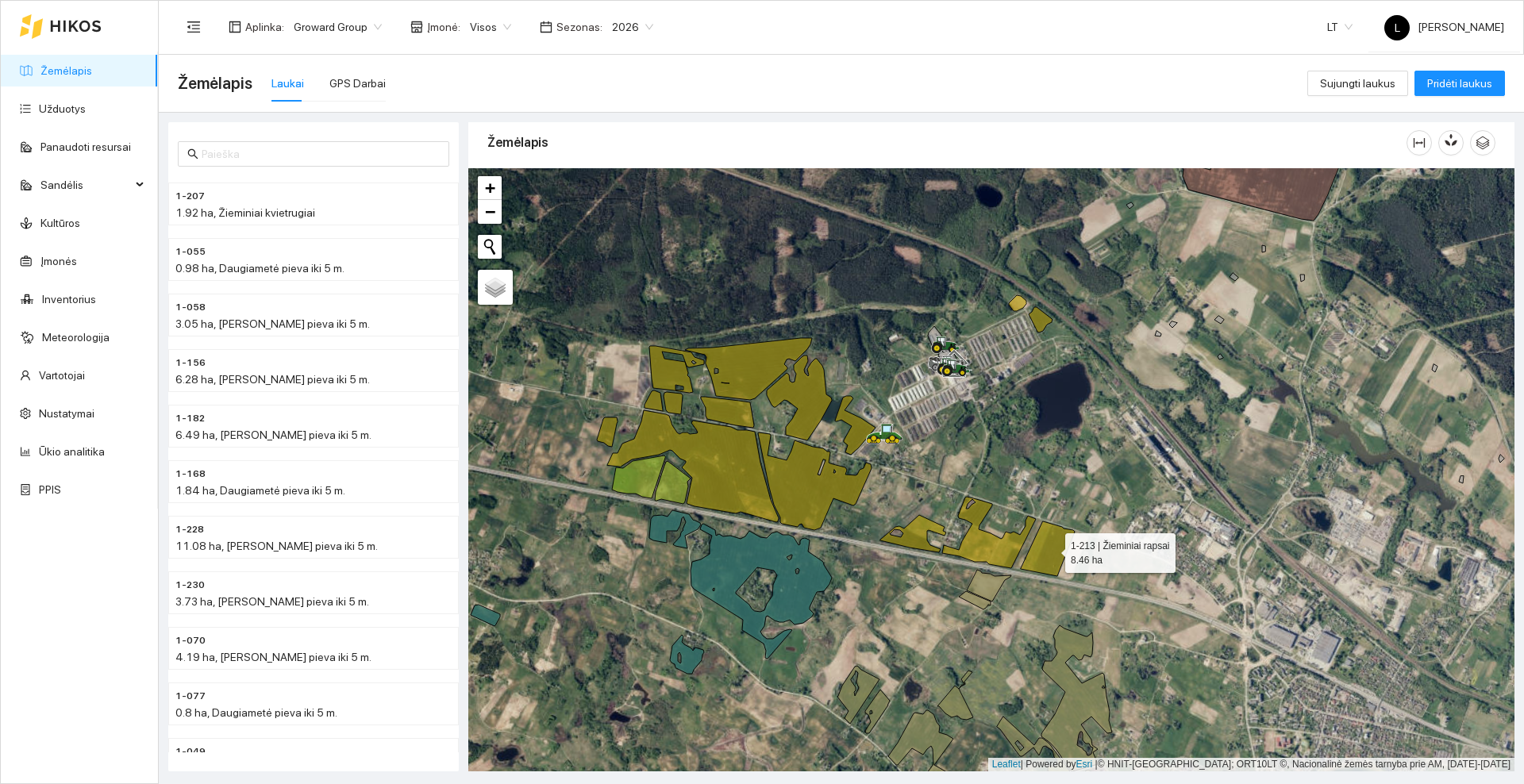
click at [1051, 549] on icon at bounding box center [1047, 549] width 54 height 55
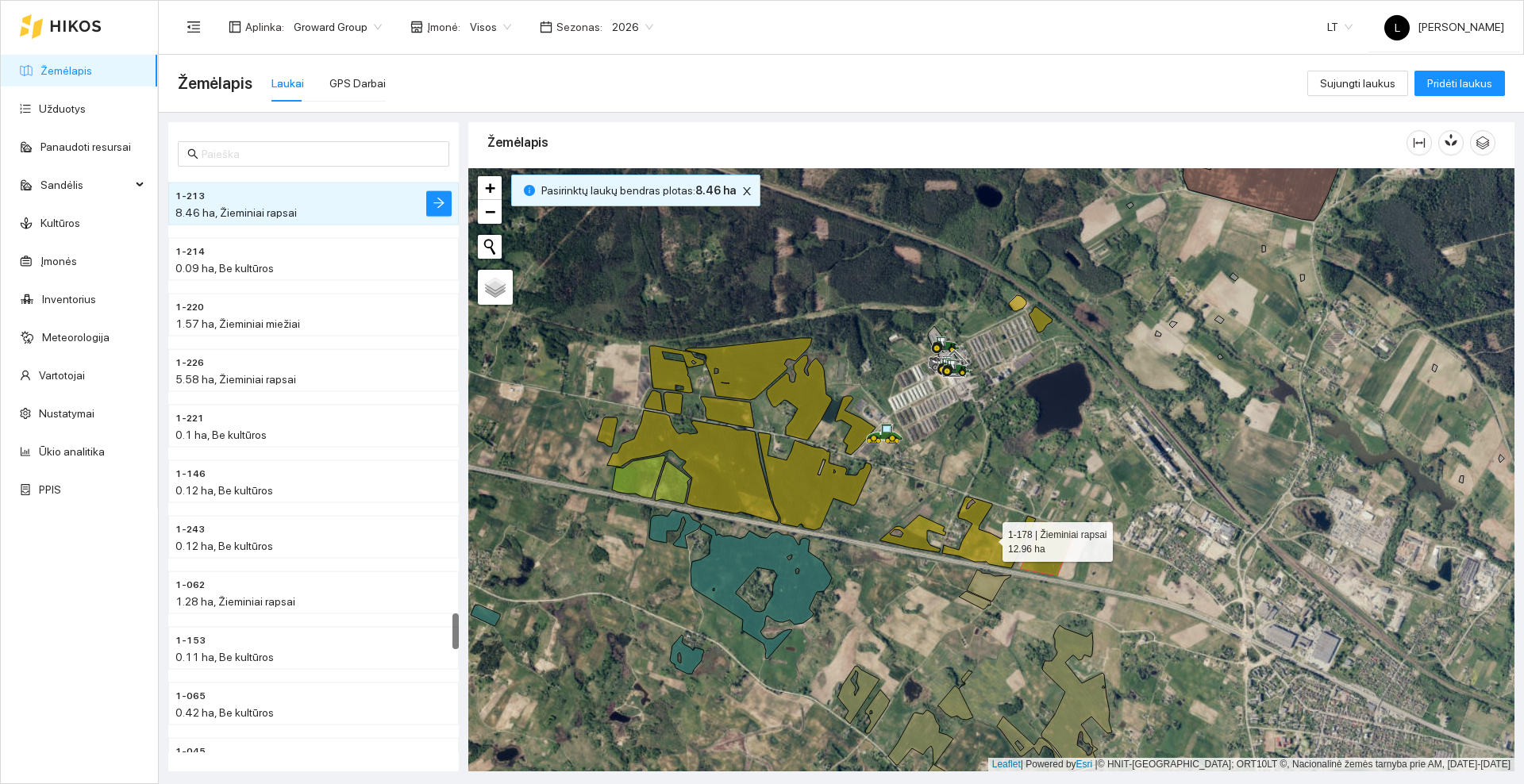
click at [987, 547] on icon at bounding box center [988, 532] width 93 height 72
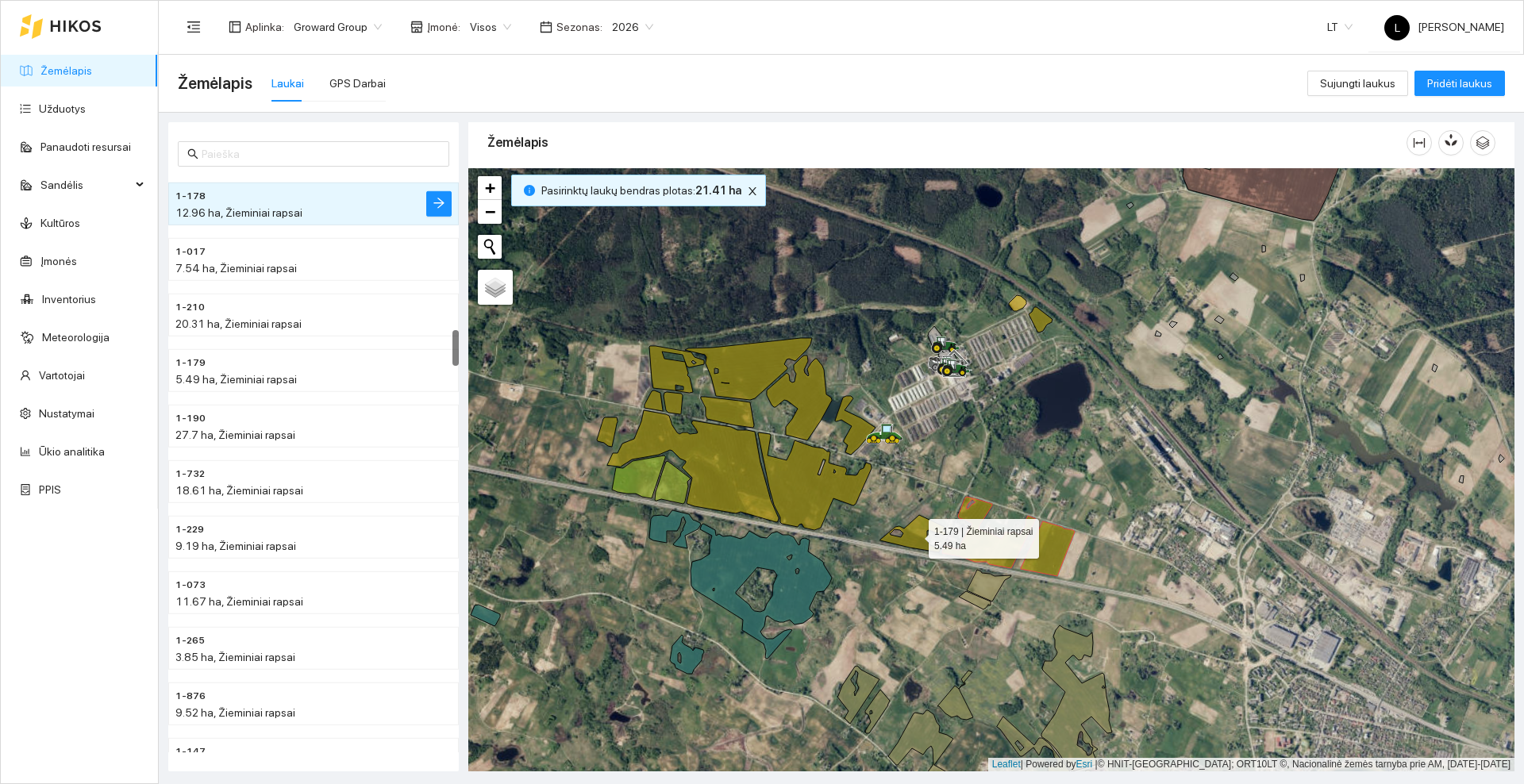
click at [921, 538] on icon at bounding box center [913, 534] width 66 height 37
click at [813, 492] on icon at bounding box center [815, 482] width 114 height 98
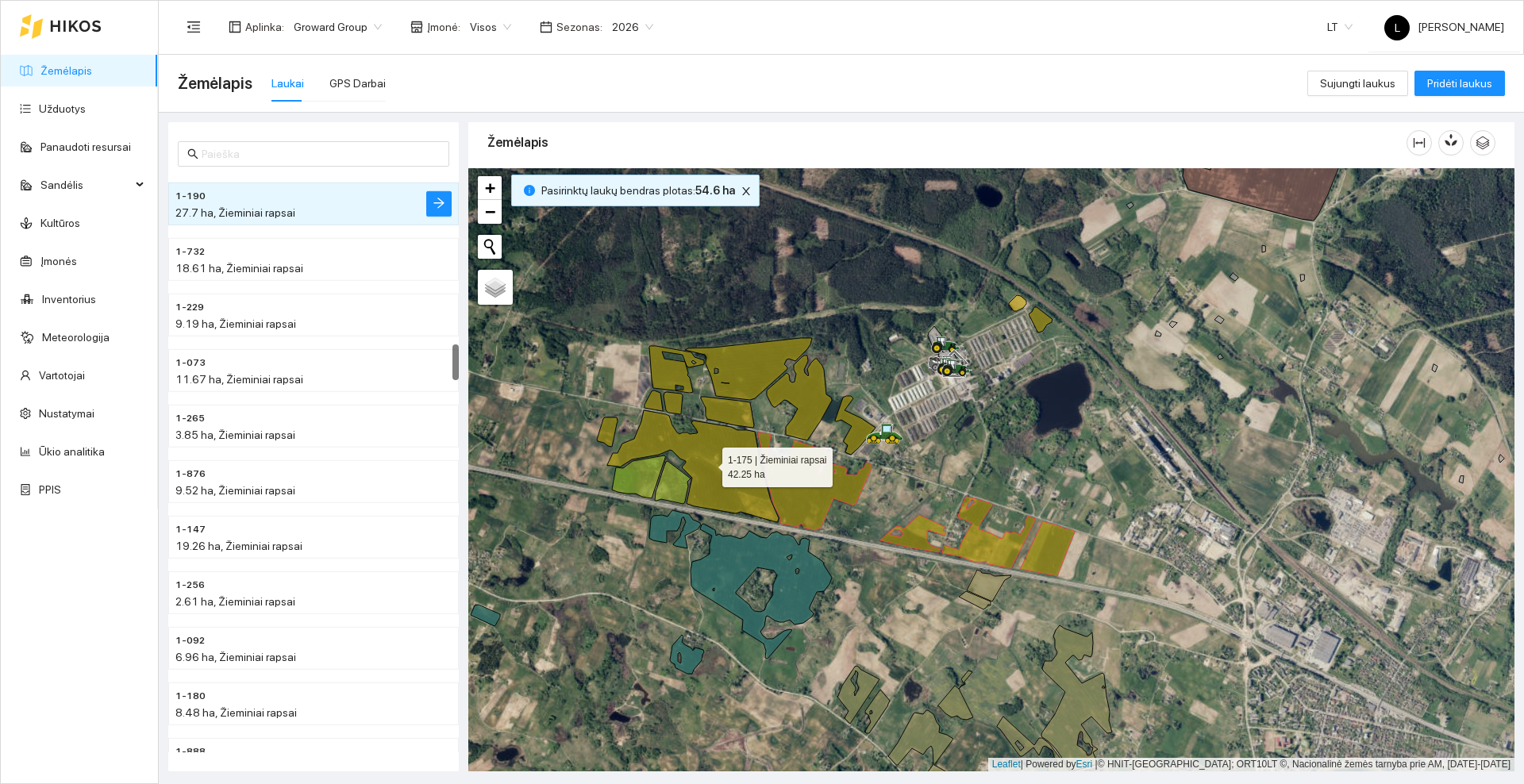
click at [738, 477] on icon at bounding box center [693, 466] width 172 height 112
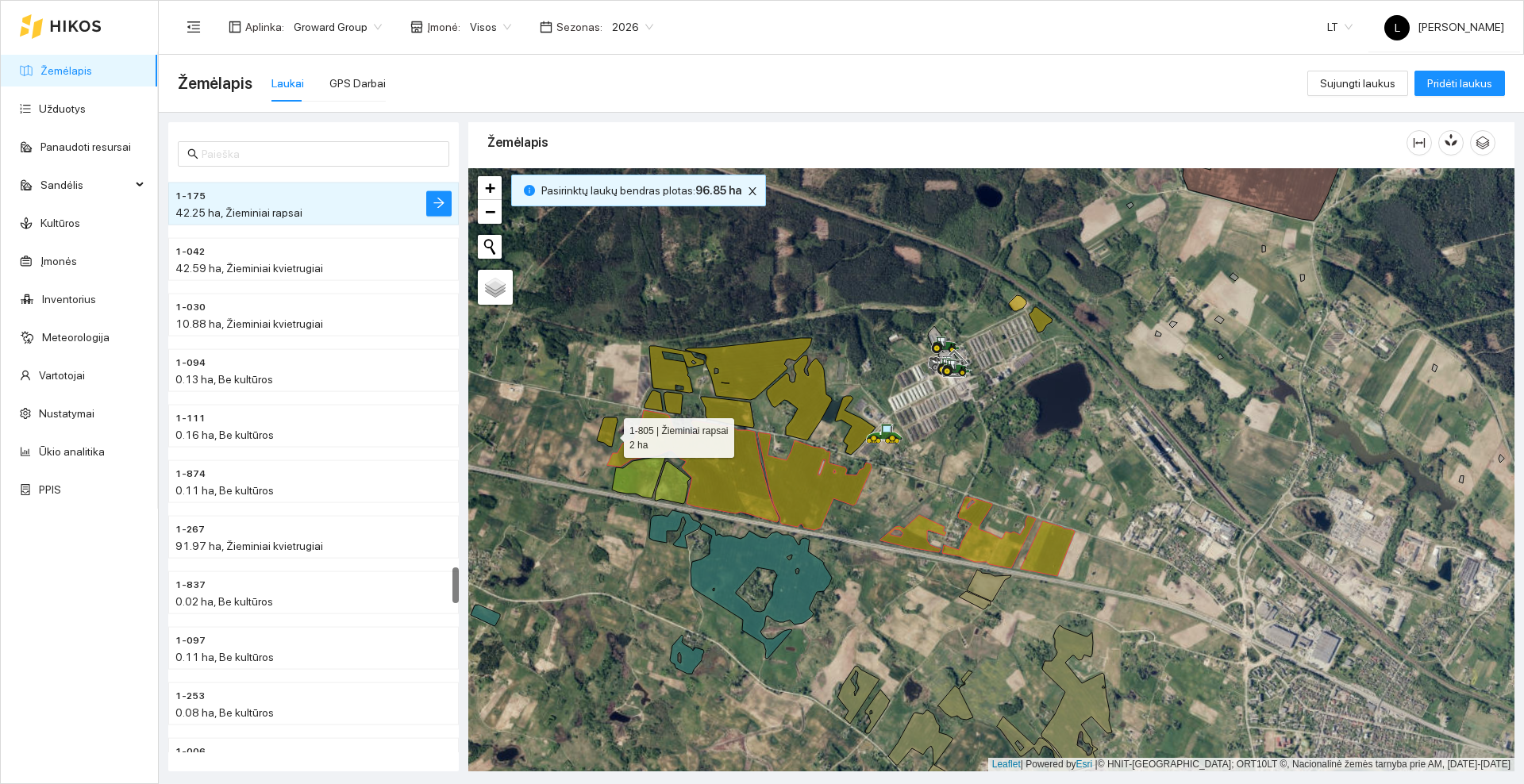
click at [609, 434] on icon at bounding box center [606, 433] width 21 height 29
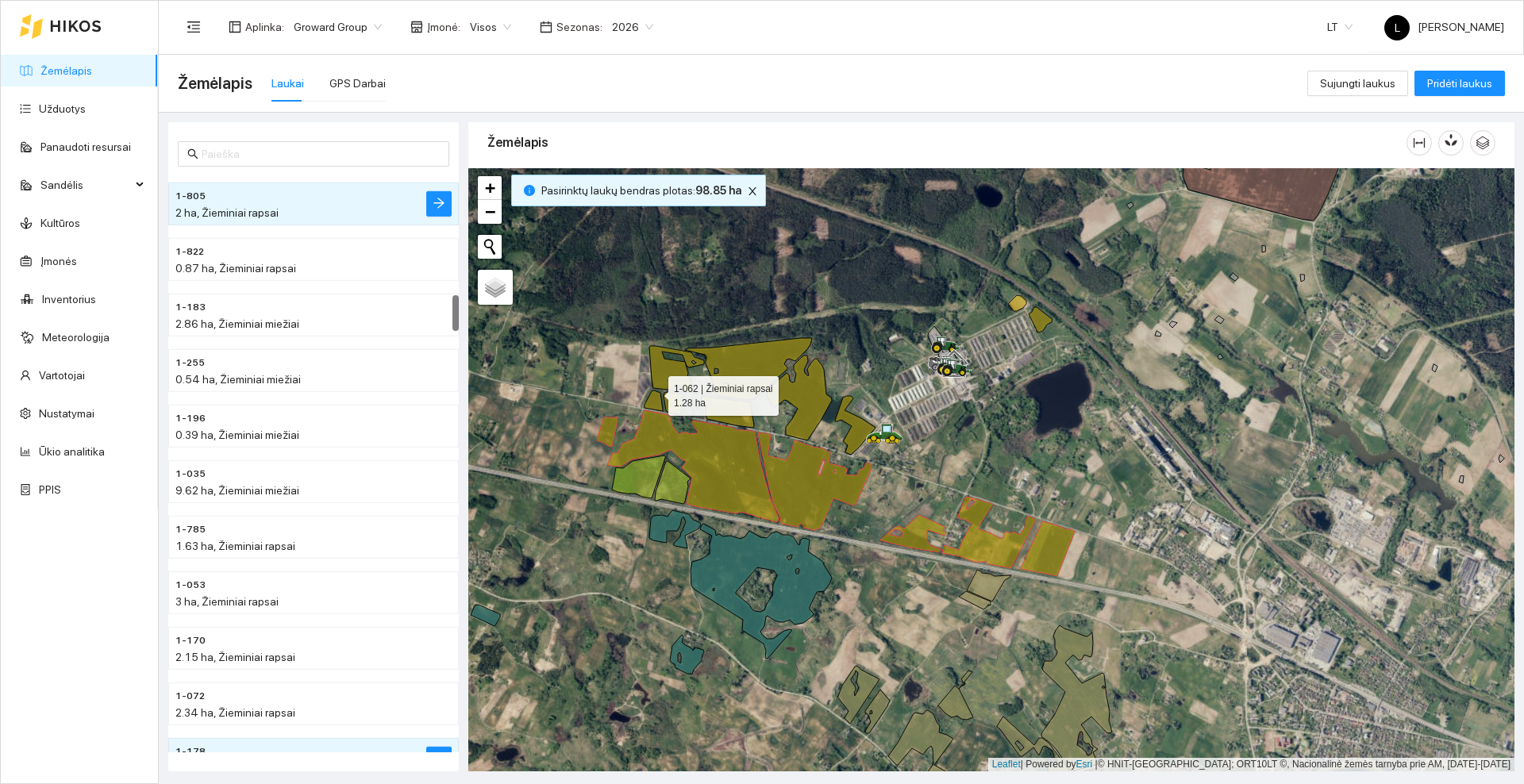
click at [655, 392] on icon at bounding box center [654, 400] width 19 height 21
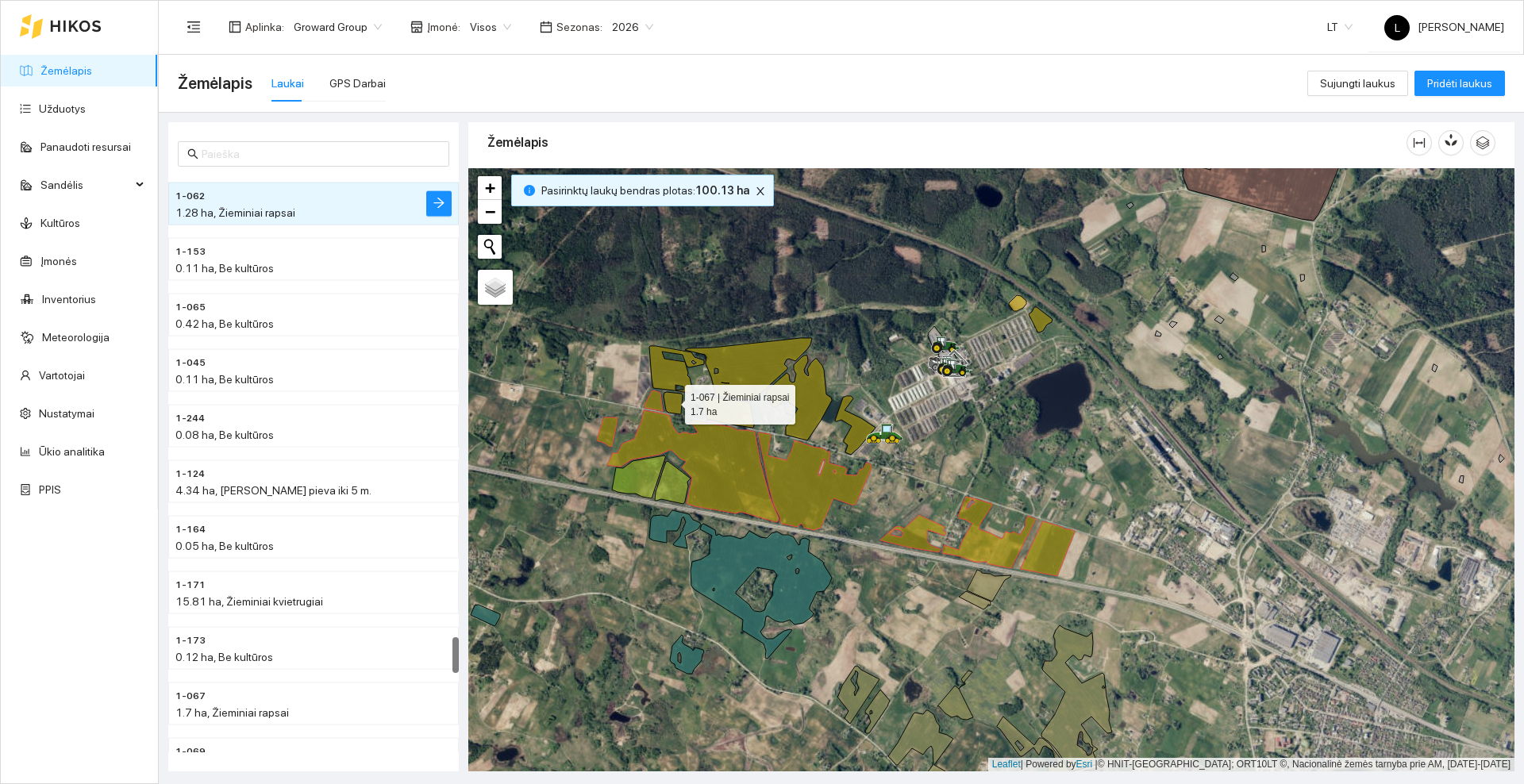
click at [671, 401] on icon at bounding box center [672, 403] width 19 height 23
click at [671, 376] on icon at bounding box center [677, 370] width 55 height 47
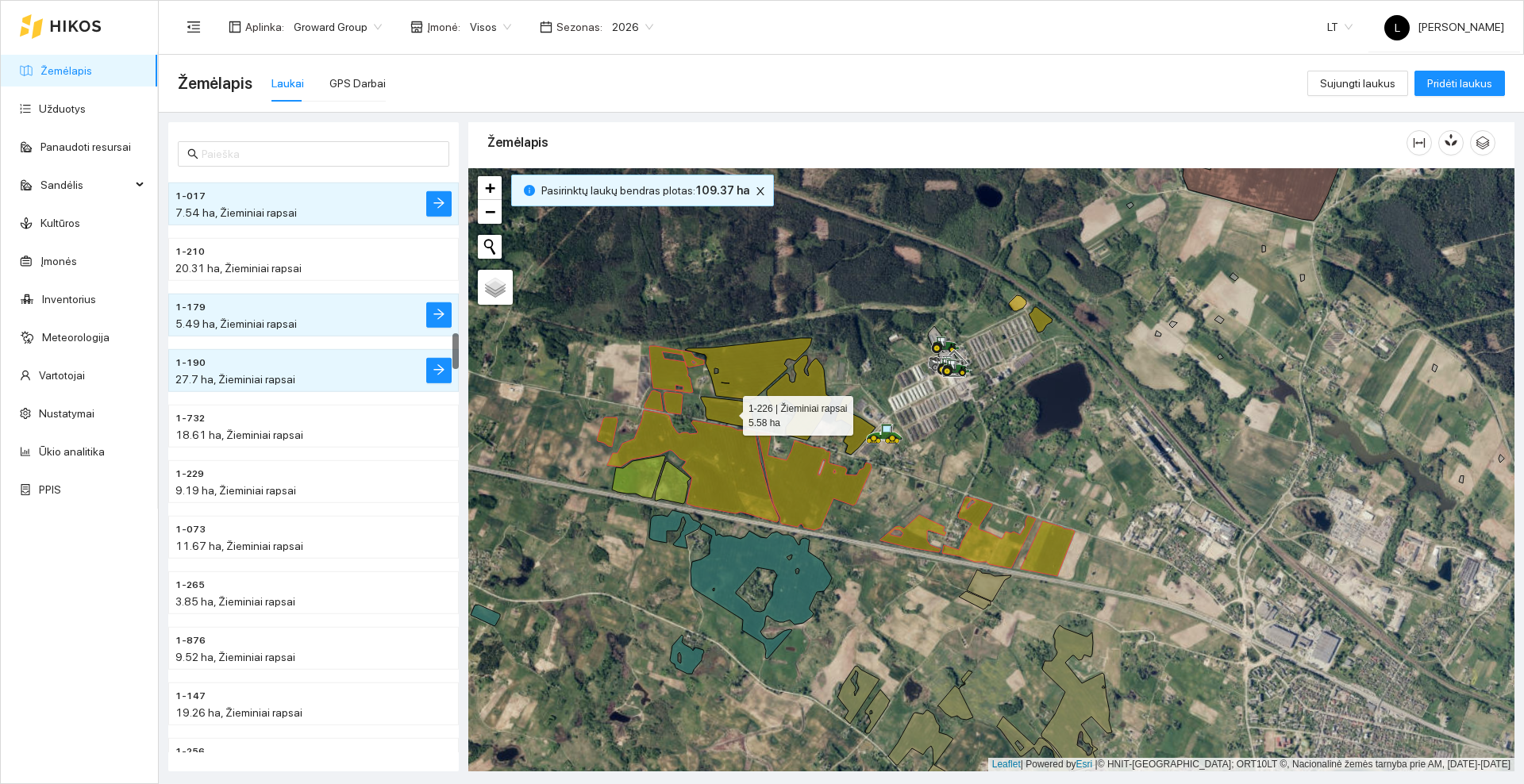
click at [741, 409] on icon at bounding box center [727, 413] width 53 height 31
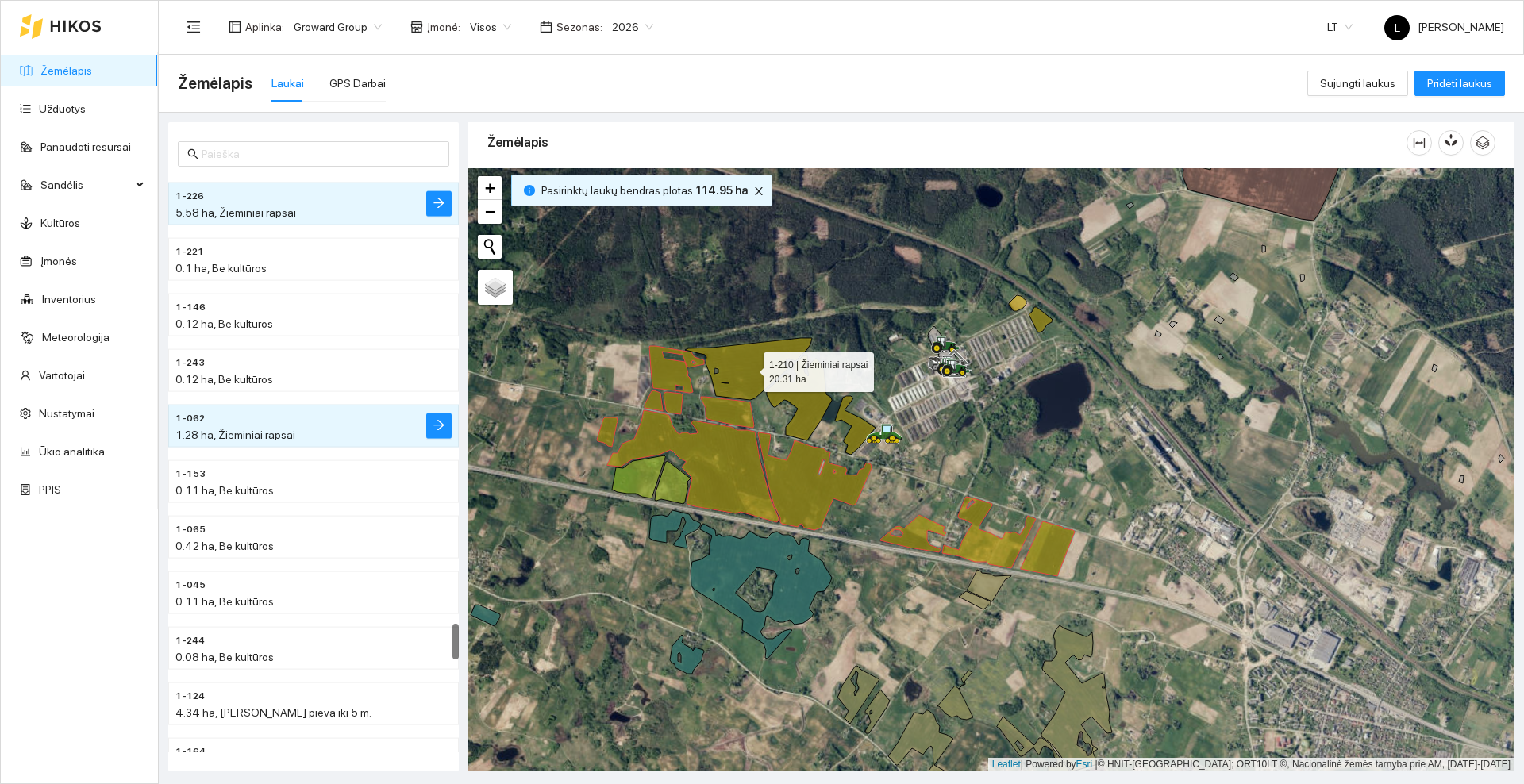
click at [750, 368] on icon at bounding box center [748, 369] width 127 height 62
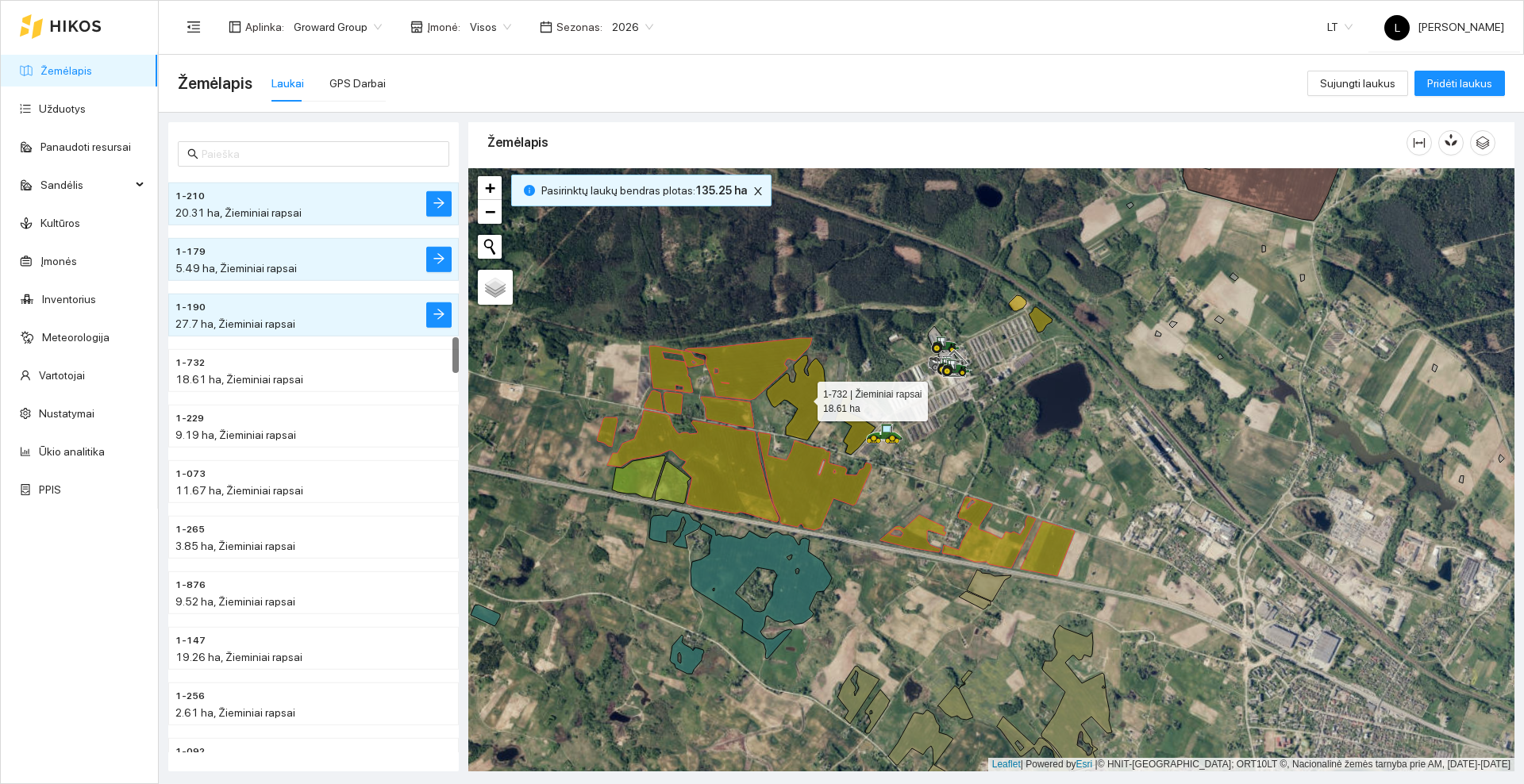
click at [817, 396] on icon at bounding box center [821, 404] width 109 height 99
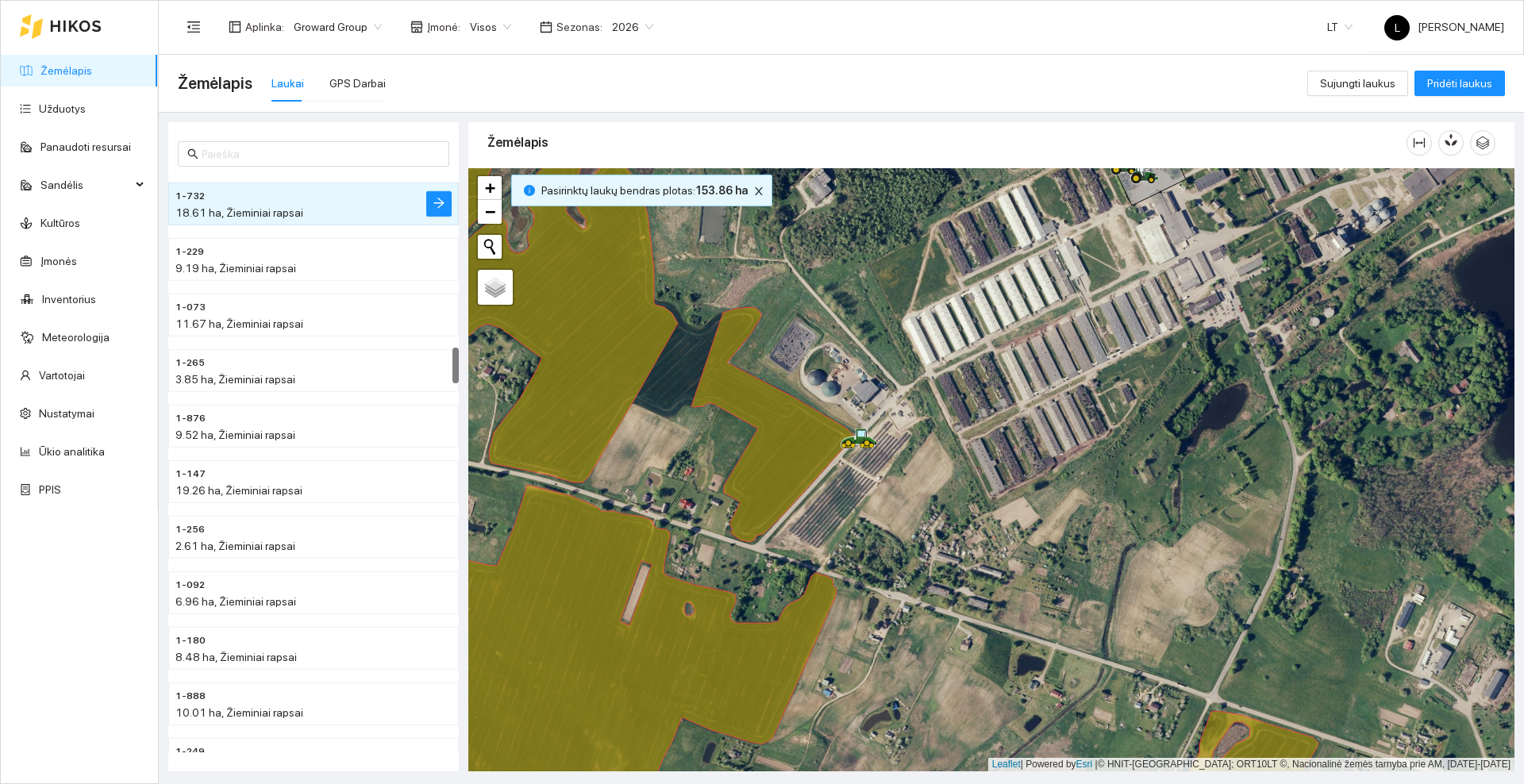
click at [90, 27] on icon at bounding box center [76, 26] width 52 height 13
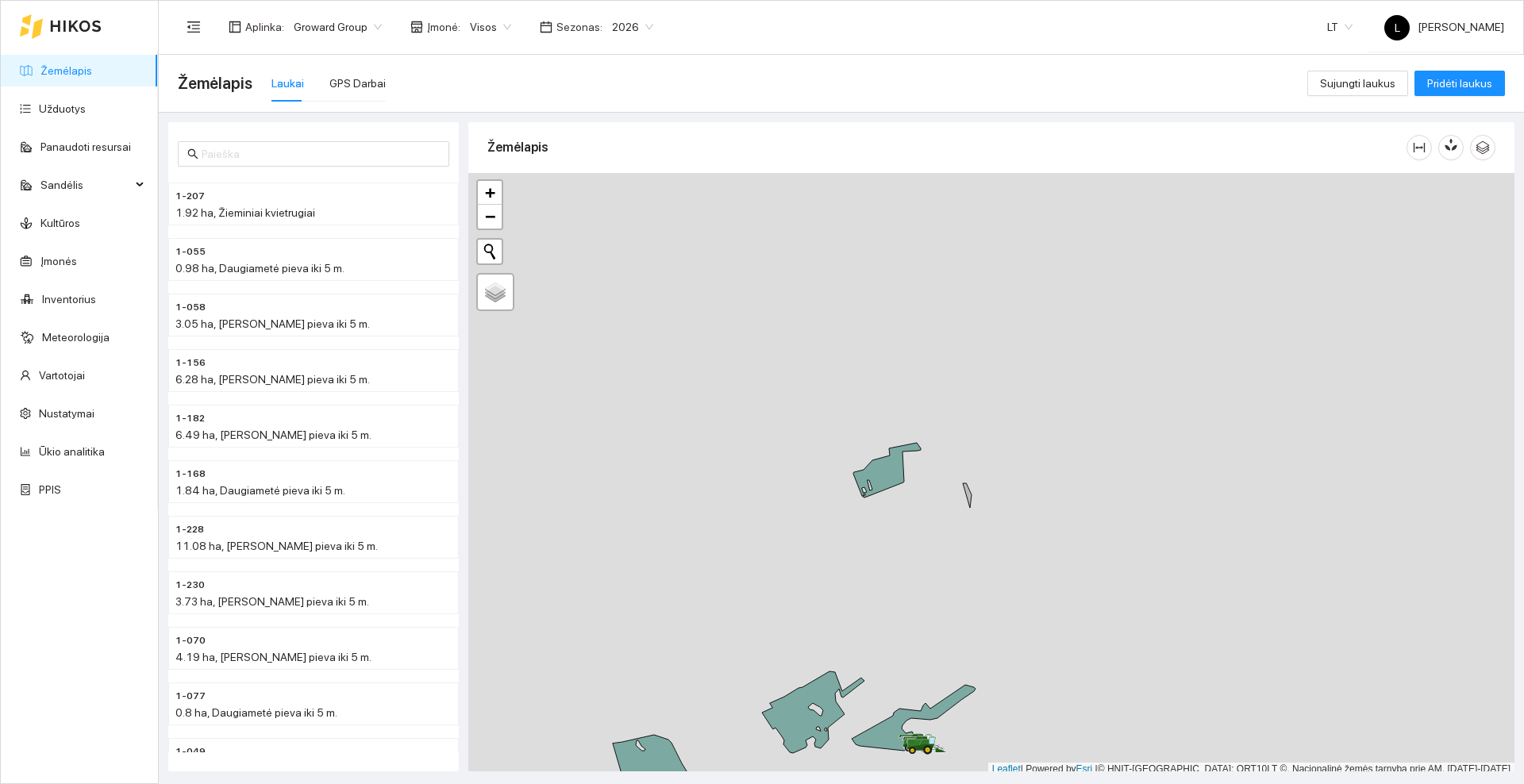
scroll to position [5, 0]
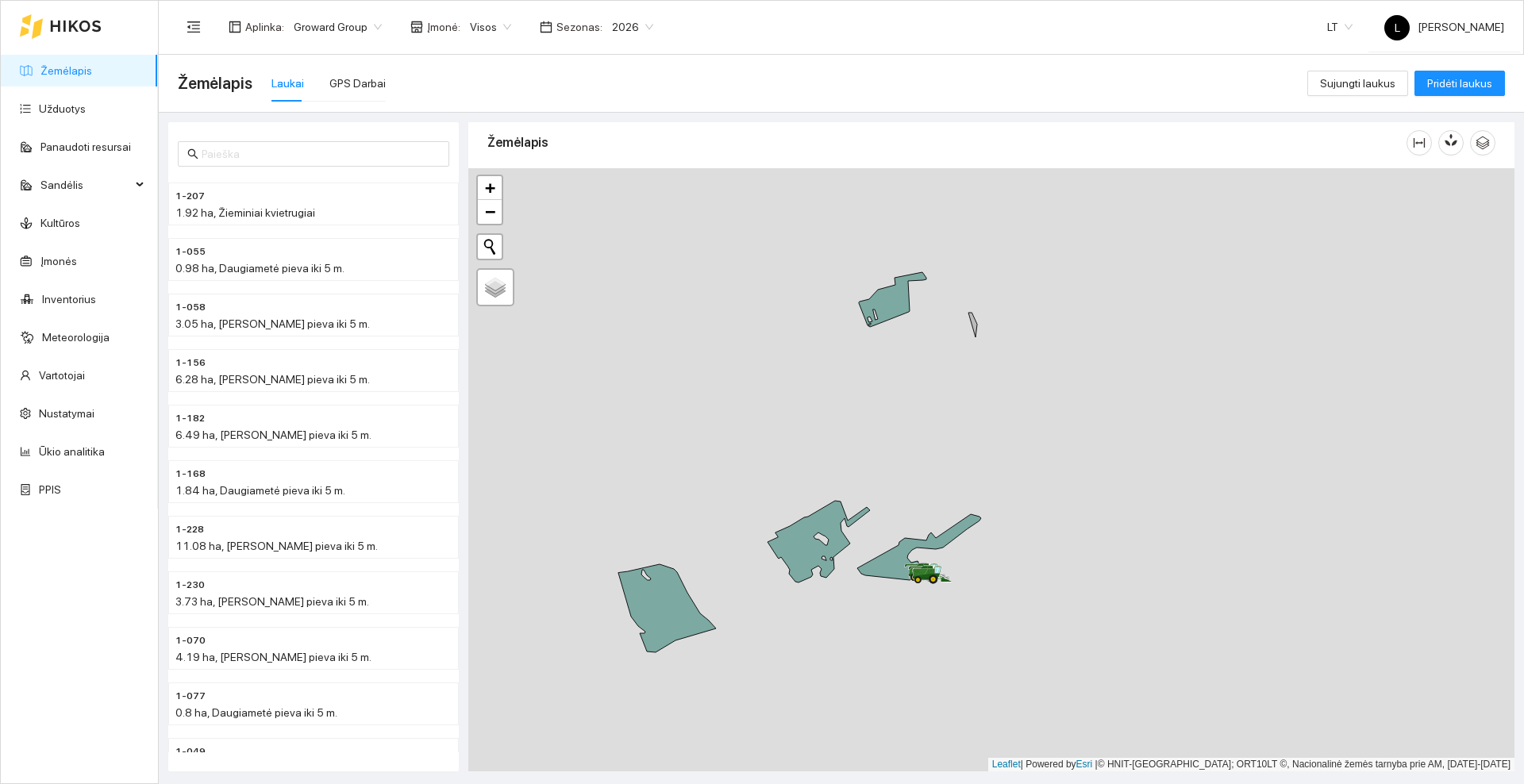
click at [931, 482] on div at bounding box center [991, 470] width 1046 height 603
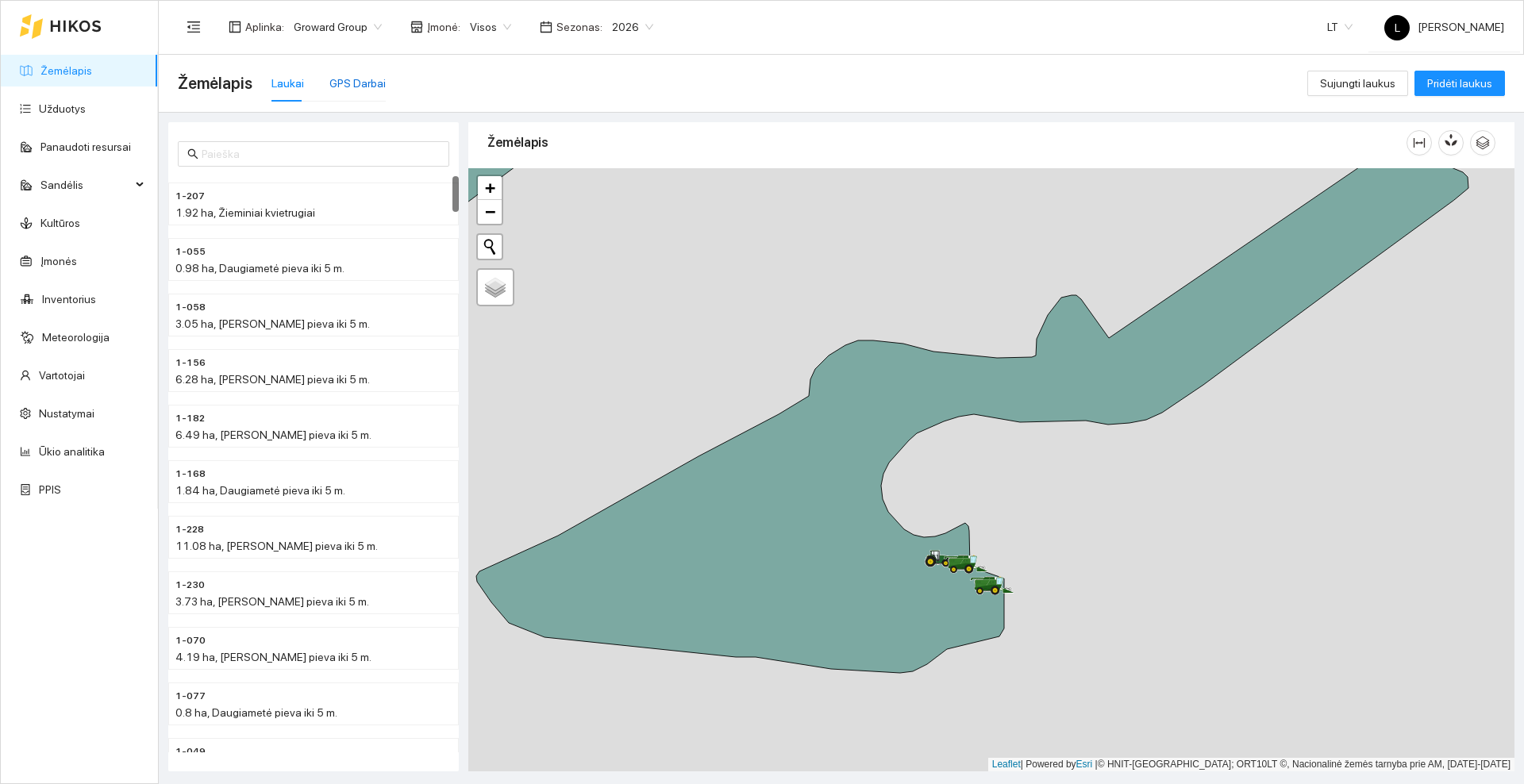
click at [343, 81] on div "GPS Darbai" at bounding box center [357, 83] width 56 height 18
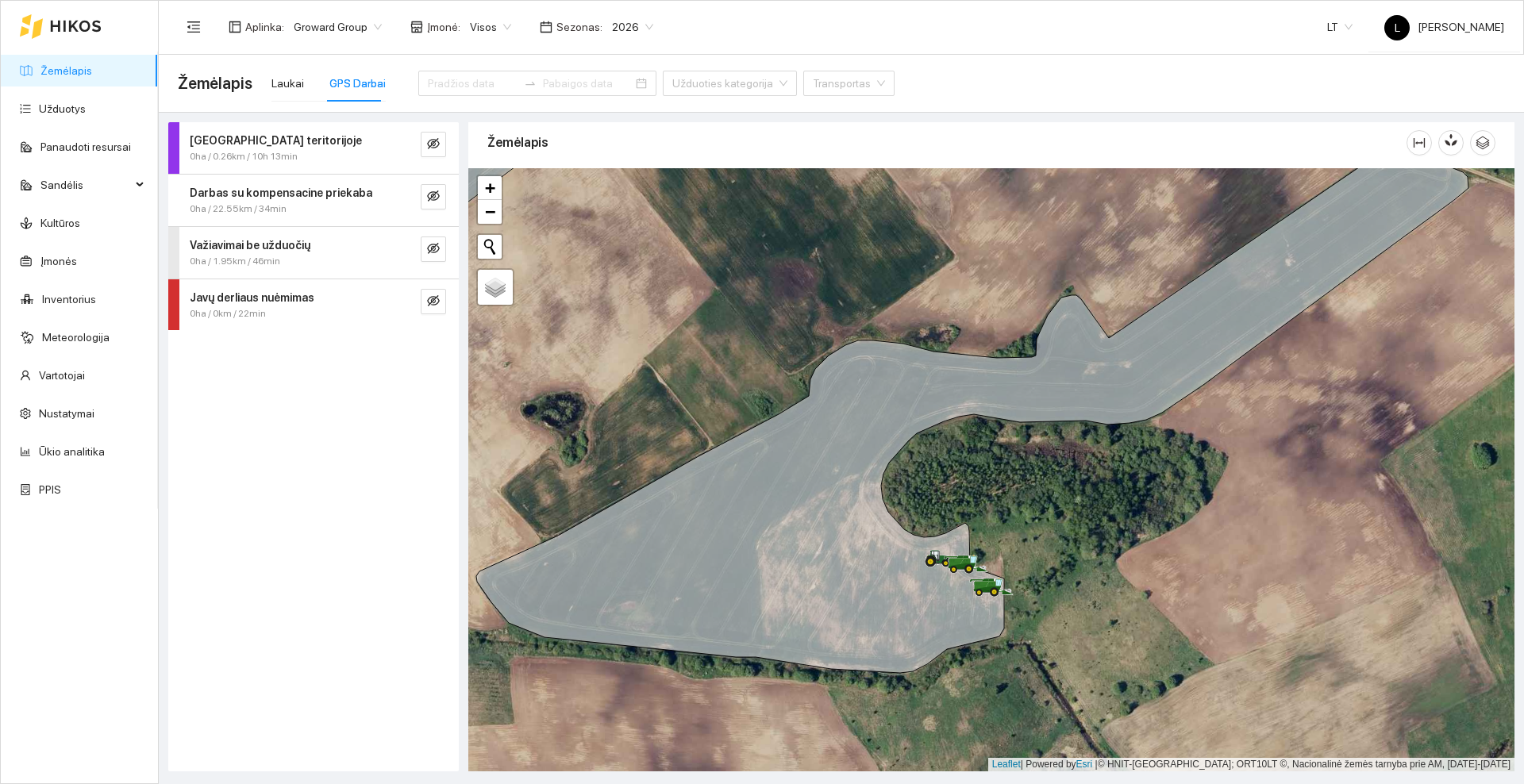
click at [447, 301] on div "Javų derliaus nuėmimas 0ha / 0km / 22min" at bounding box center [314, 305] width 290 height 52
click at [414, 424] on icon "eye-invisible" at bounding box center [420, 421] width 13 height 13
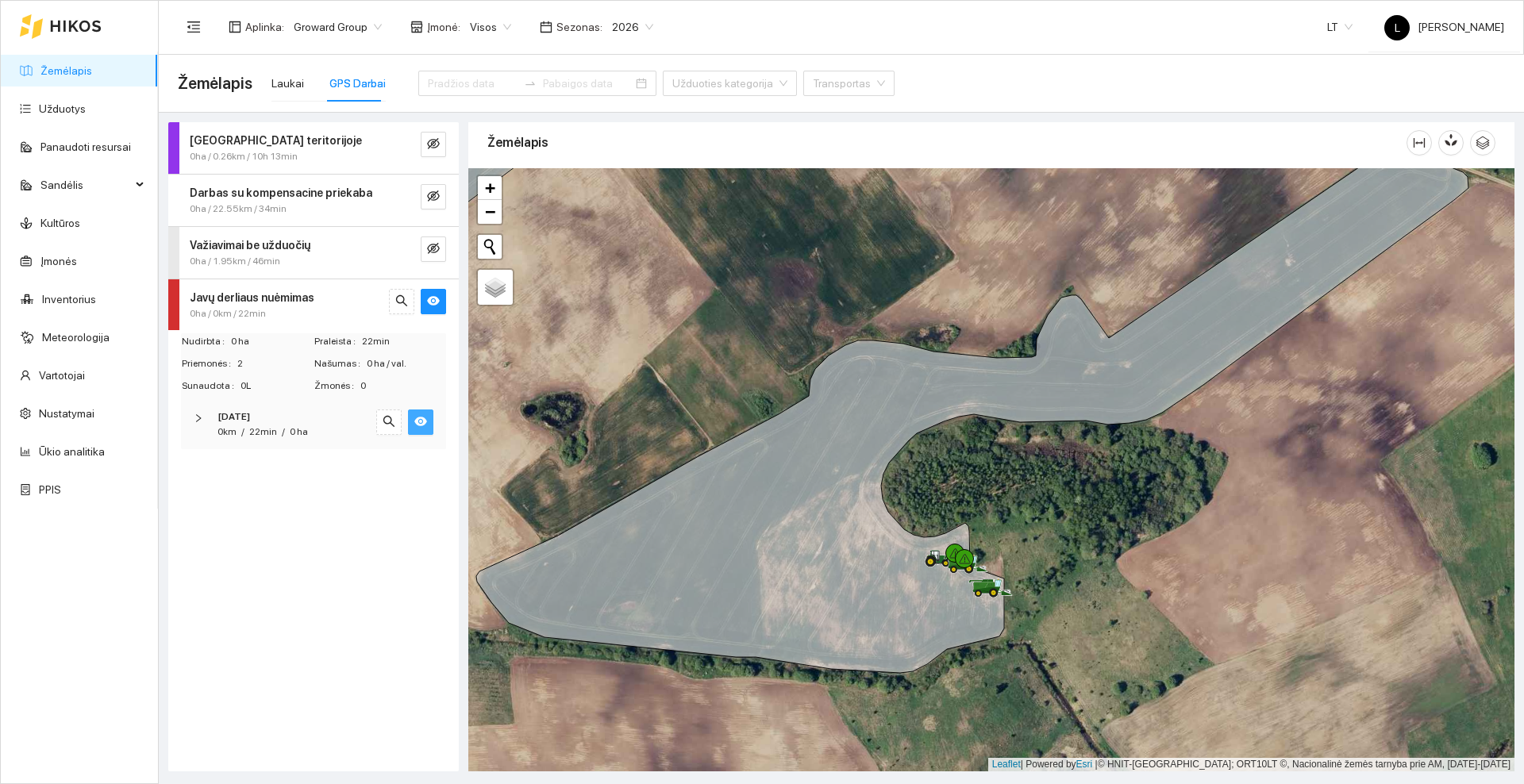
click at [414, 424] on icon "eye" at bounding box center [420, 421] width 13 height 13
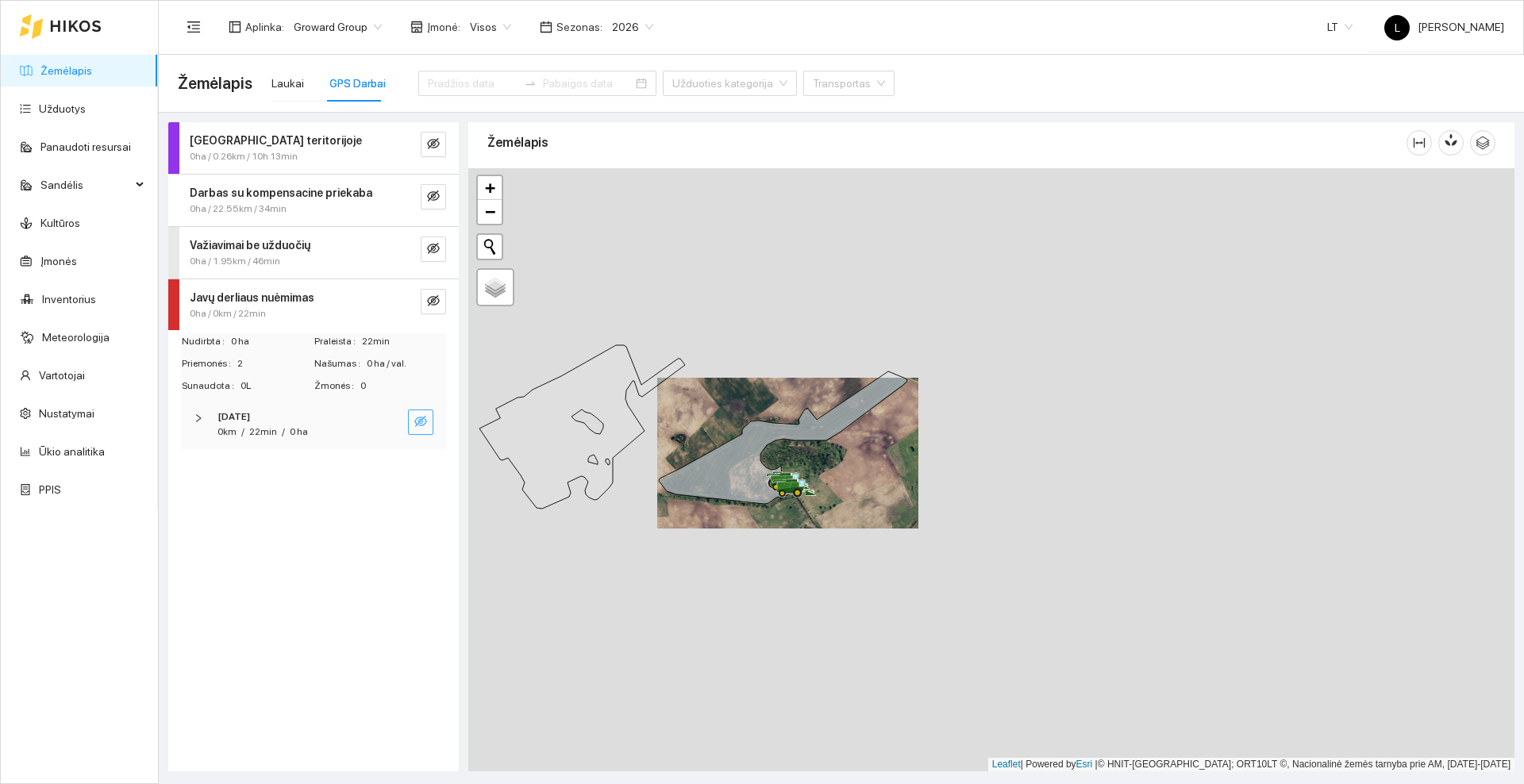
click at [81, 21] on icon at bounding box center [76, 26] width 52 height 13
